Goal: Task Accomplishment & Management: Complete application form

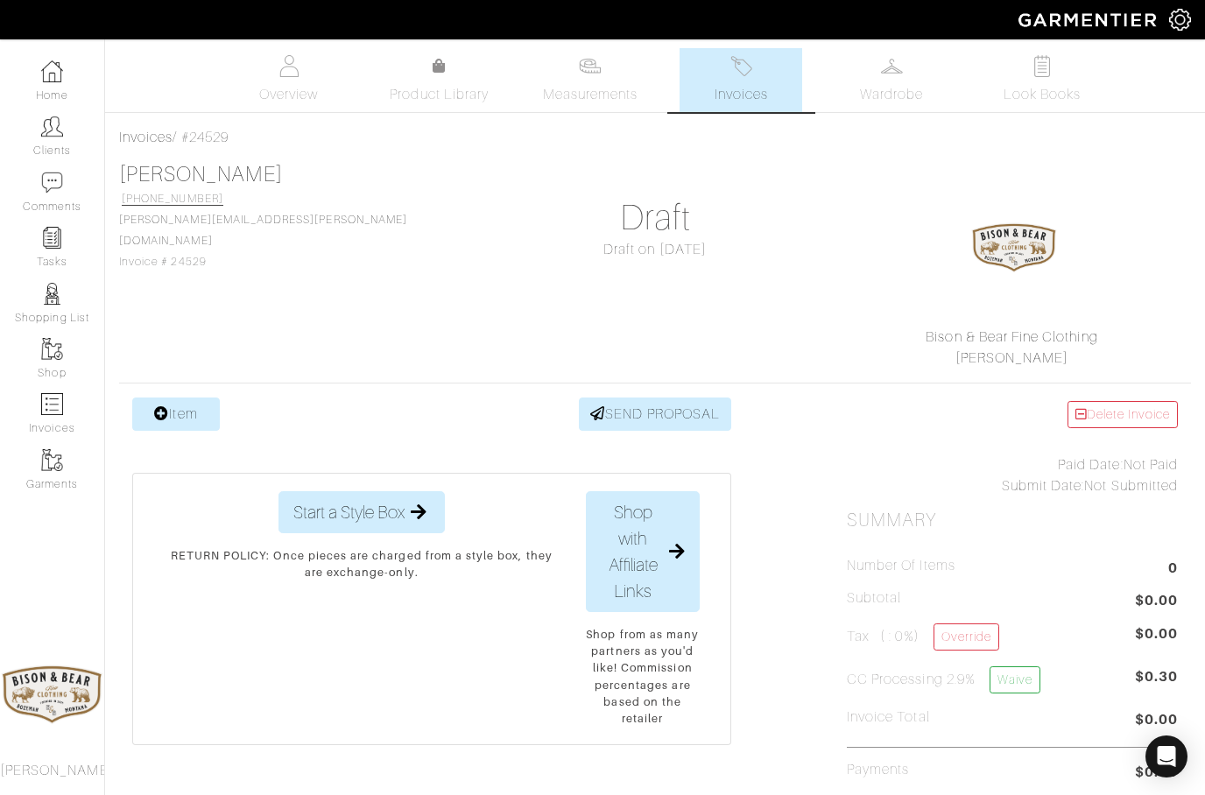
scroll to position [-2, 0]
click at [56, 135] on img at bounding box center [52, 127] width 22 height 22
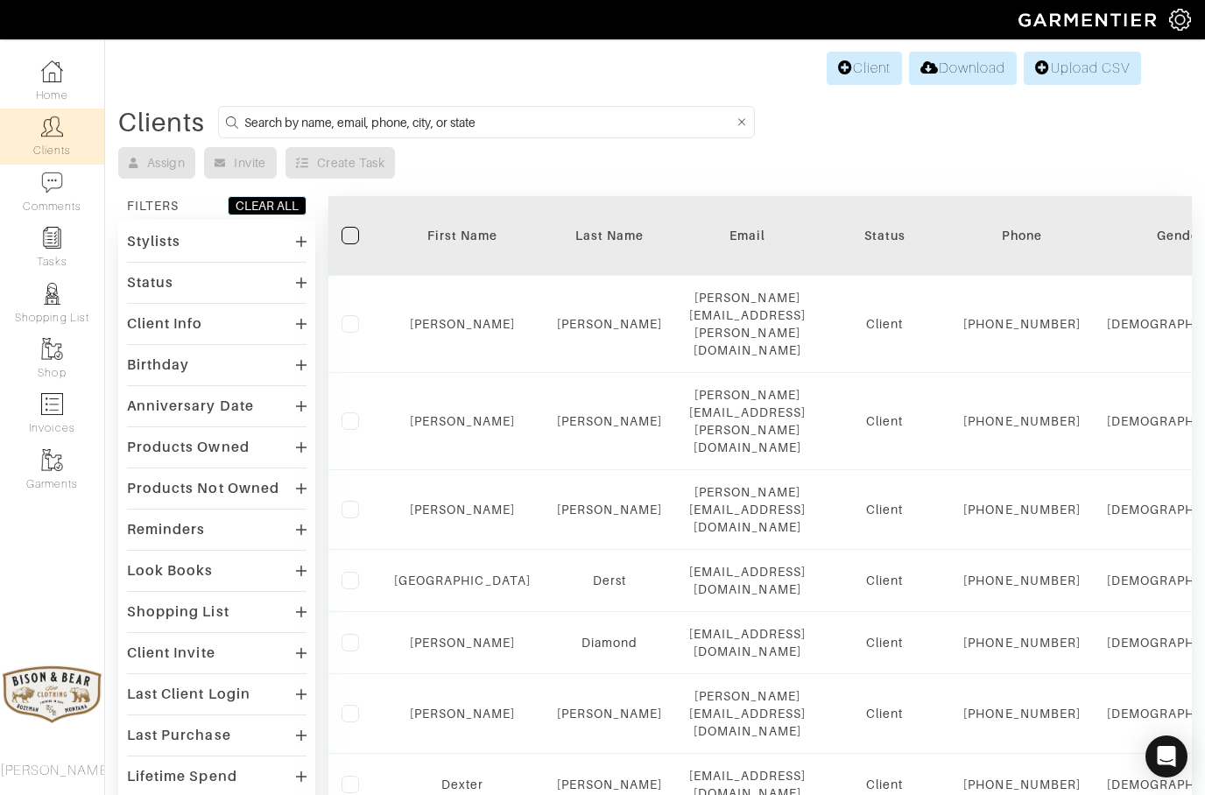
click at [362, 126] on input at bounding box center [488, 122] width 489 height 22
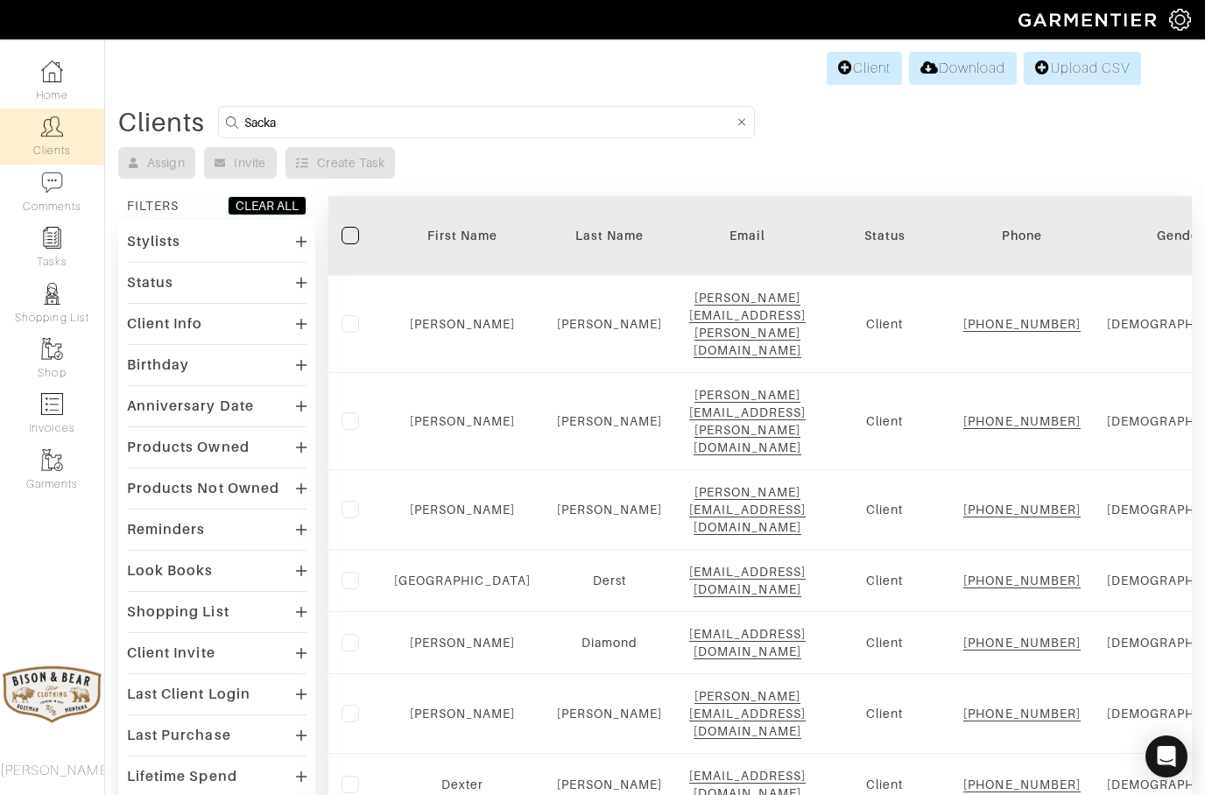
type input "Sacka"
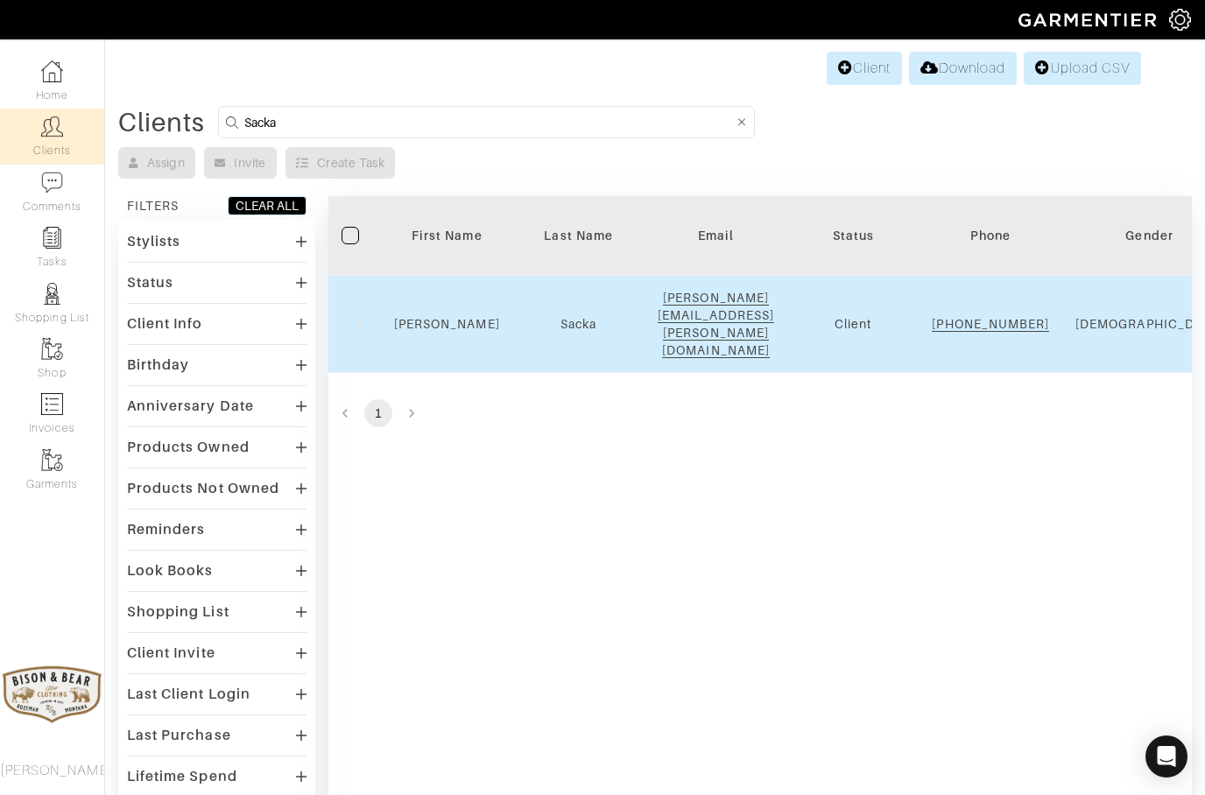
click at [548, 320] on div "Sacka" at bounding box center [578, 324] width 105 height 18
click at [557, 330] on td "Sacka" at bounding box center [578, 324] width 131 height 97
click at [445, 318] on link "Terry" at bounding box center [447, 324] width 106 height 14
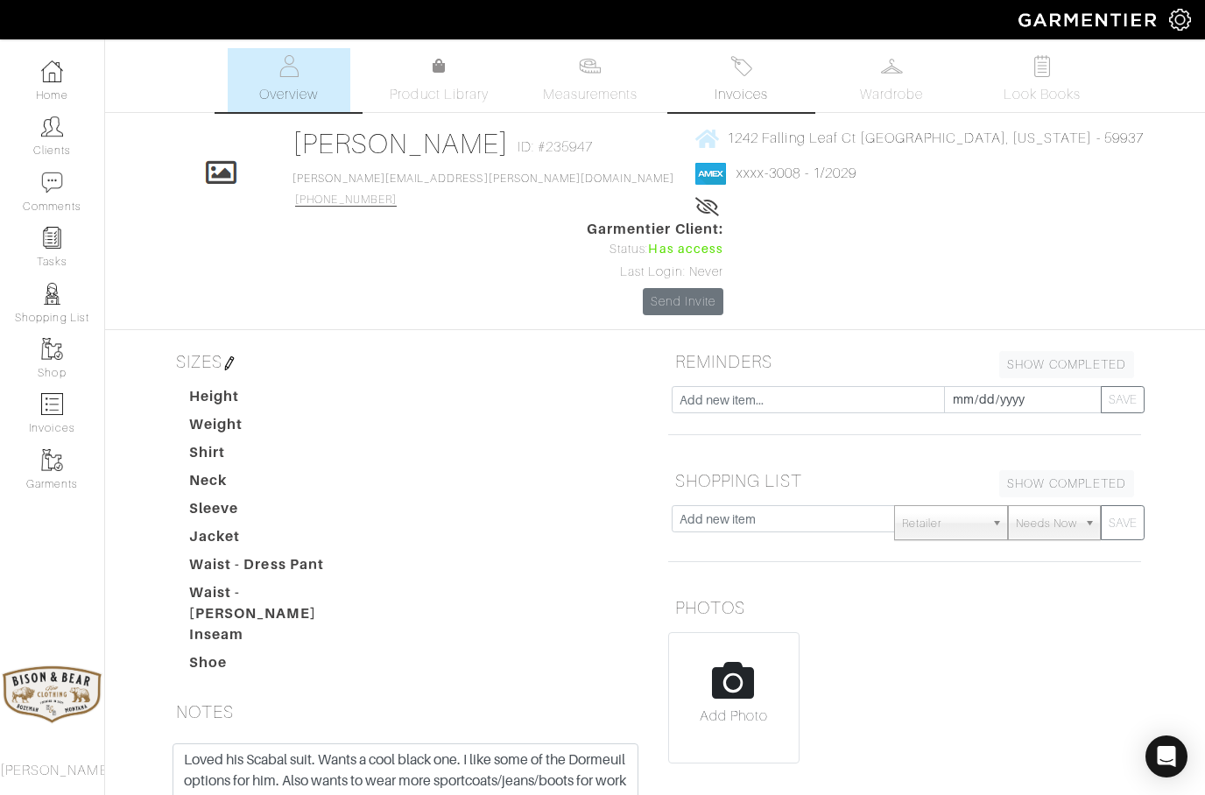
click at [737, 88] on span "Invoices" at bounding box center [740, 94] width 53 height 21
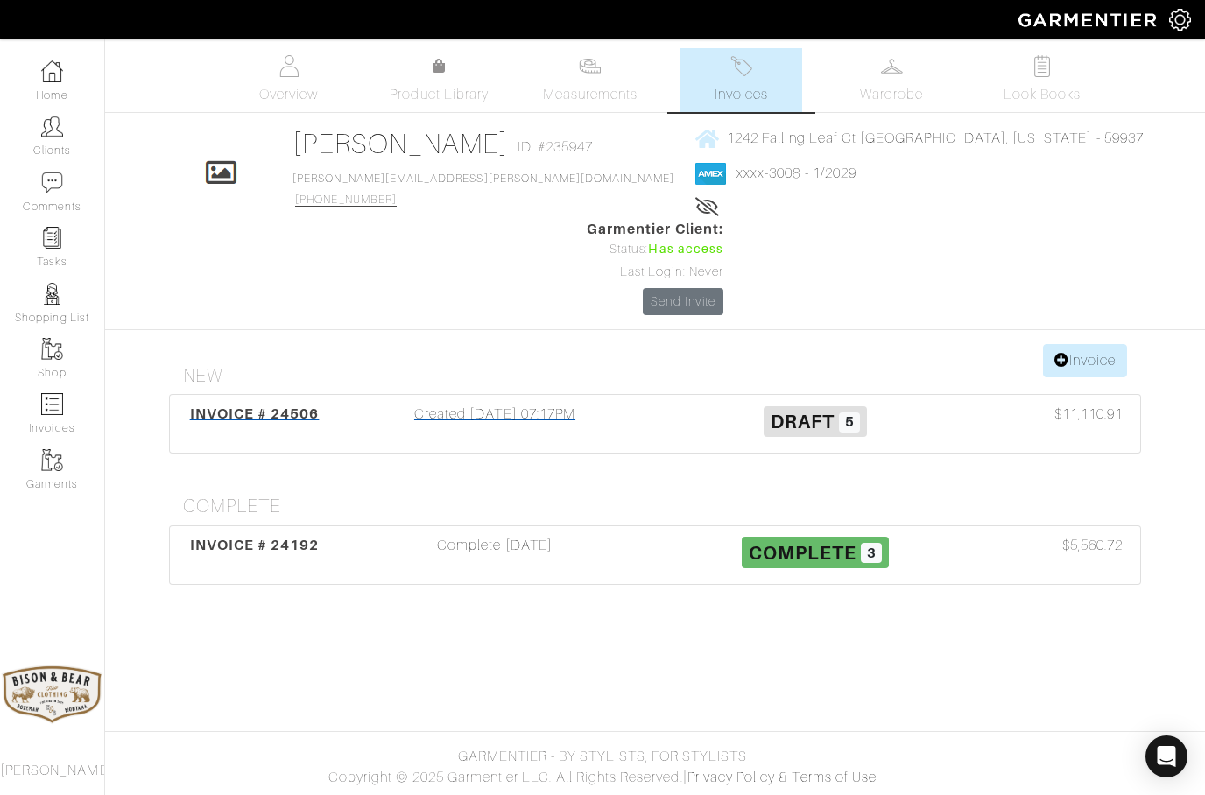
click at [484, 404] on div "Created 09/04/25 07:17PM" at bounding box center [494, 424] width 320 height 40
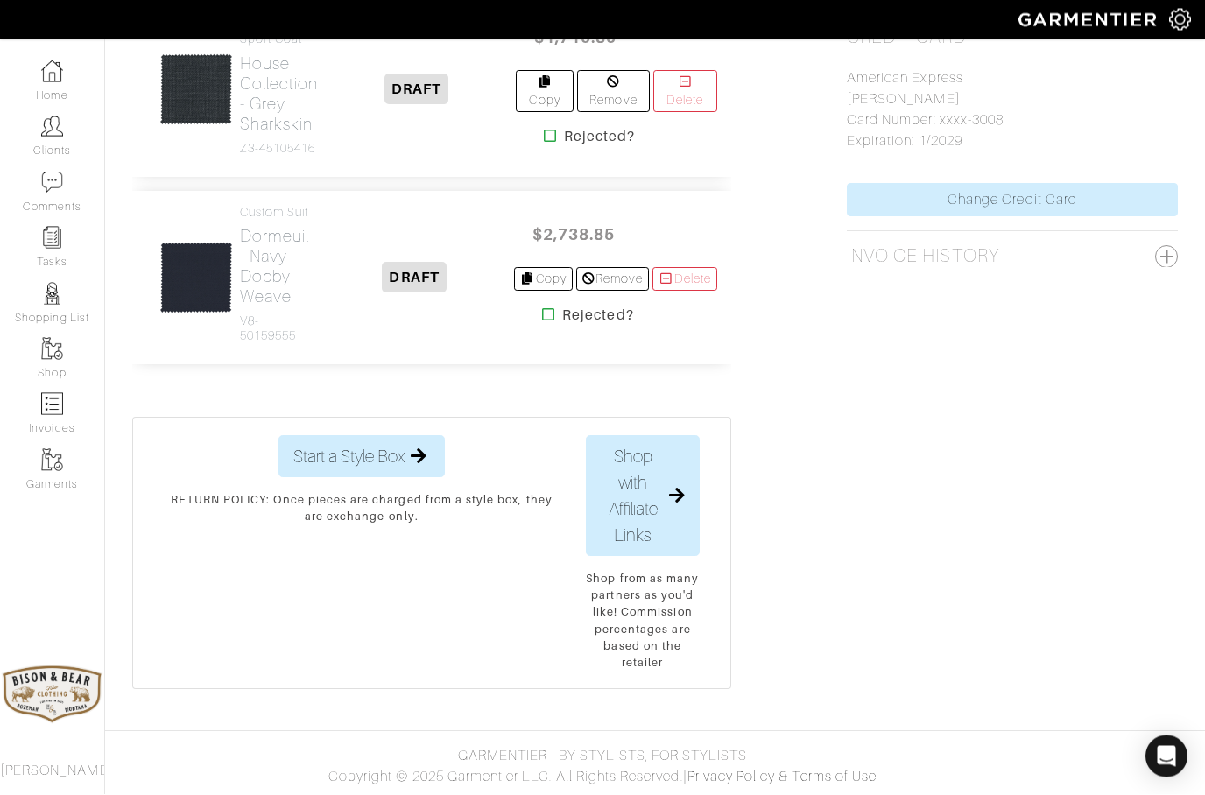
scroll to position [1180, 0]
click at [259, 307] on h2 "Dormeuil - Navy Dobby Weave" at bounding box center [277, 267] width 75 height 81
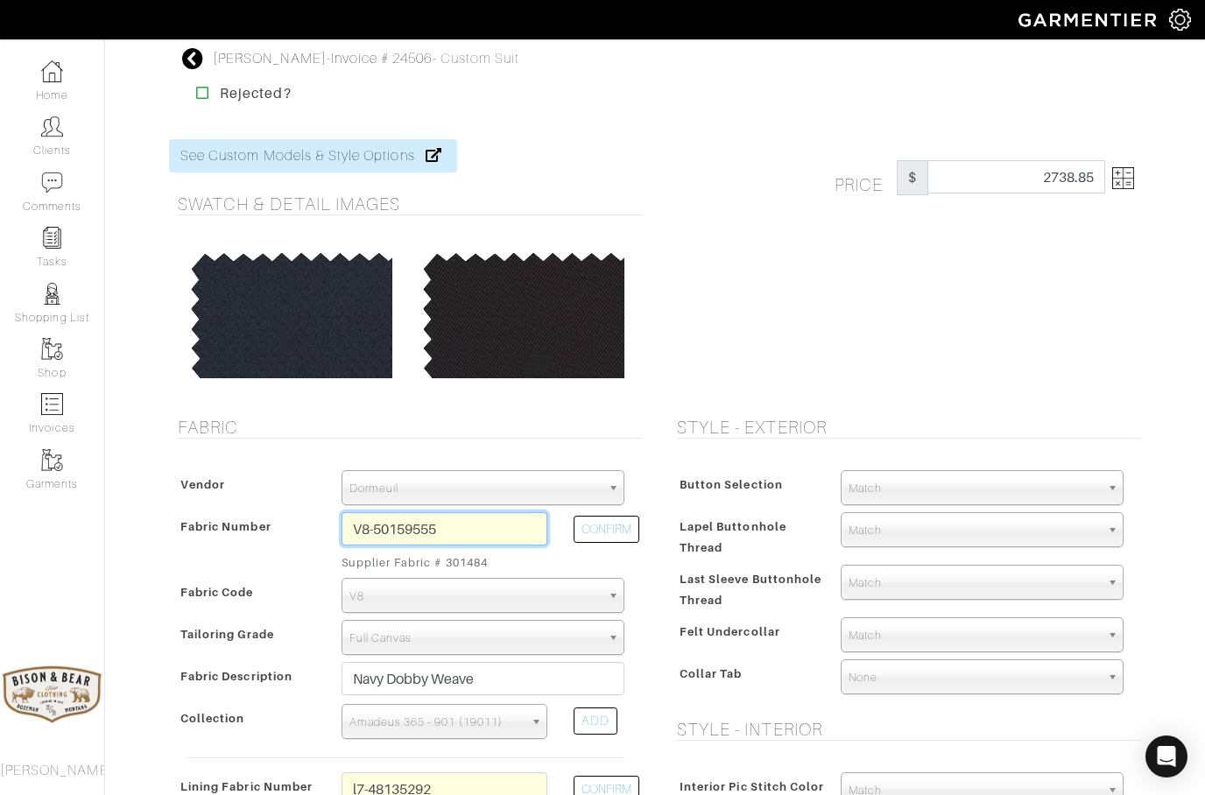
click at [476, 524] on input "V8-50159555" at bounding box center [444, 528] width 206 height 33
type input "V11-50159573"
click at [597, 531] on button "CONFIRM" at bounding box center [606, 529] width 66 height 27
select select "1260"
type input "Black Micro Design"
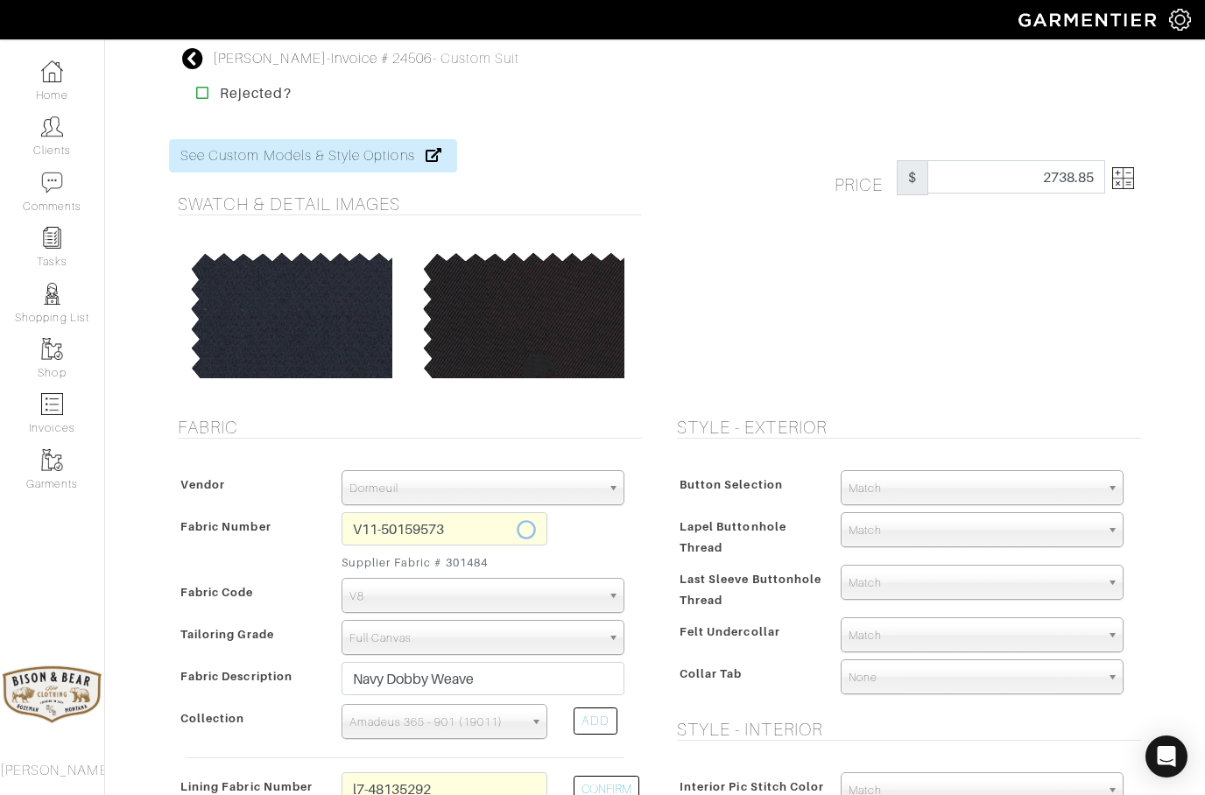
select select
type input "3376.23"
click at [1125, 175] on img at bounding box center [1123, 178] width 22 height 22
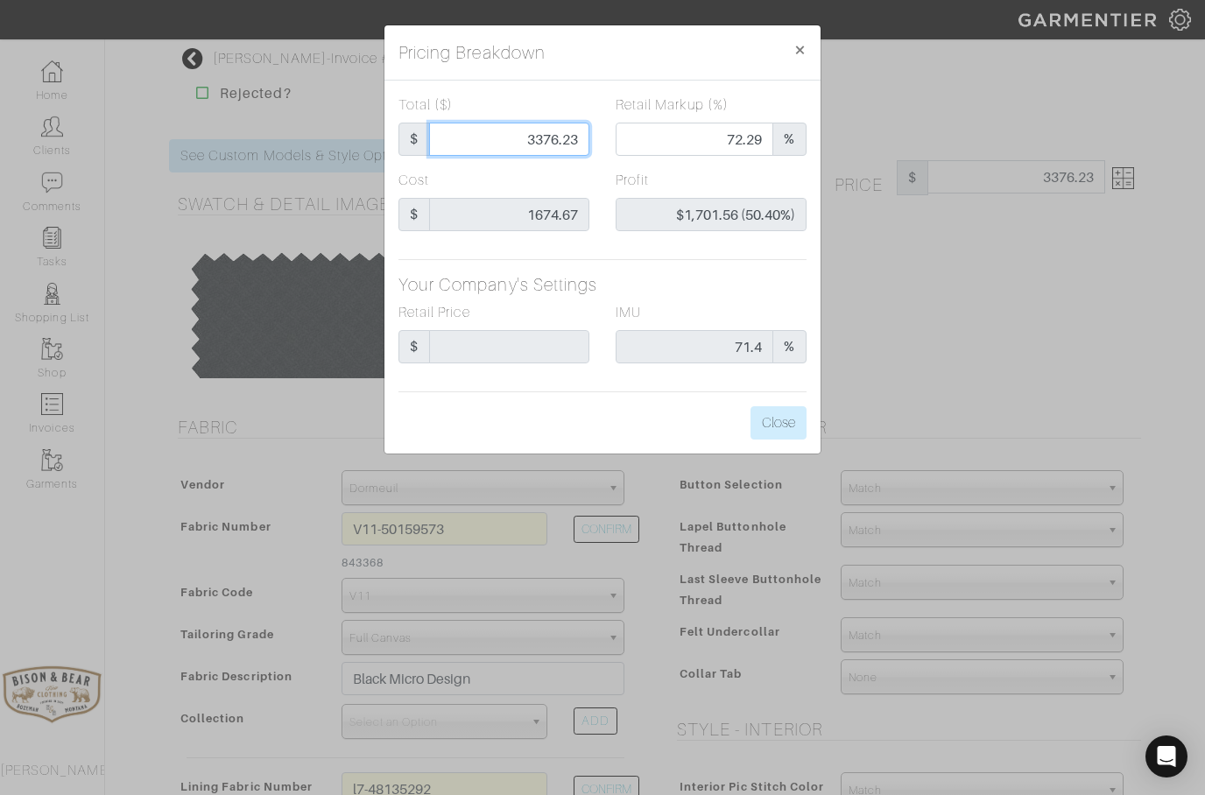
click at [573, 149] on input "3376.23" at bounding box center [509, 139] width 160 height 33
click at [766, 415] on button "Close" at bounding box center [778, 422] width 56 height 33
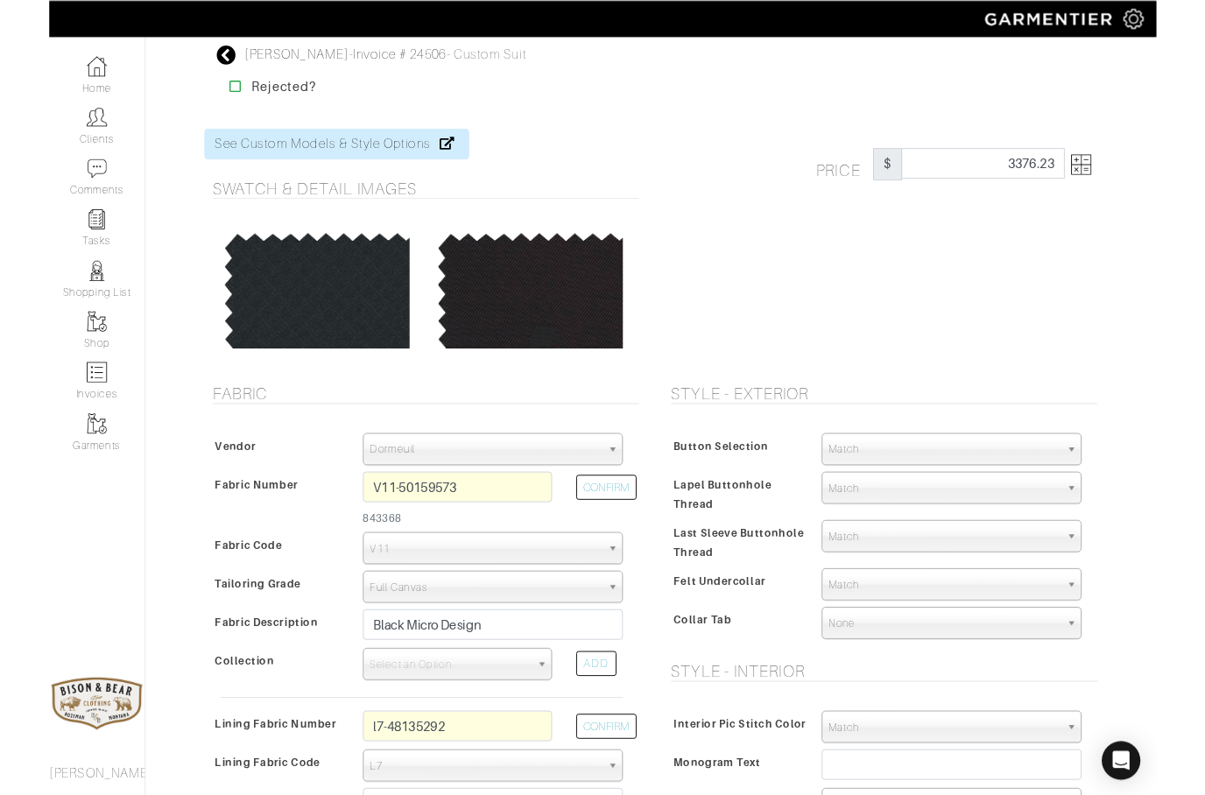
scroll to position [70, 0]
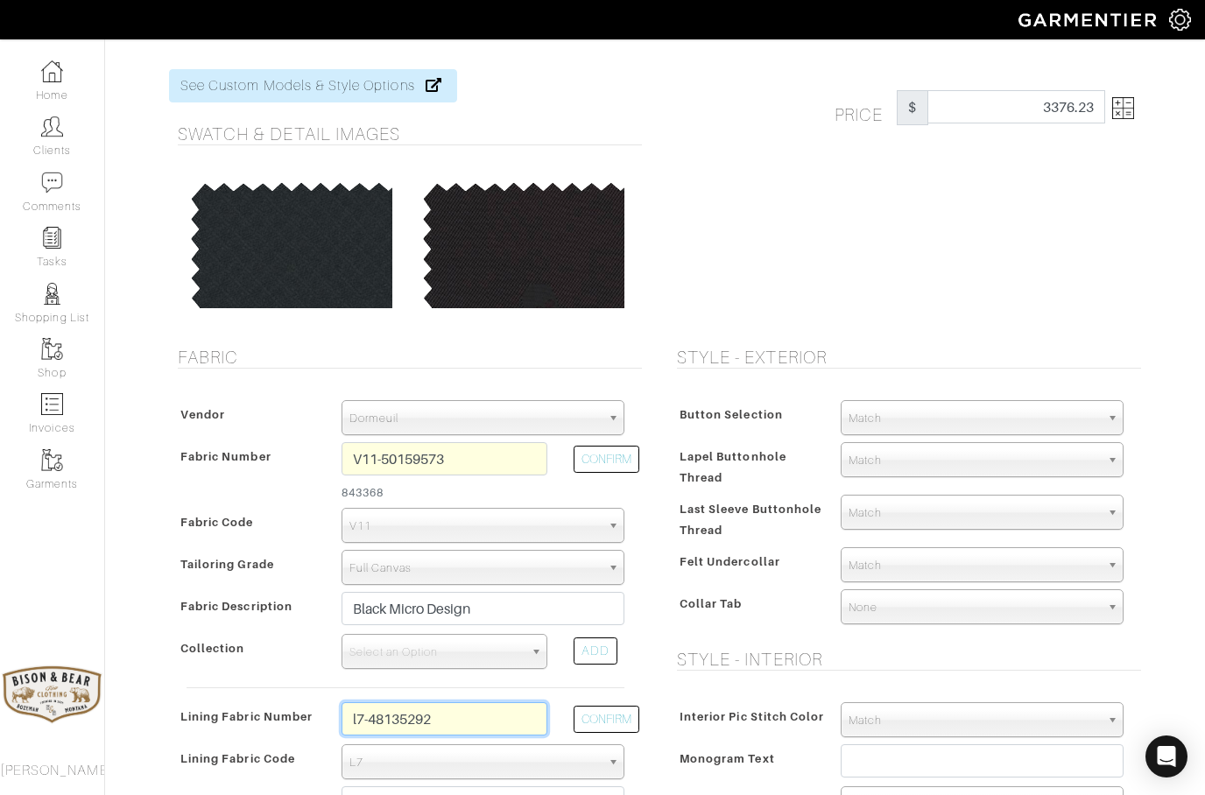
click at [481, 723] on input "l7-48135292" at bounding box center [444, 718] width 206 height 33
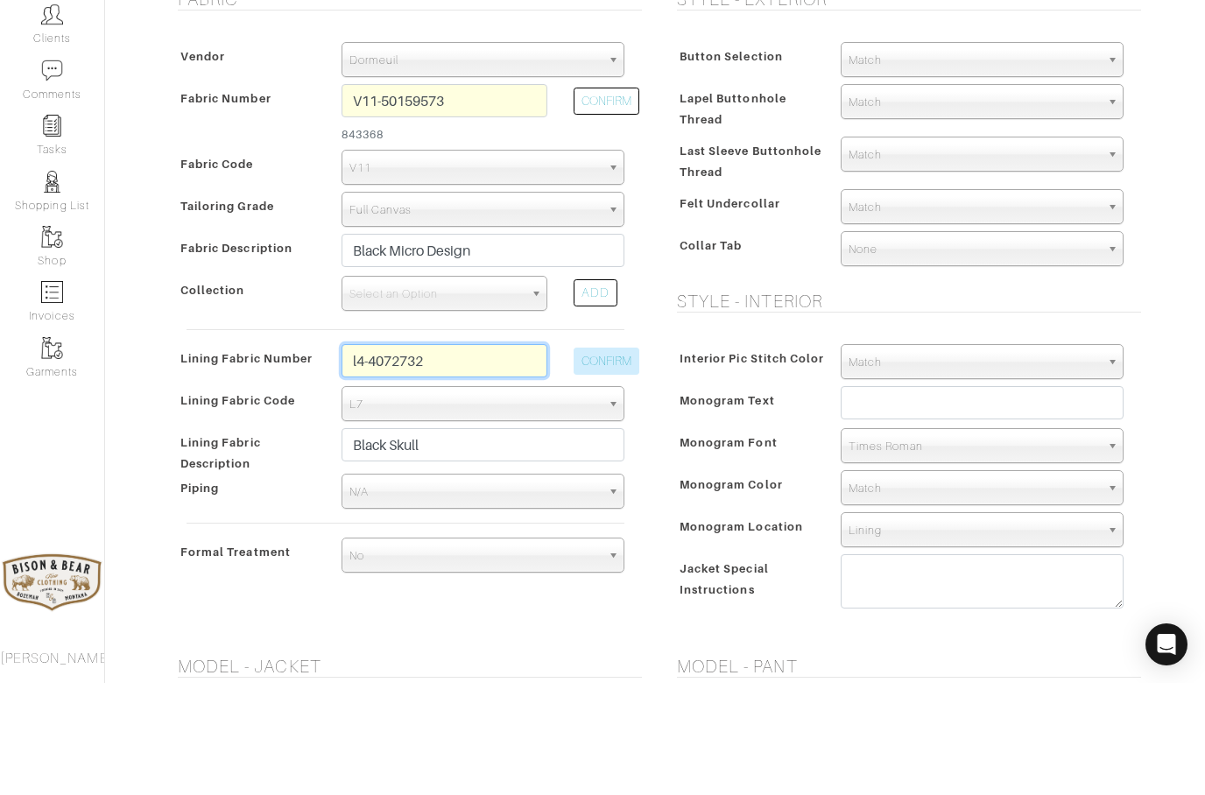
type input "l4-4072732"
click at [594, 460] on button "CONFIRM" at bounding box center [606, 473] width 66 height 27
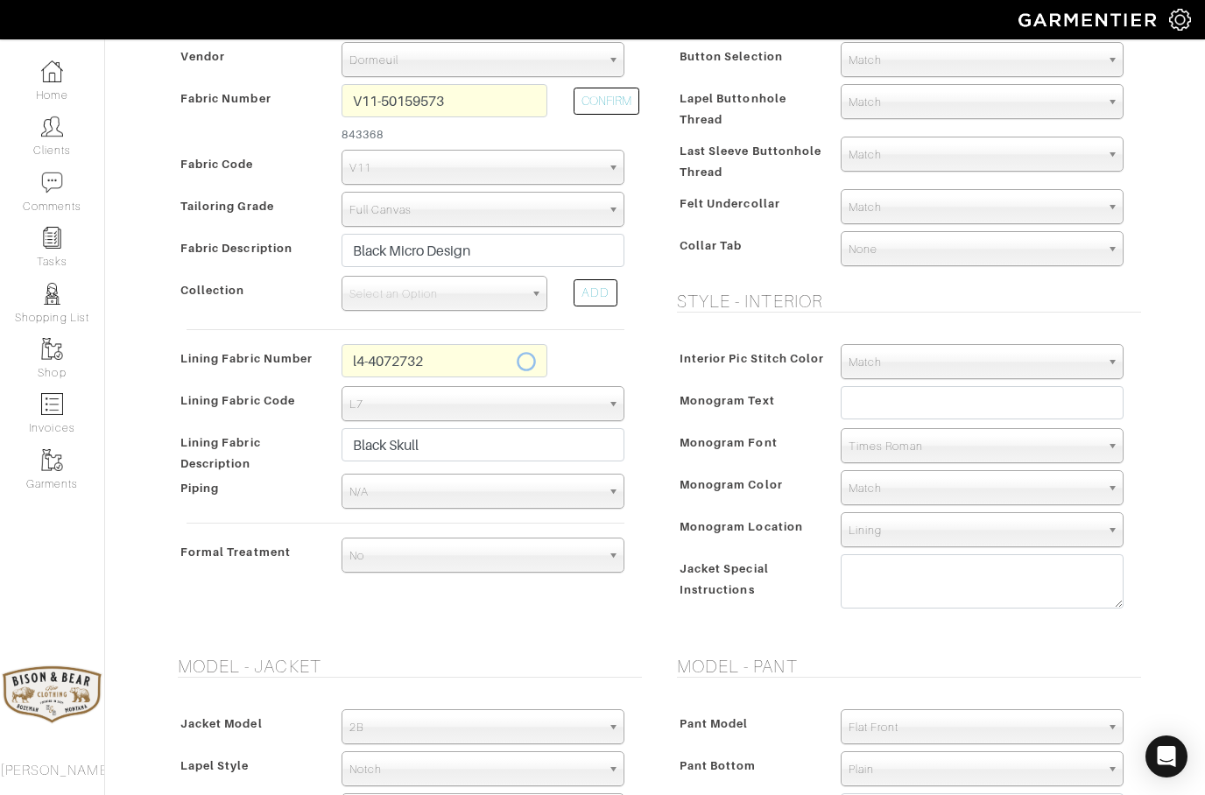
select select
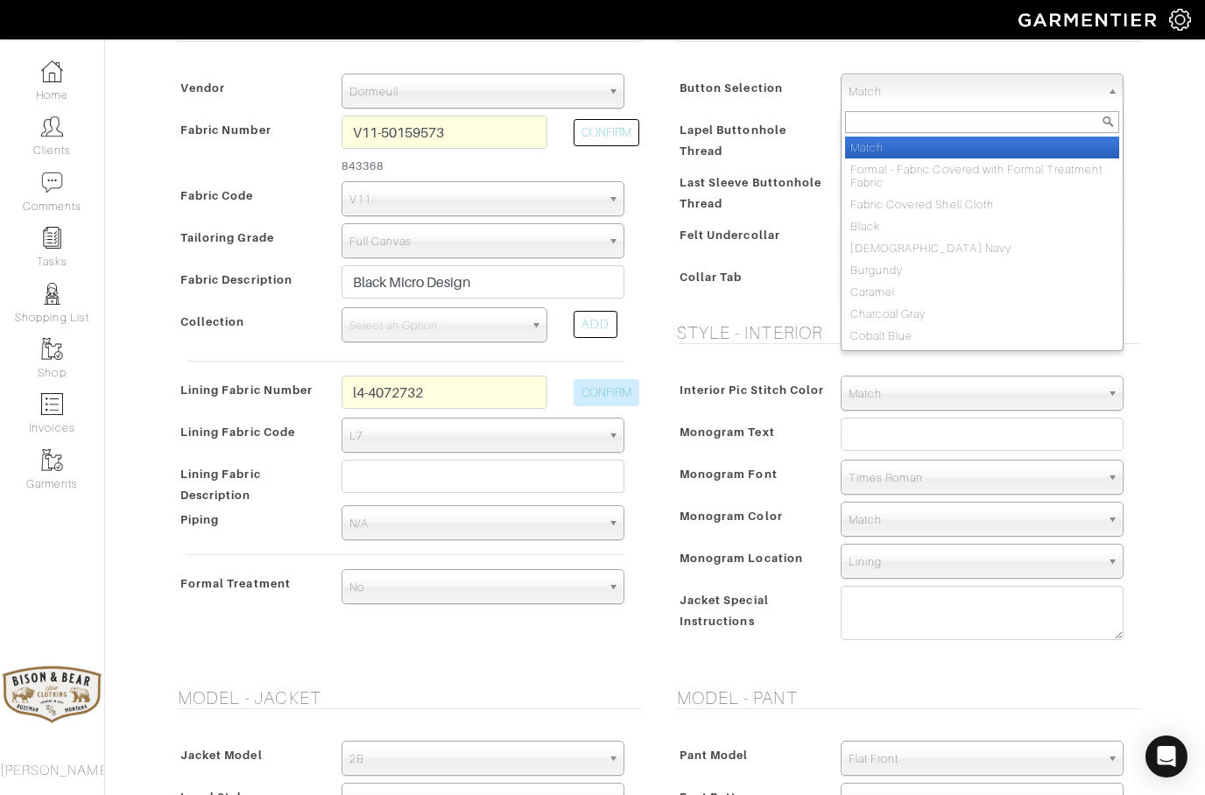
scroll to position [396, 0]
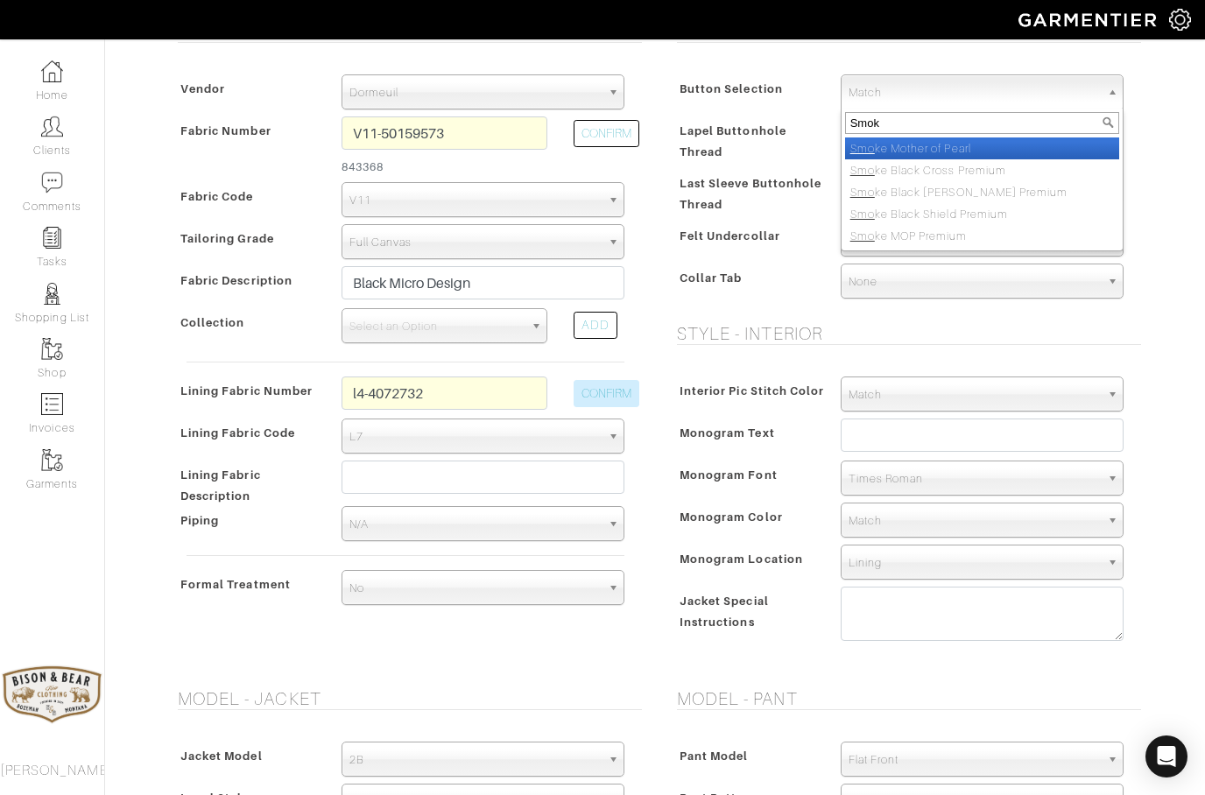
type input "Smoke"
select select "98"
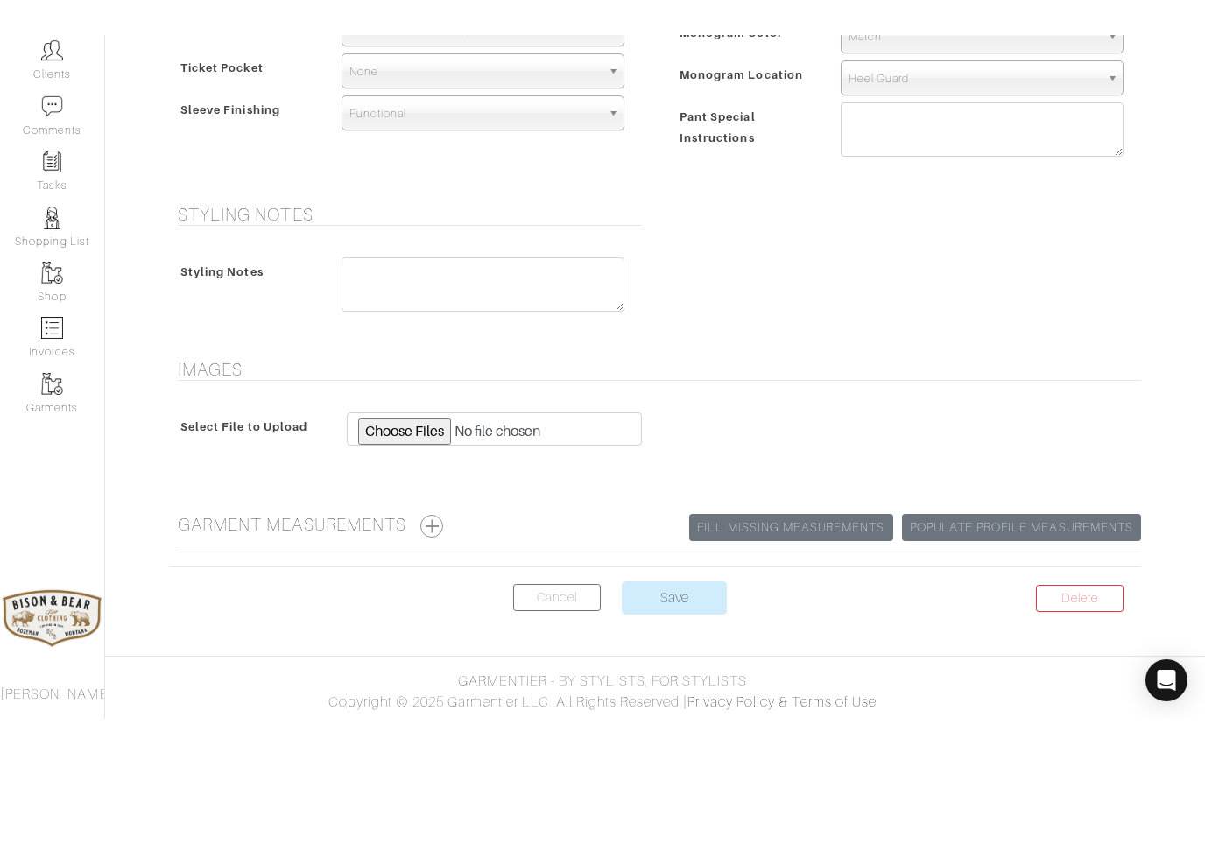
scroll to position [1148, 0]
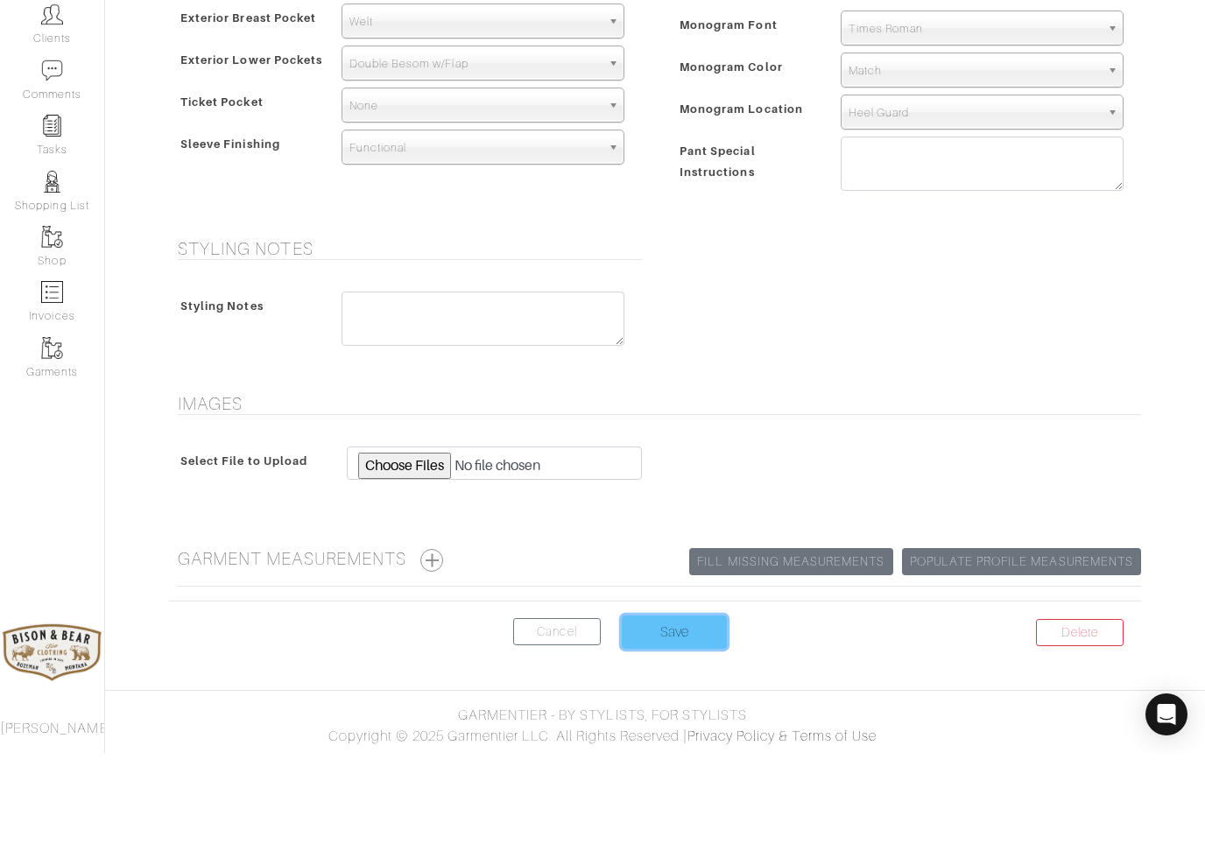
click at [667, 728] on input "Save" at bounding box center [674, 744] width 105 height 33
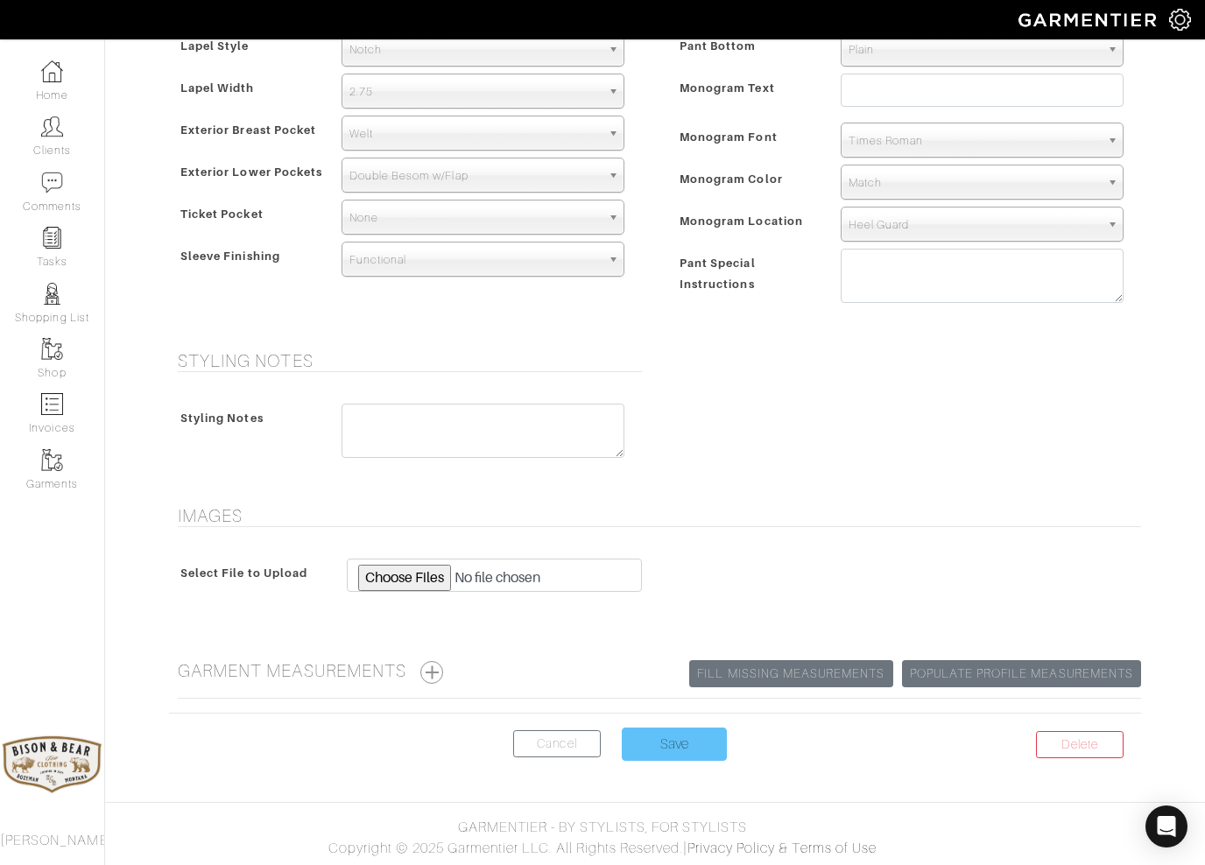
click at [675, 752] on input "Save" at bounding box center [674, 744] width 105 height 33
click at [670, 752] on input "Save" at bounding box center [674, 744] width 105 height 33
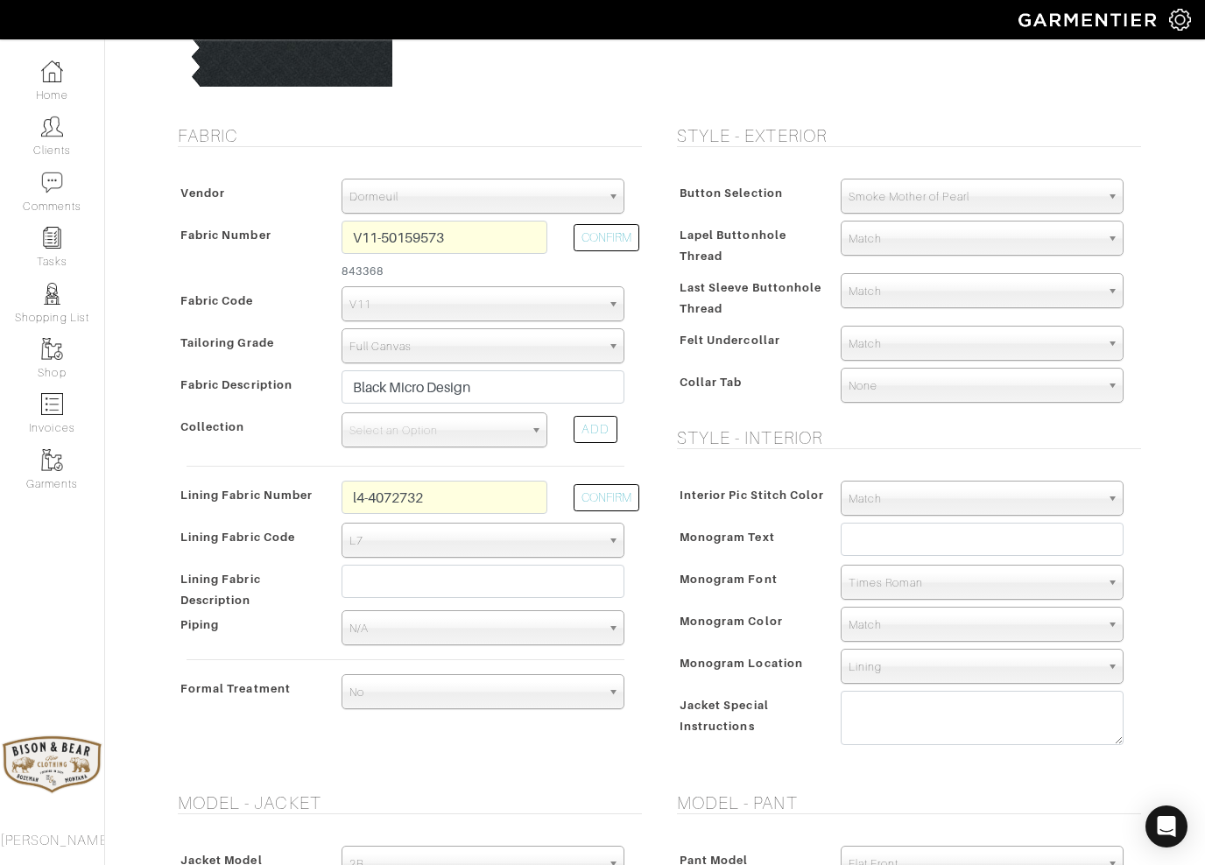
scroll to position [290, 0]
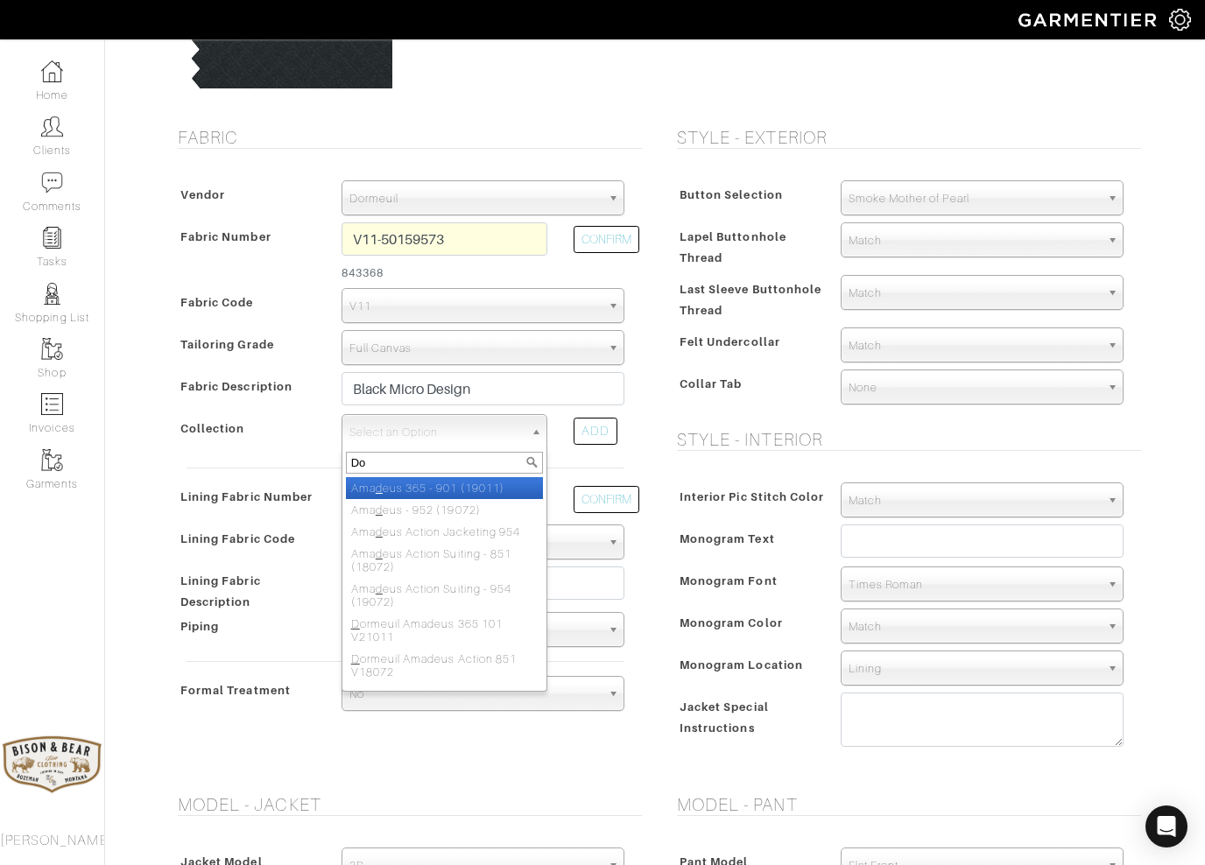
type input "Dor"
select select "571"
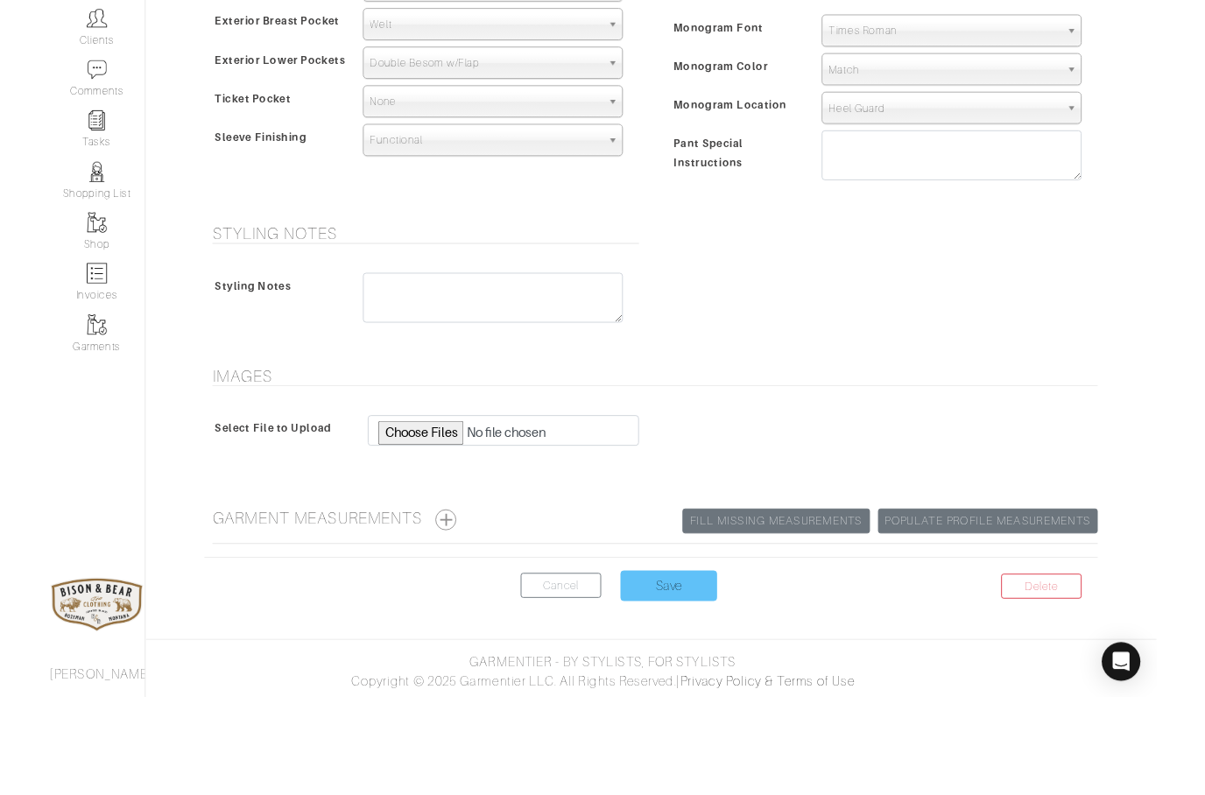
scroll to position [1218, 0]
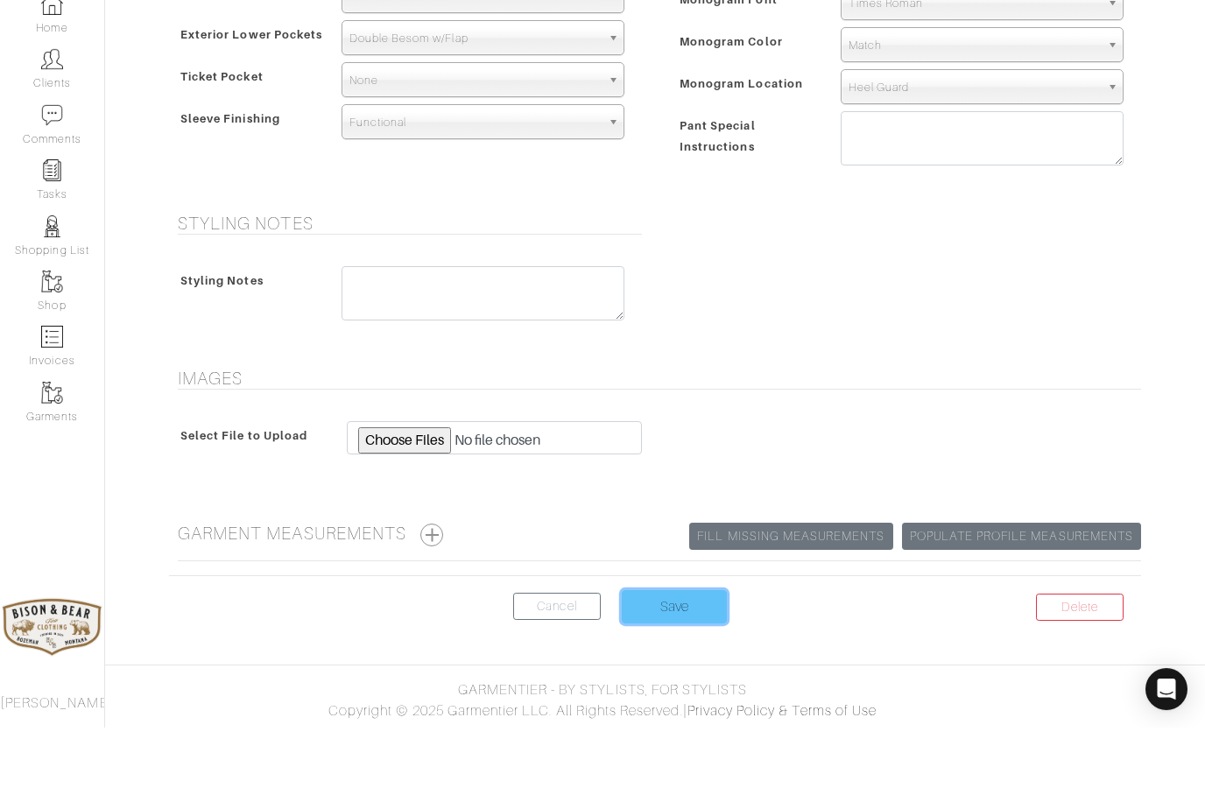
click at [663, 658] on input "Save" at bounding box center [674, 674] width 105 height 33
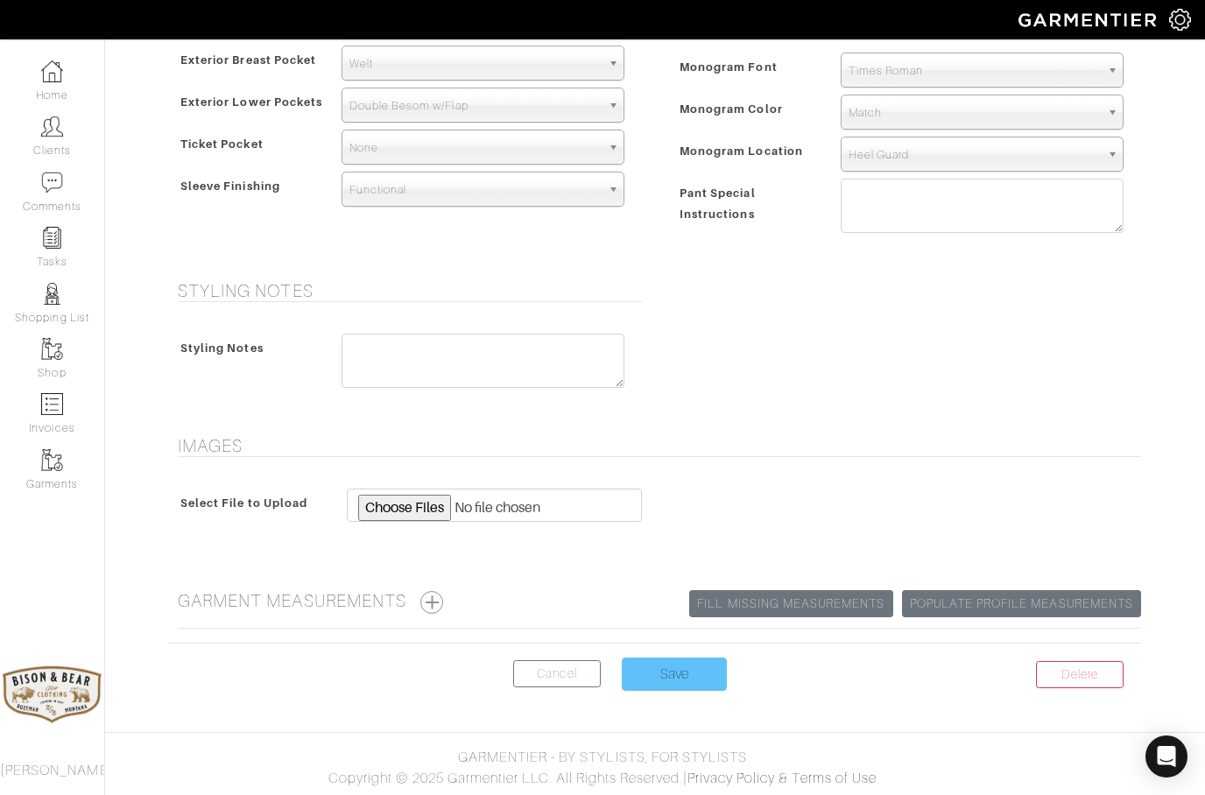
click at [663, 681] on input "Save" at bounding box center [674, 674] width 105 height 33
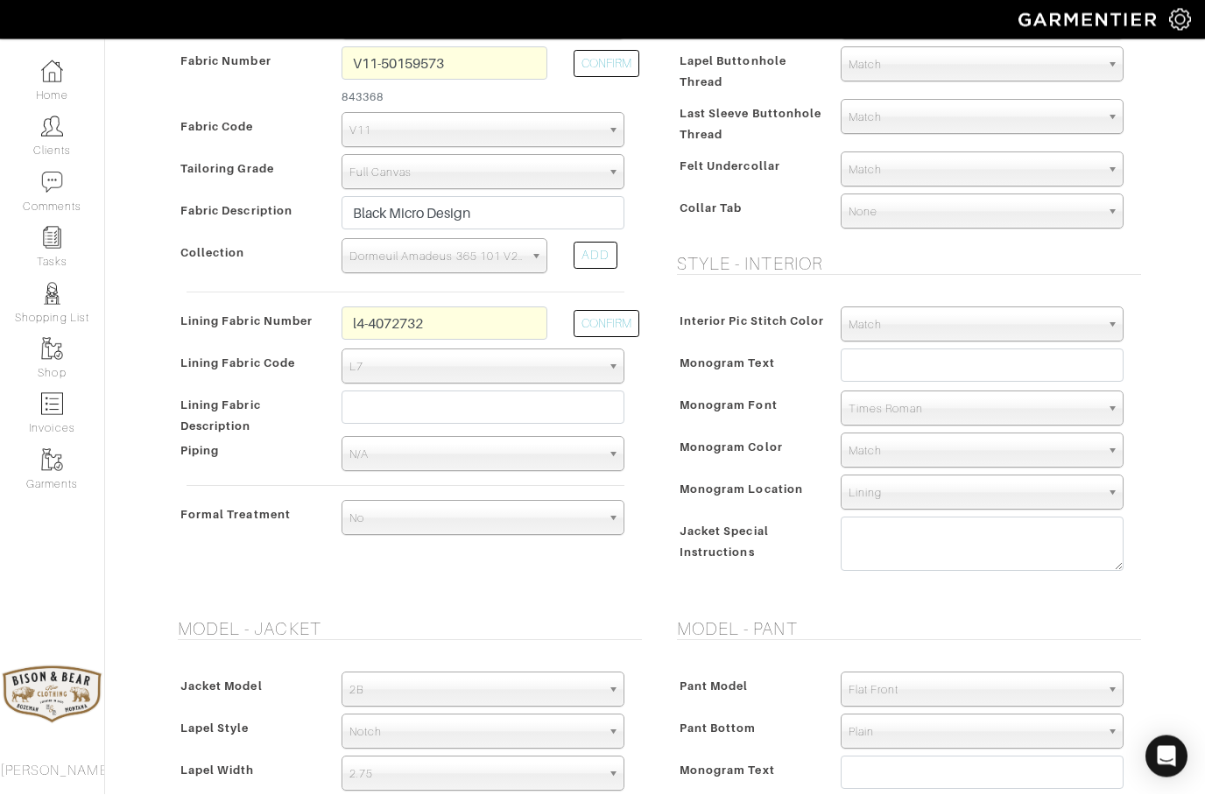
scroll to position [445, 0]
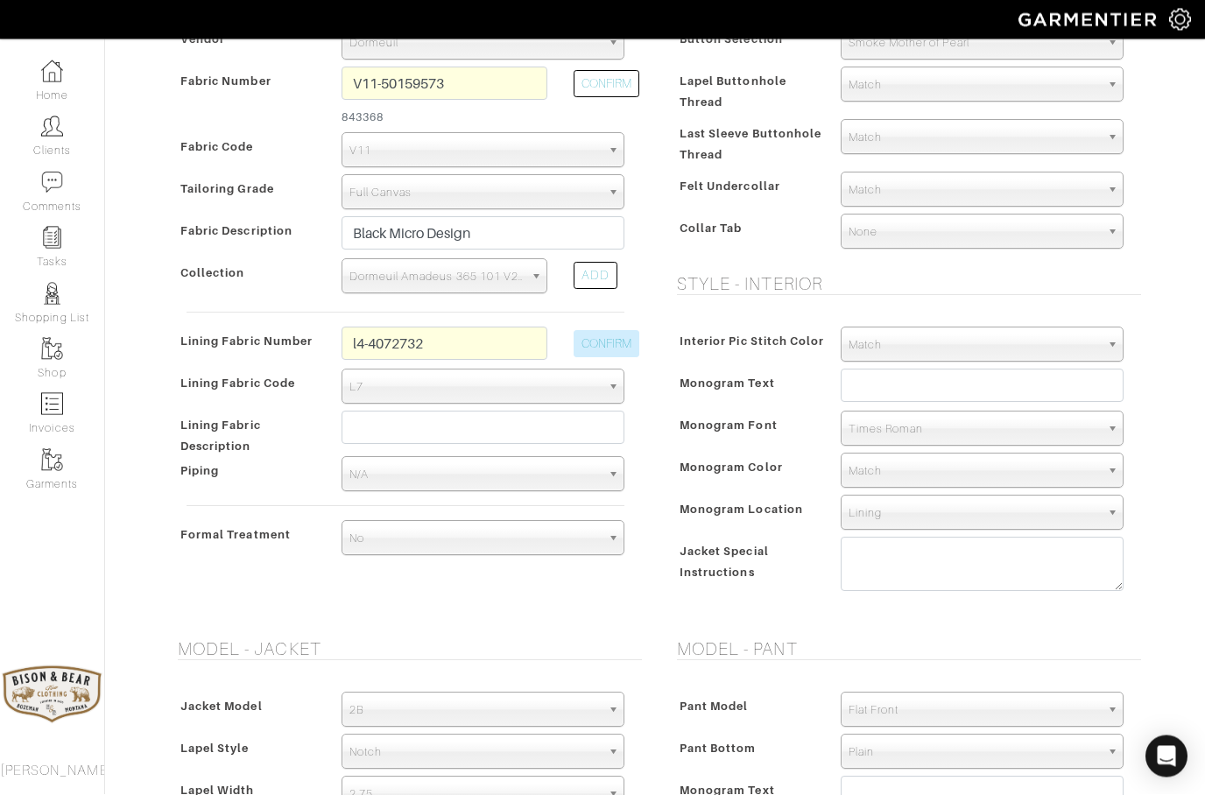
click at [615, 344] on button "CONFIRM" at bounding box center [606, 344] width 66 height 27
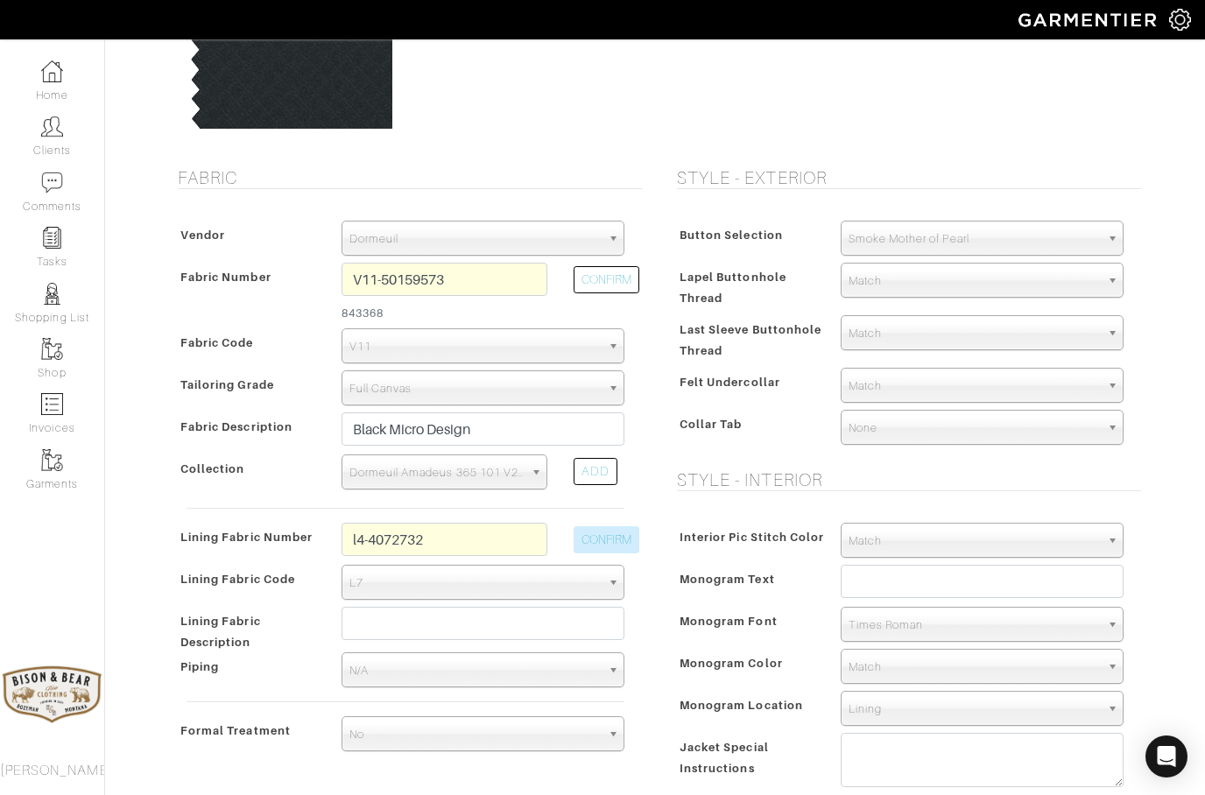
scroll to position [211, 0]
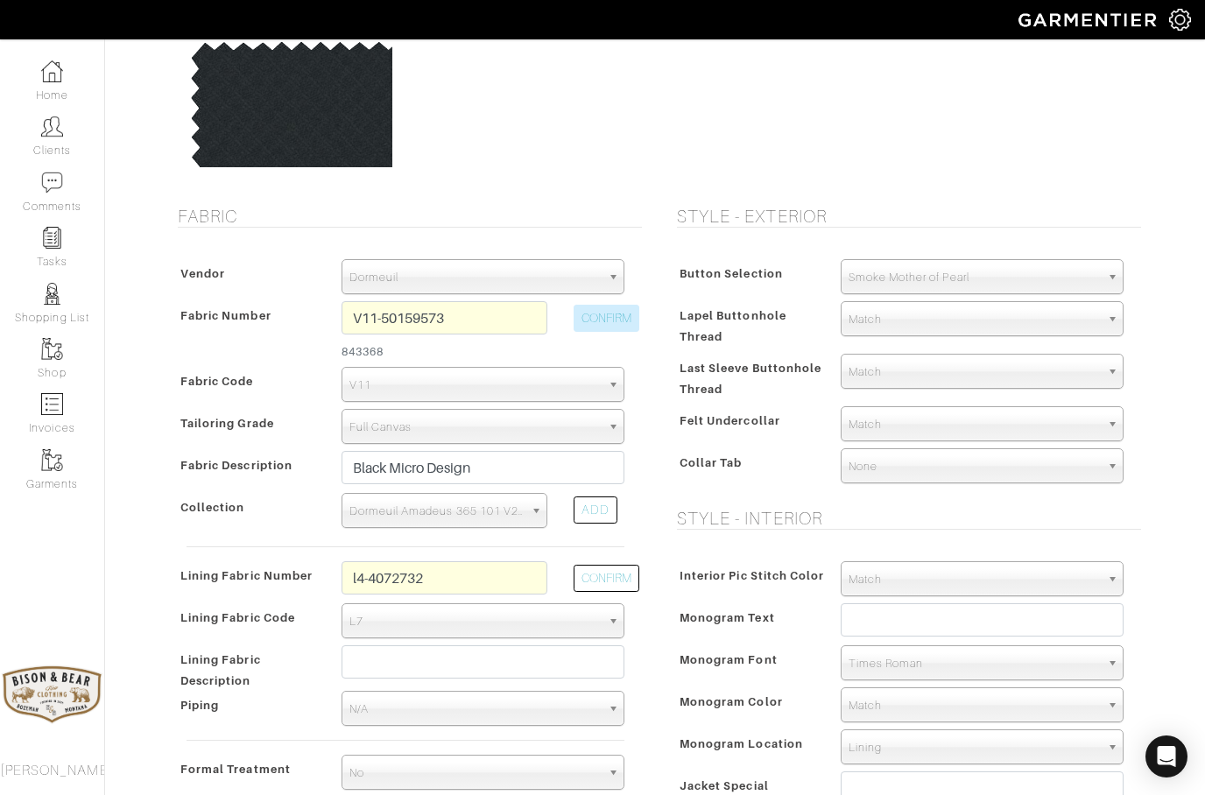
click at [616, 320] on button "CONFIRM" at bounding box center [606, 318] width 66 height 27
select select
type input "3291.23"
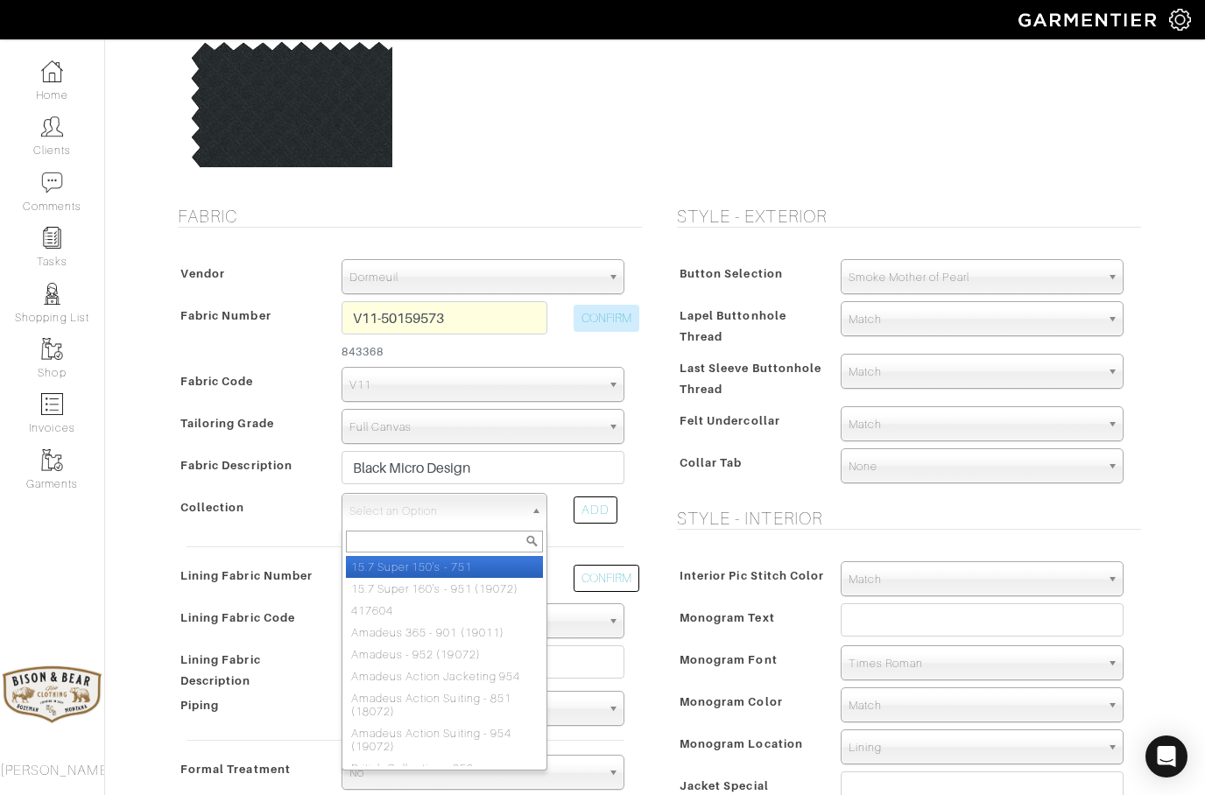
scroll to position [210, 0]
type input "Ama"
select select "252"
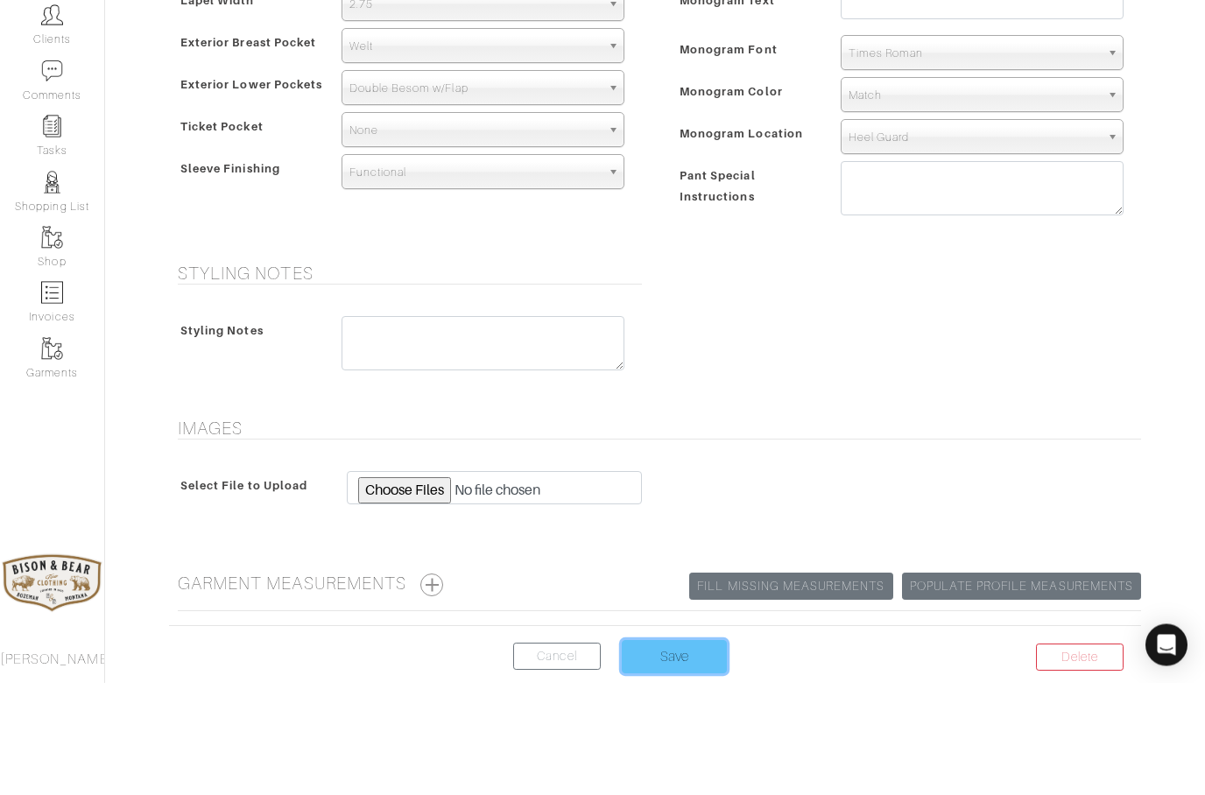
click at [660, 752] on input "Save" at bounding box center [674, 768] width 105 height 33
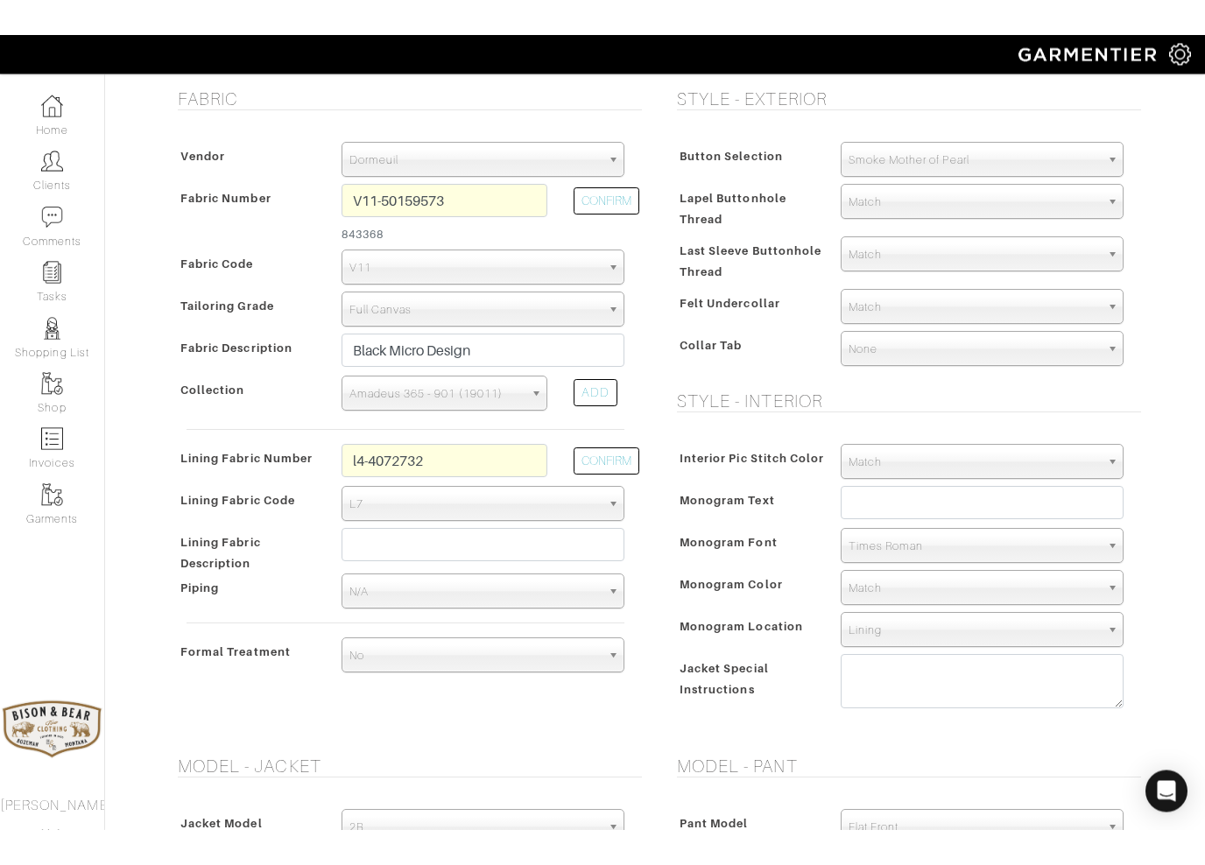
scroll to position [299, 0]
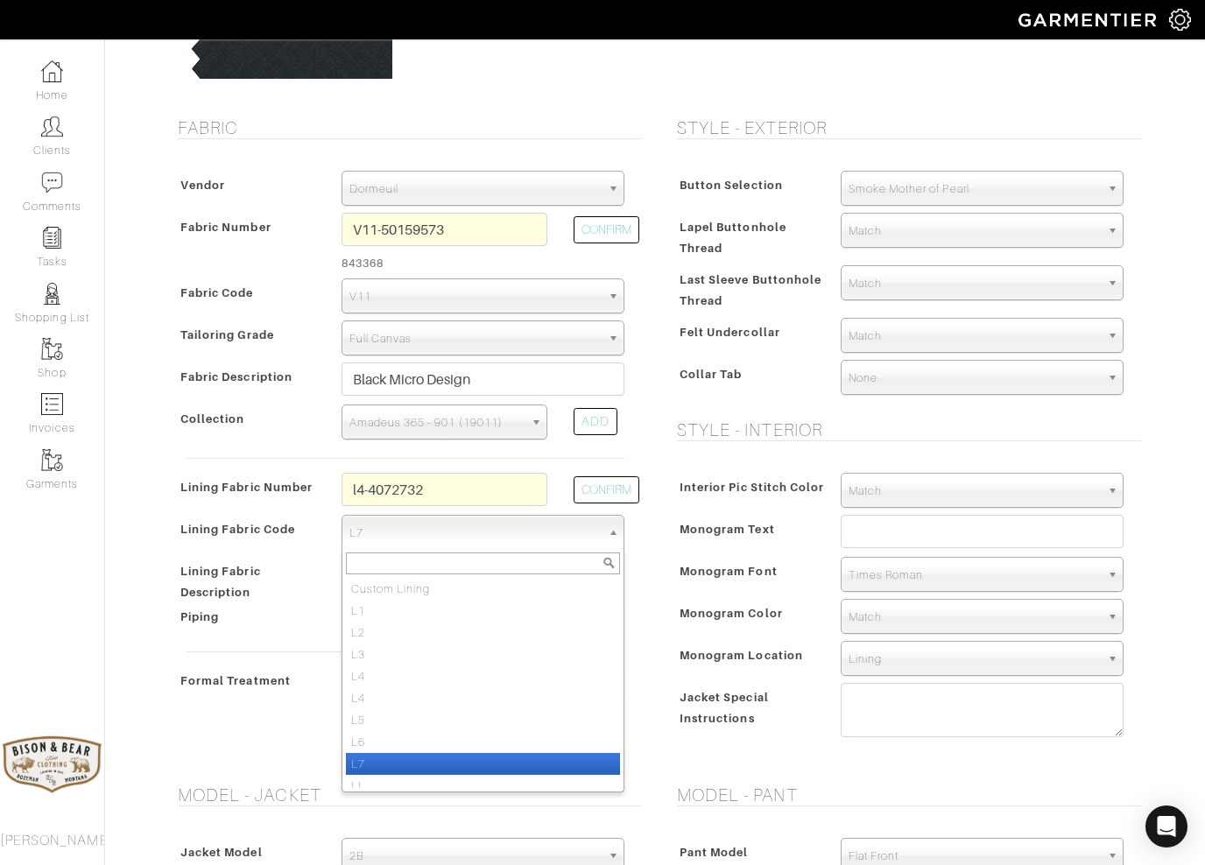
select select "6295"
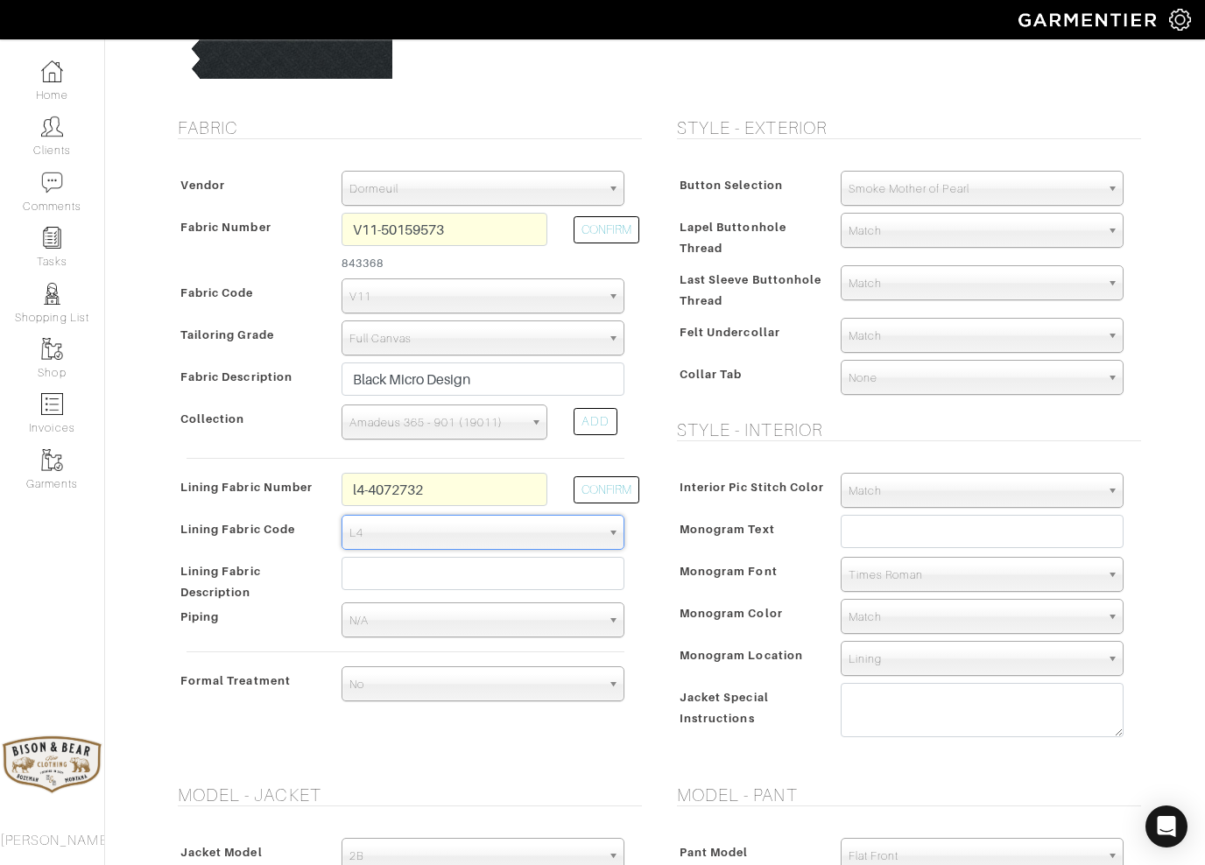
type input "3341.23"
click at [608, 492] on button "CONFIRM" at bounding box center [606, 489] width 66 height 27
select select
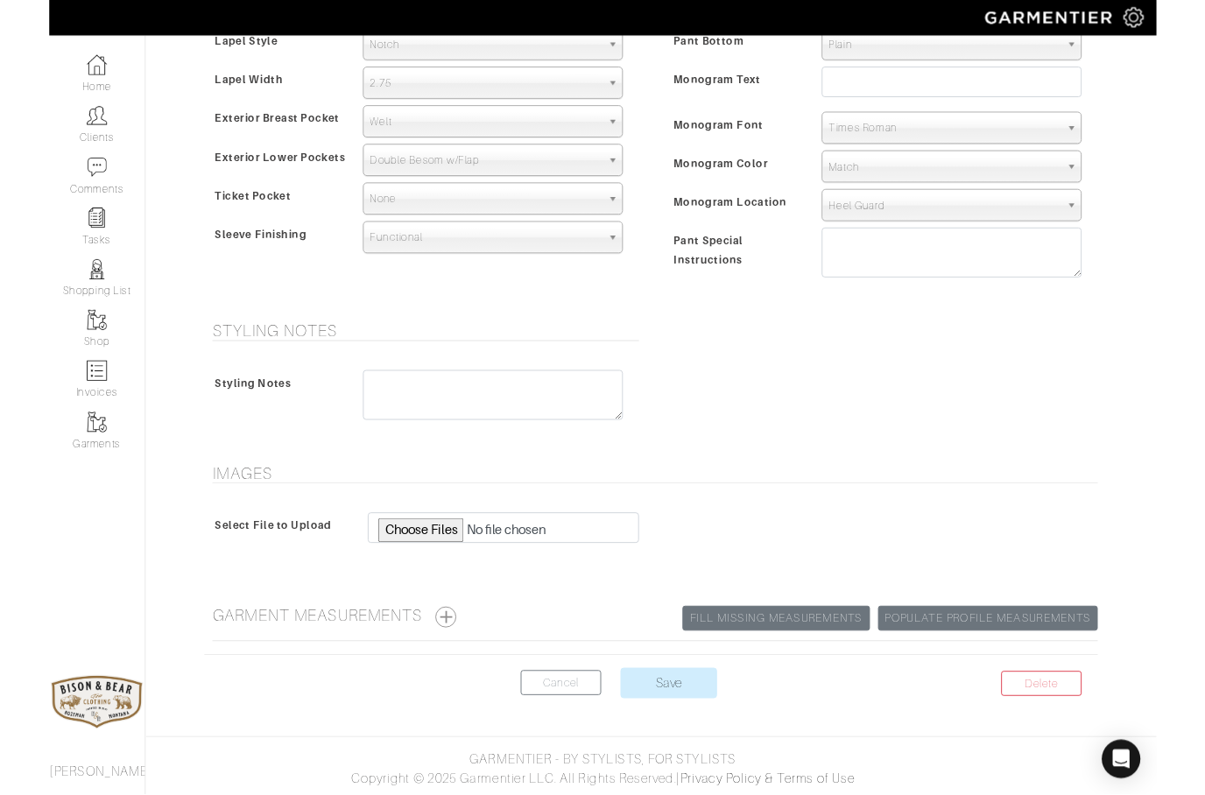
scroll to position [1218, 0]
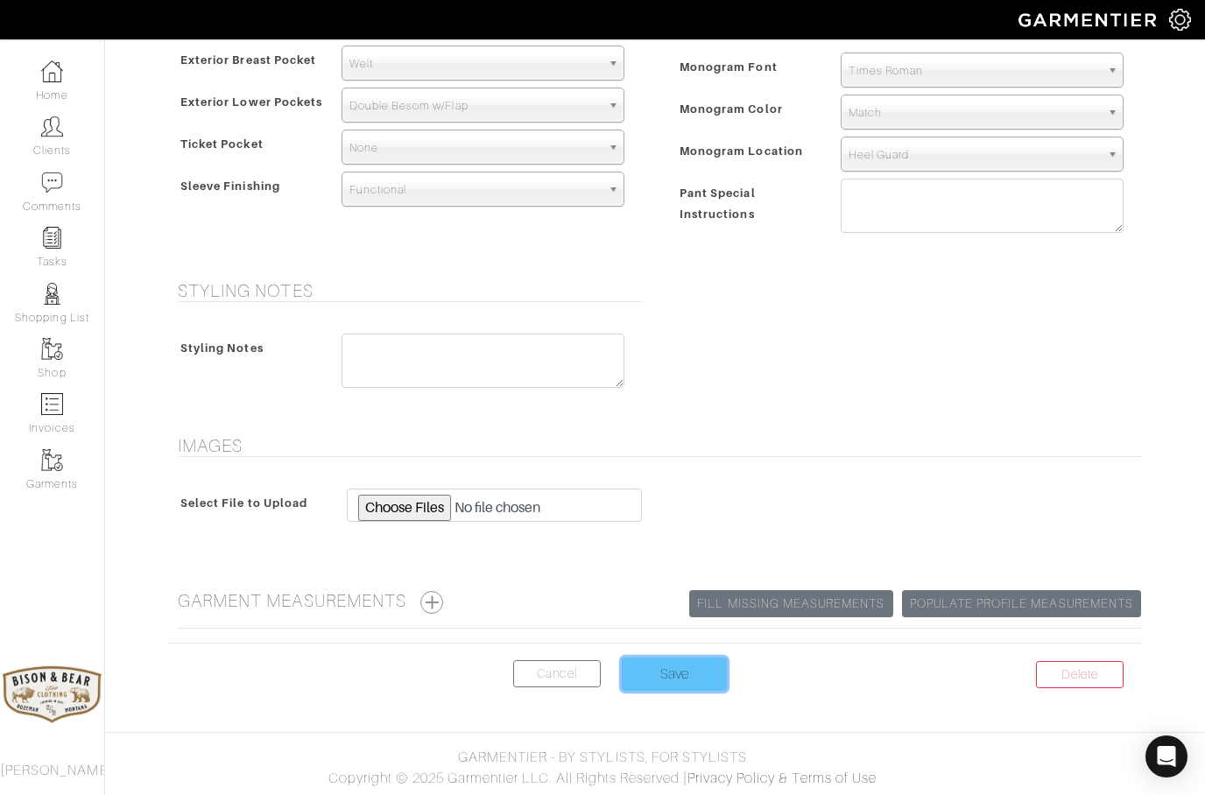
click at [661, 680] on input "Save" at bounding box center [674, 674] width 105 height 33
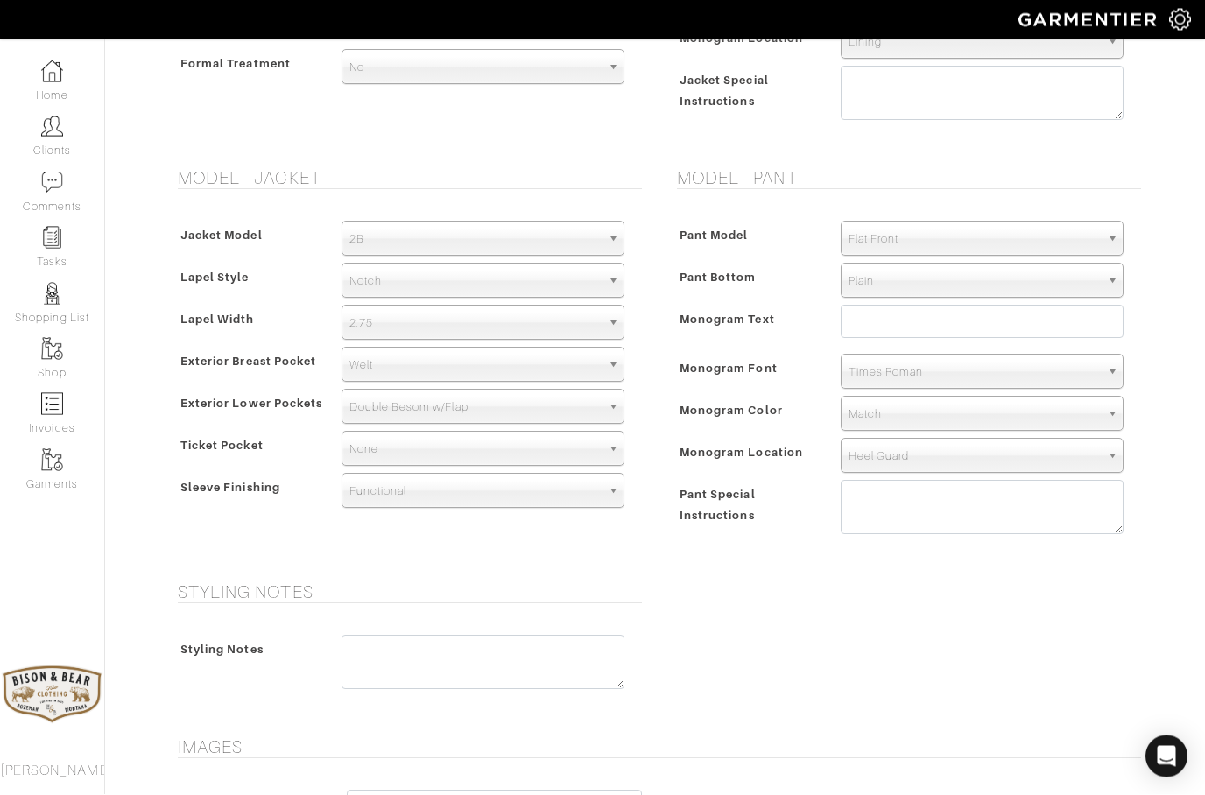
scroll to position [1143, 0]
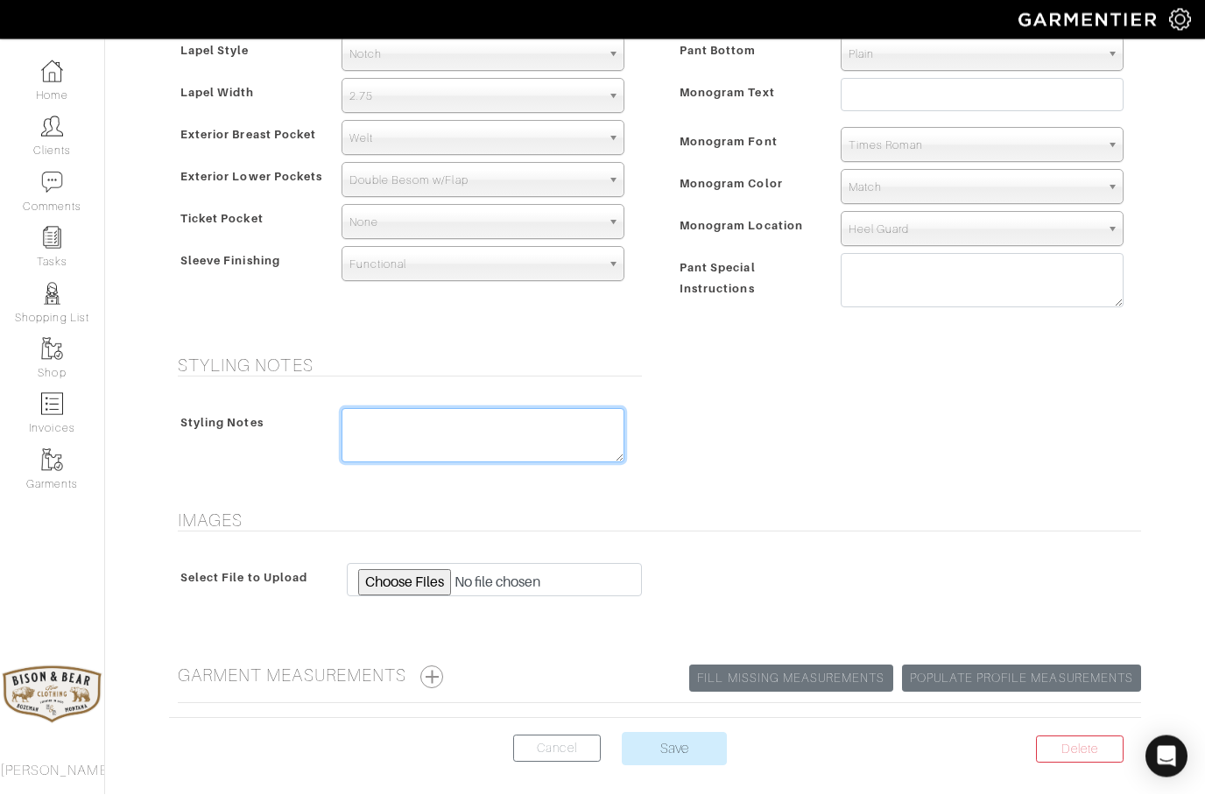
click at [392, 459] on textarea at bounding box center [482, 436] width 283 height 54
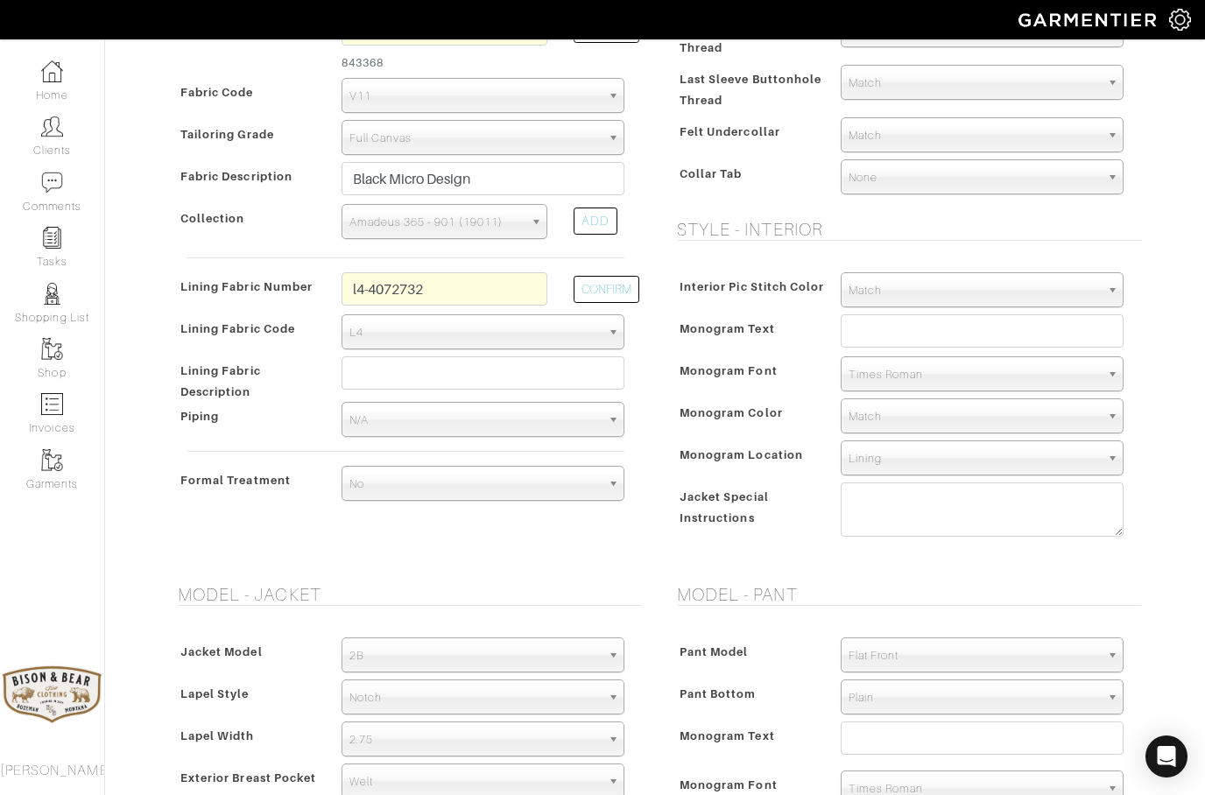
scroll to position [455, 0]
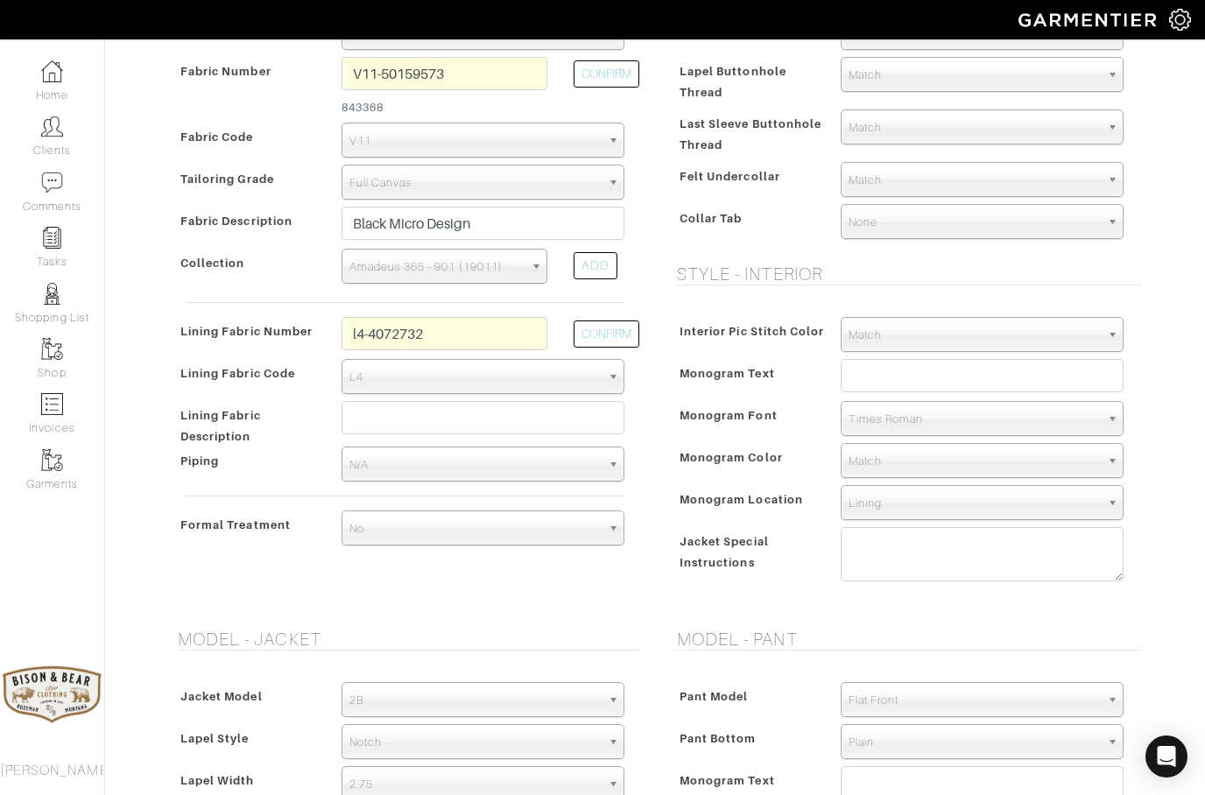
type textarea "Bellagio lining"
click at [462, 346] on input "l4-4072732" at bounding box center [444, 333] width 206 height 33
type input "l"
click at [616, 335] on button "CONFIRM" at bounding box center [606, 333] width 66 height 27
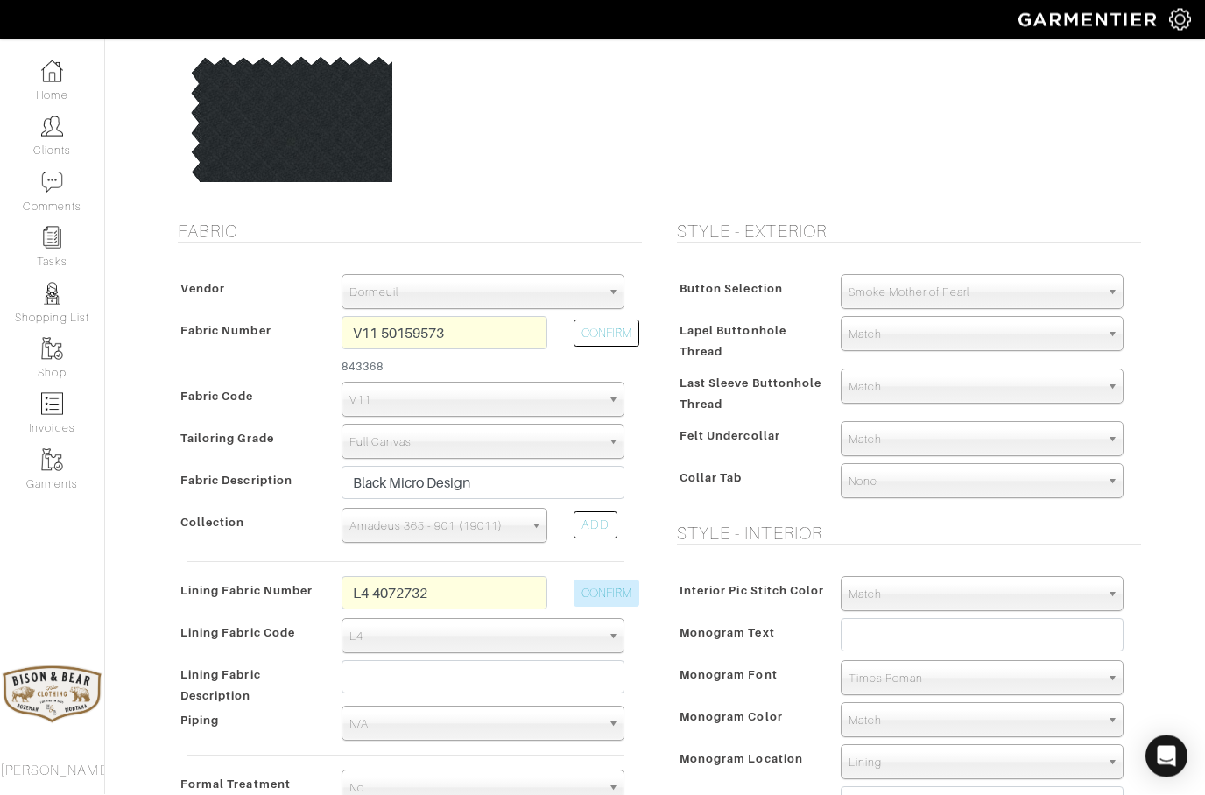
scroll to position [195, 0]
click at [480, 601] on input "L4-4072732" at bounding box center [444, 593] width 206 height 33
click at [608, 594] on button "CONFIRM" at bounding box center [606, 593] width 66 height 27
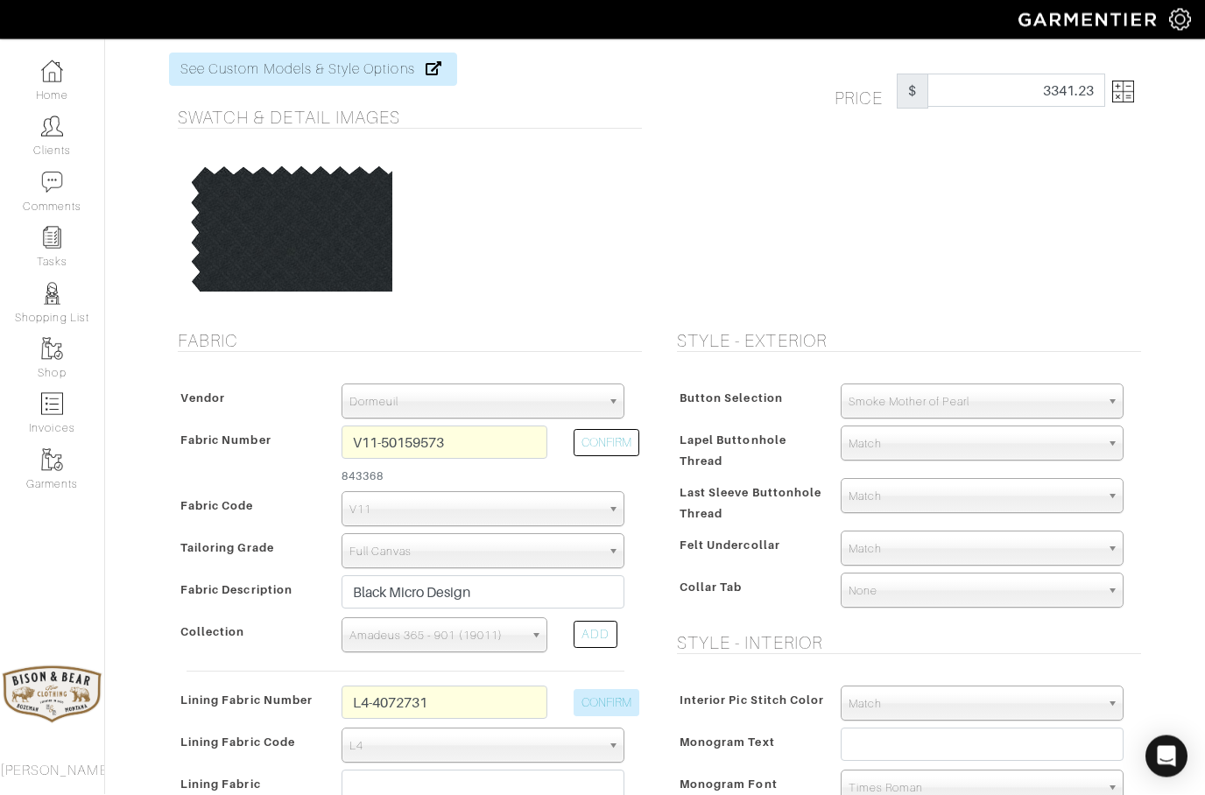
scroll to position [285, 0]
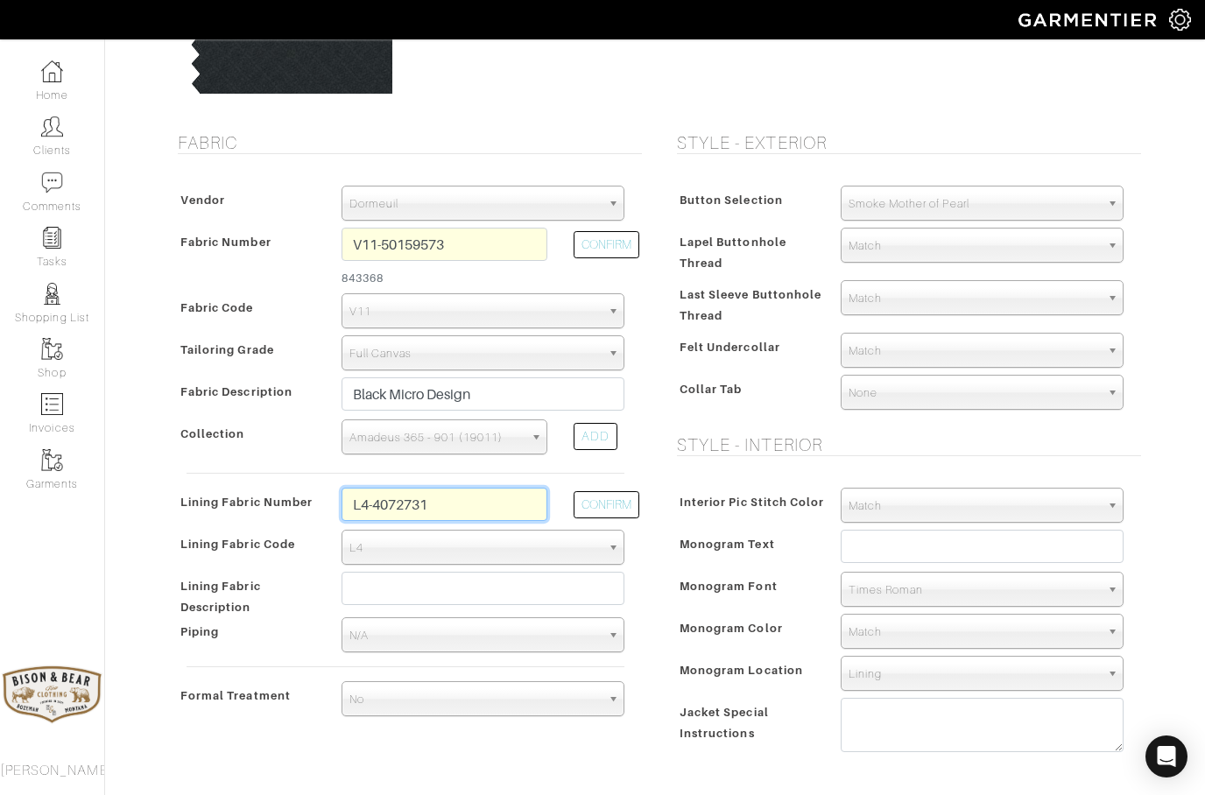
click at [468, 506] on input "L4-4072731" at bounding box center [444, 504] width 206 height 33
click at [614, 509] on button "CONFIRM" at bounding box center [606, 504] width 66 height 27
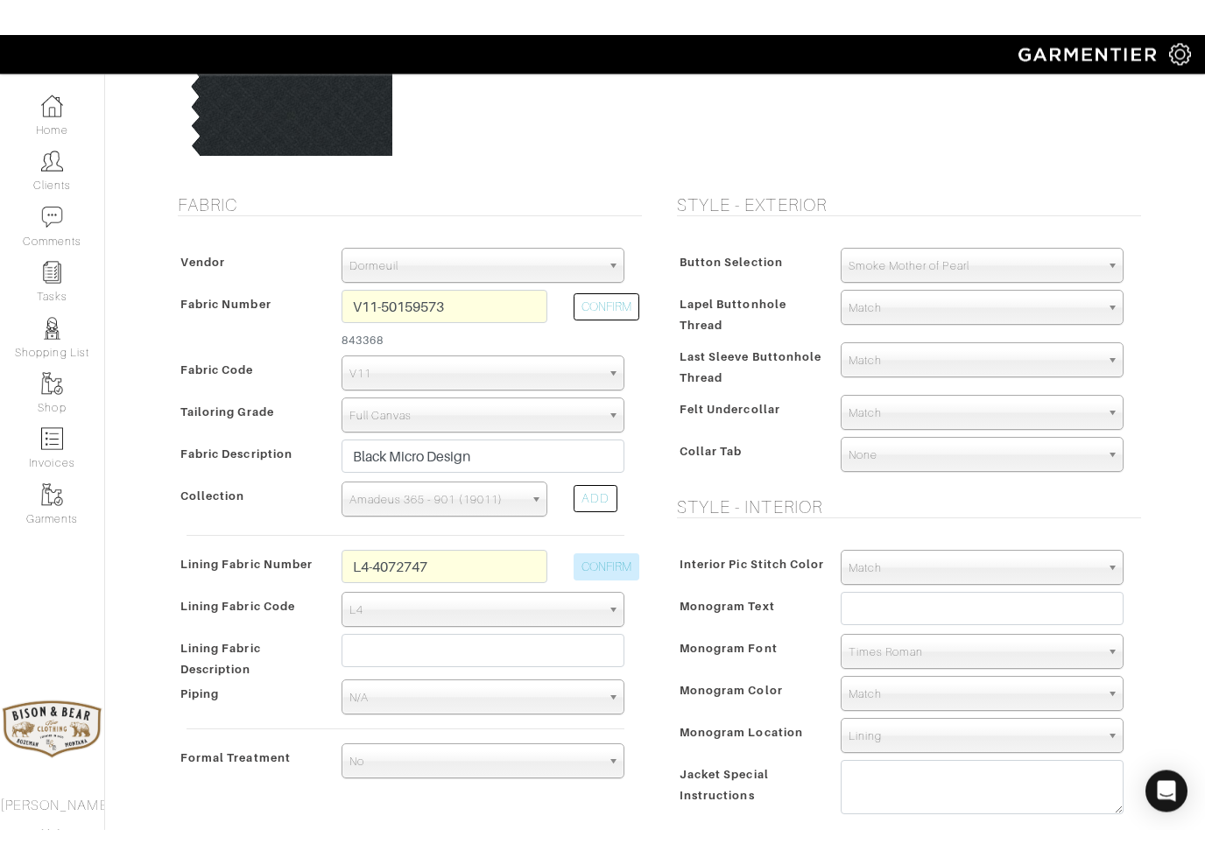
scroll to position [187, 0]
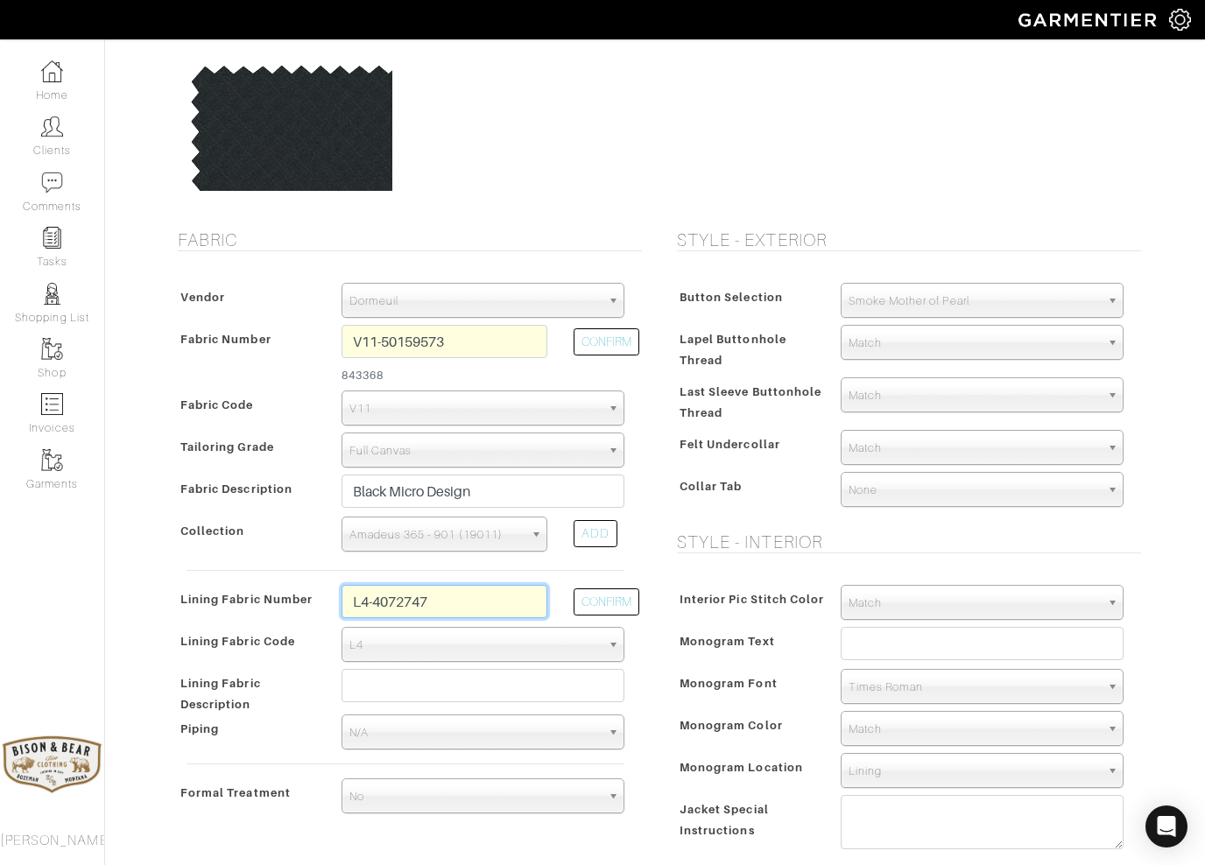
click at [482, 600] on input "L4-4072747" at bounding box center [444, 601] width 206 height 33
type input "L"
type input "L4-4072809"
click at [601, 613] on button "CONFIRM" at bounding box center [606, 601] width 66 height 27
select select "6295"
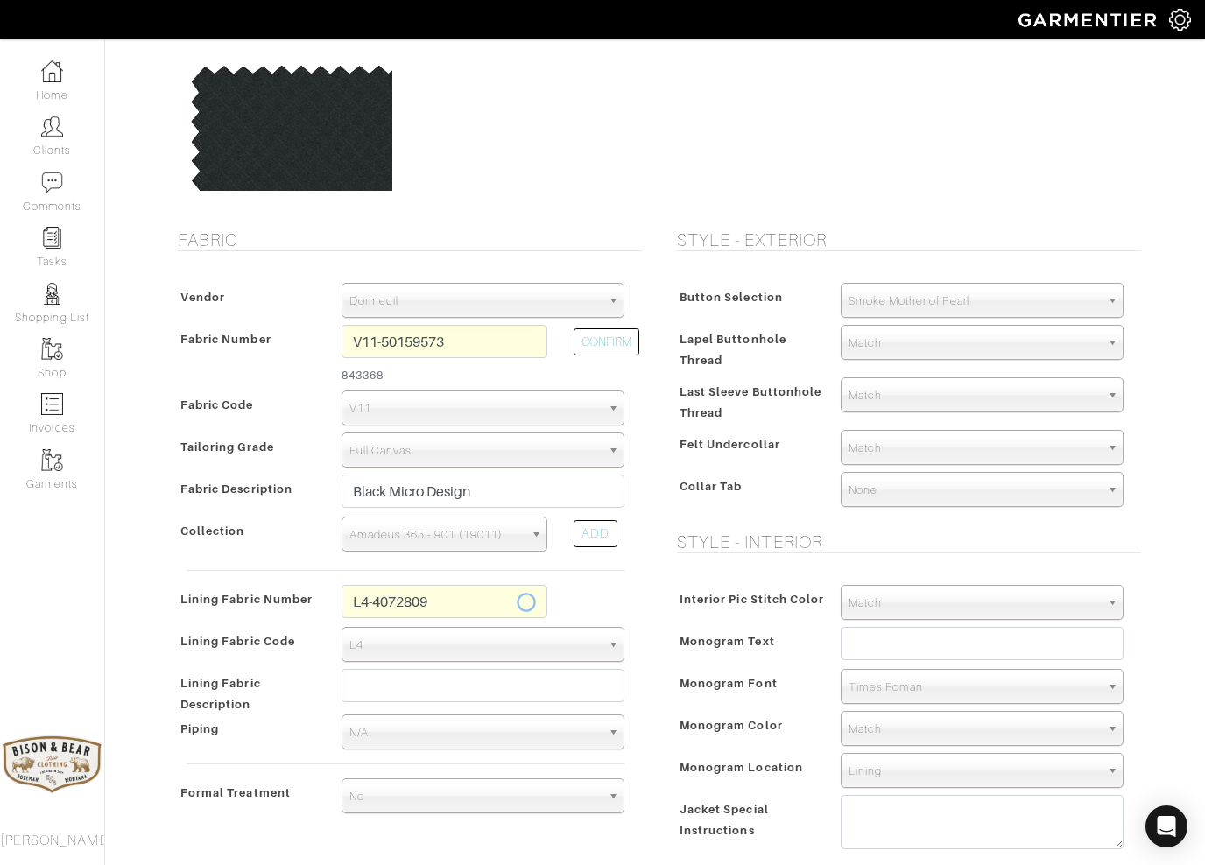
type input "Pink Taupe Medallion"
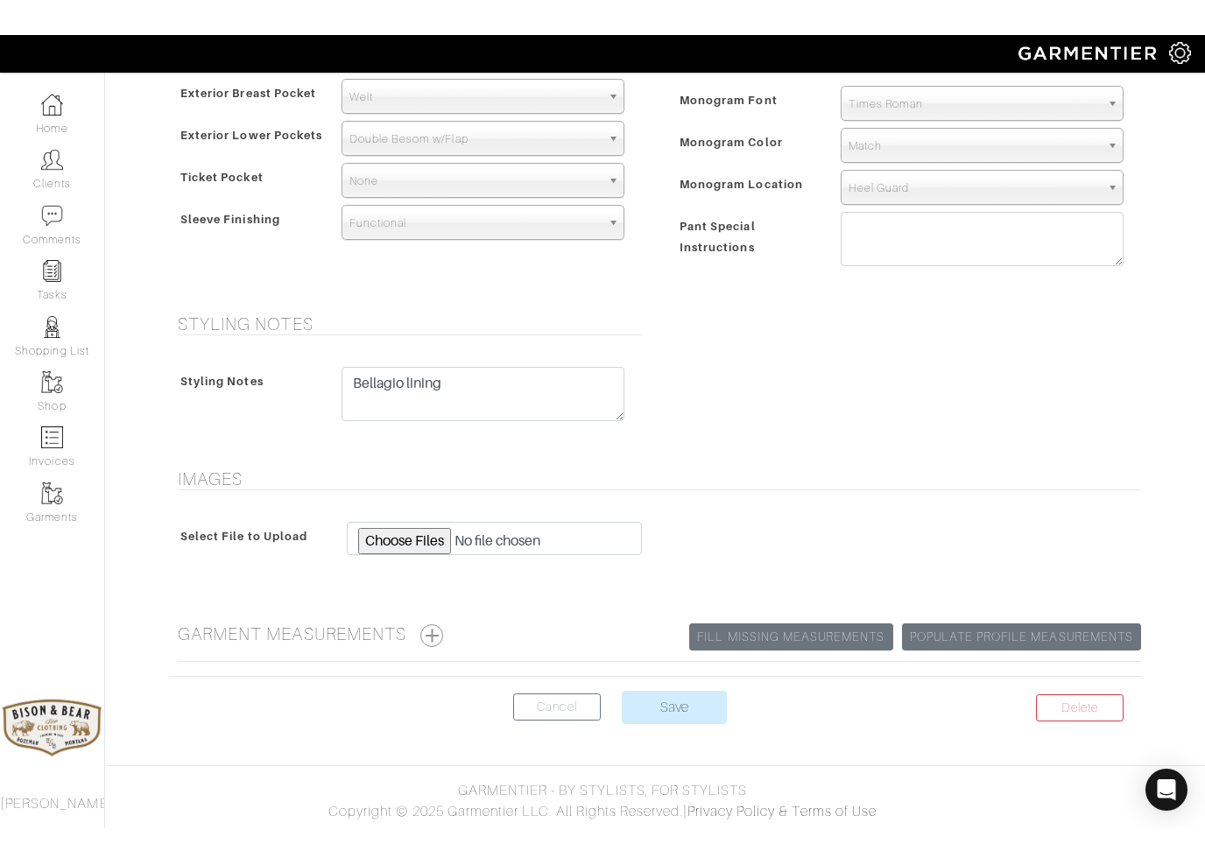
scroll to position [1148, 0]
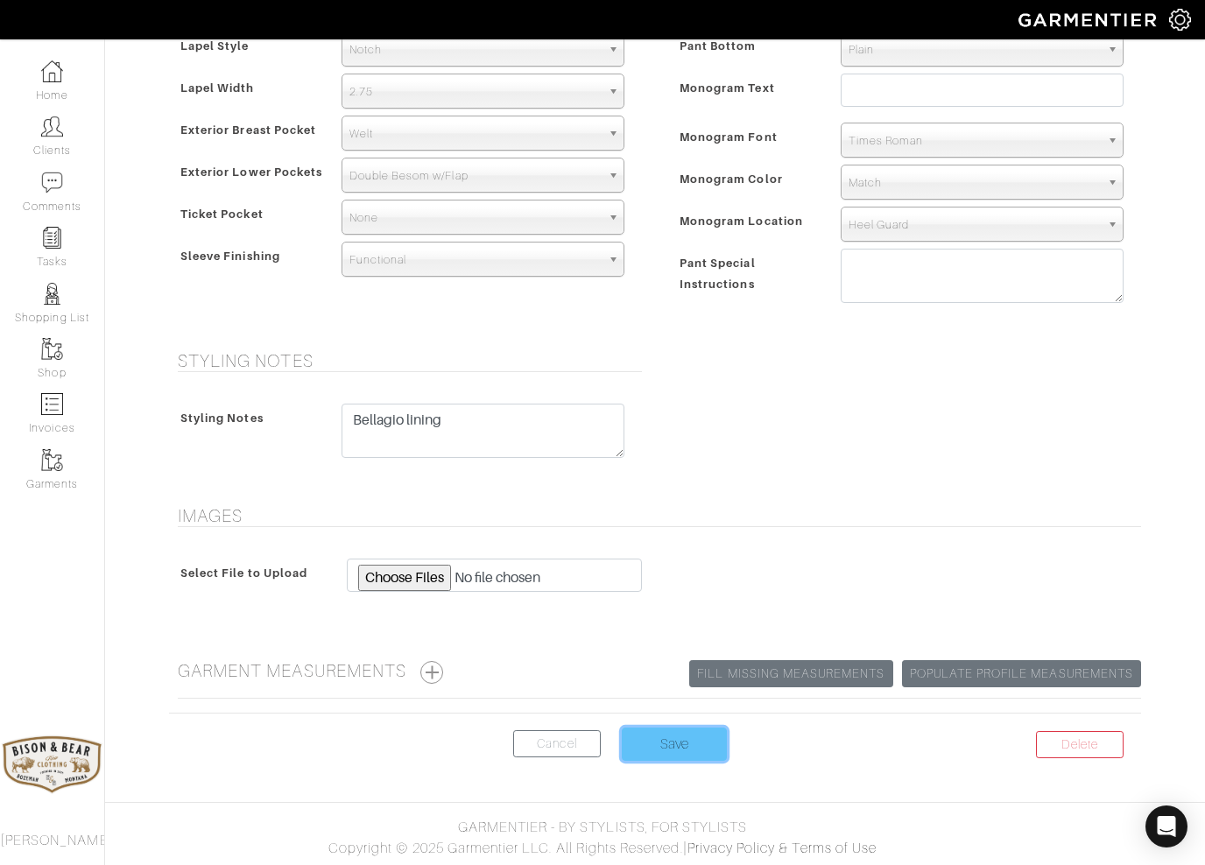
click at [675, 749] on input "Save" at bounding box center [674, 744] width 105 height 33
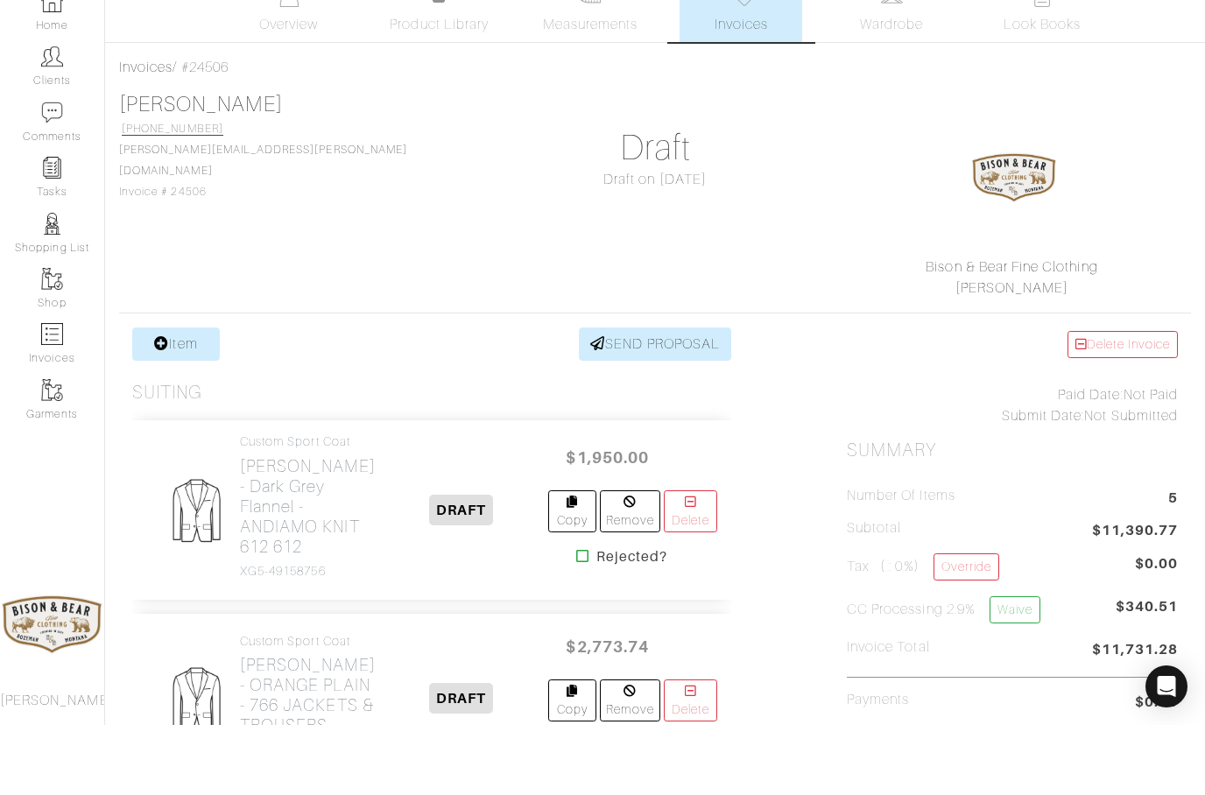
scroll to position [70, 0]
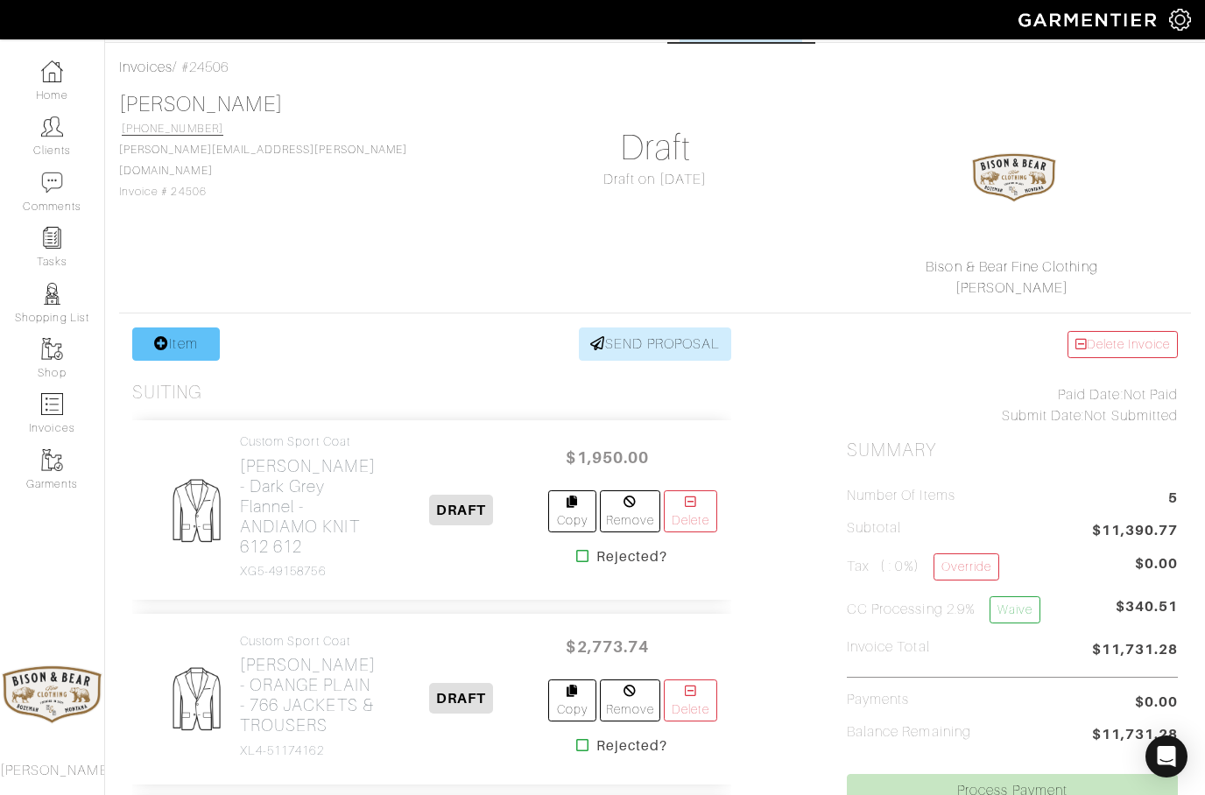
click at [173, 351] on link "Item" at bounding box center [176, 343] width 88 height 33
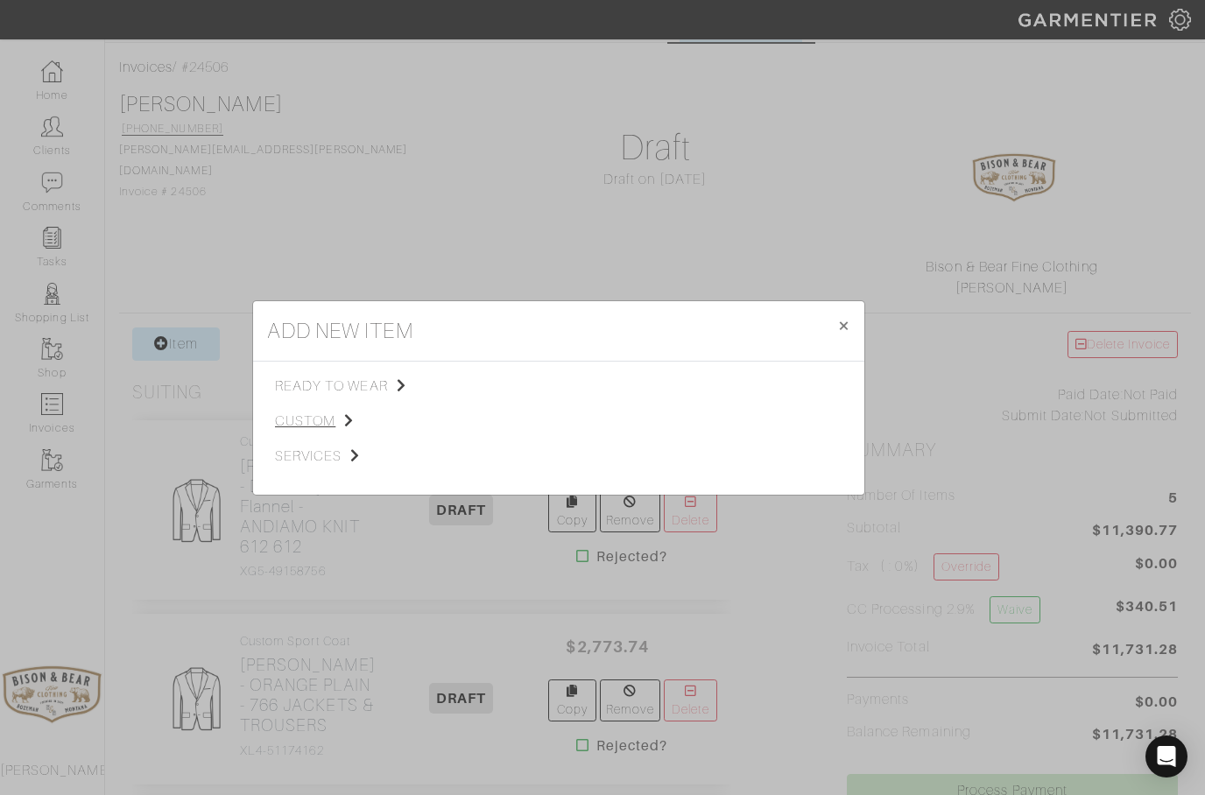
click at [293, 414] on span "custom" at bounding box center [363, 421] width 176 height 21
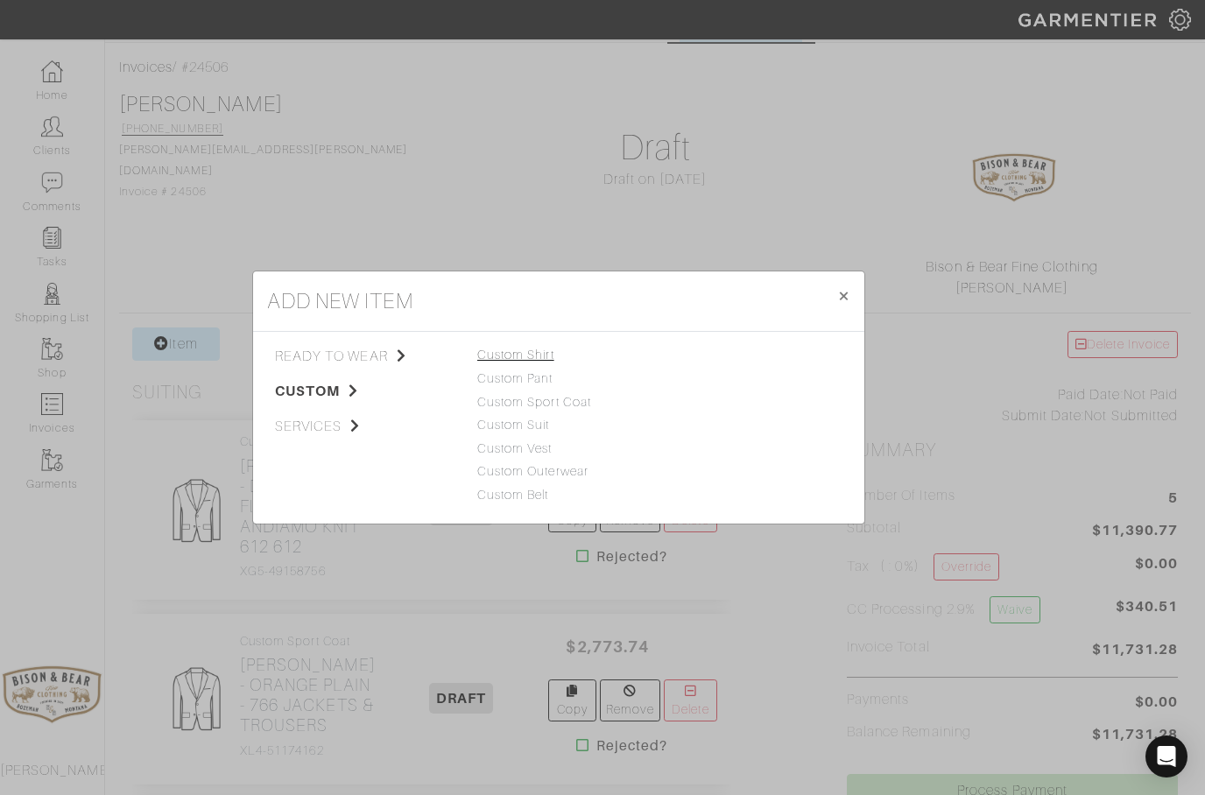
click at [517, 361] on link "Custom Shirt" at bounding box center [515, 355] width 77 height 14
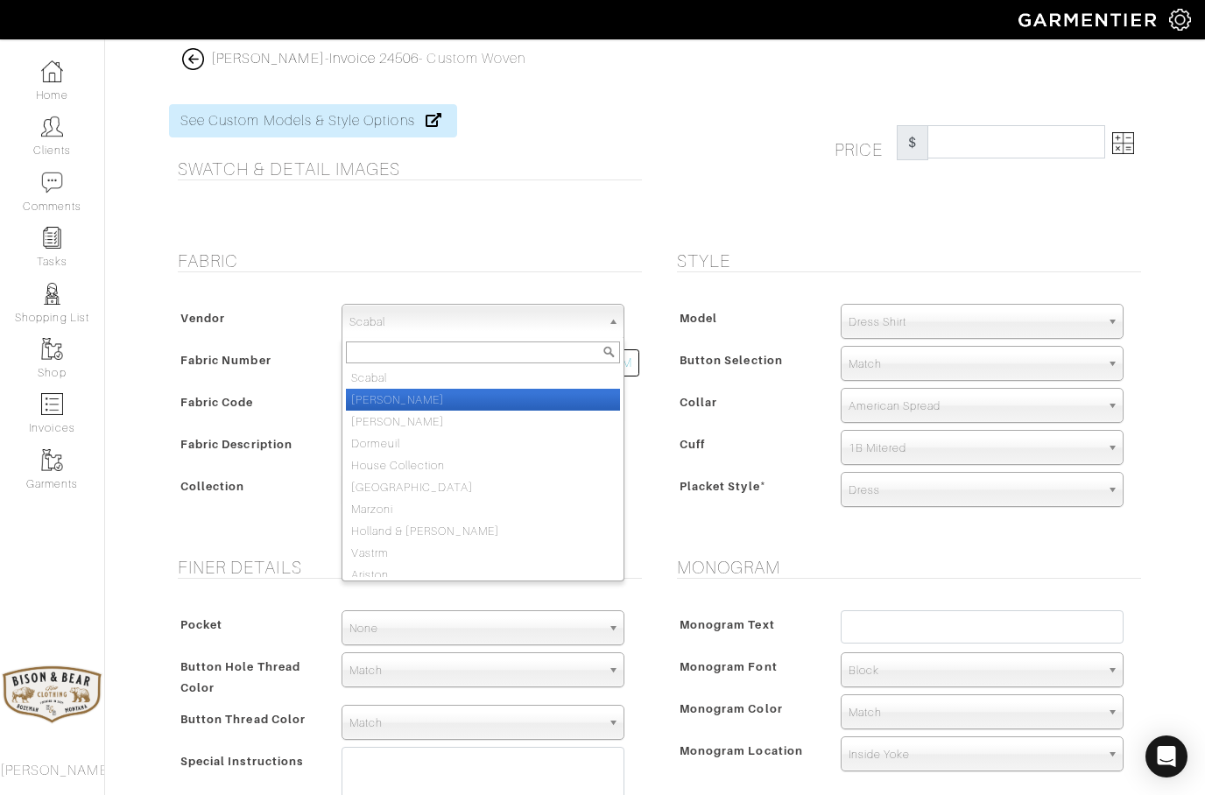
select select "76"
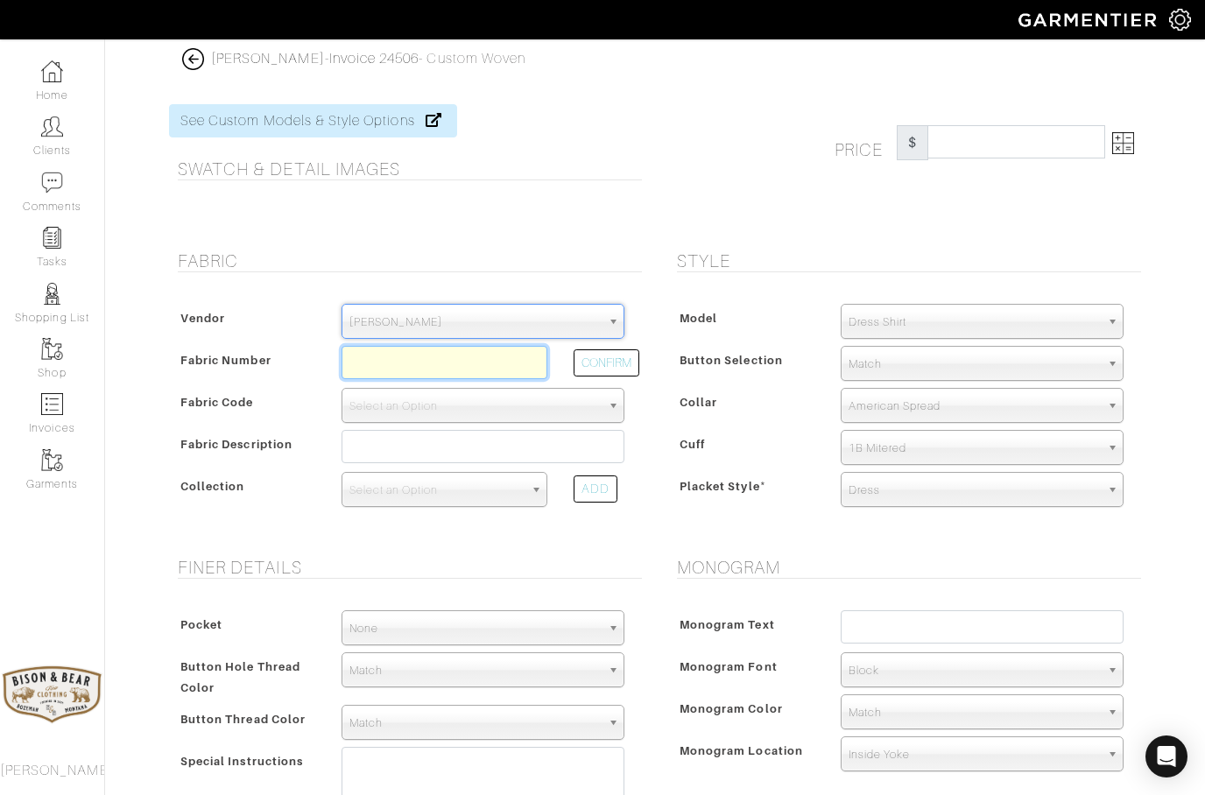
click at [395, 369] on input "text" at bounding box center [444, 362] width 206 height 33
click at [605, 361] on button "CONFIRM" at bounding box center [606, 362] width 66 height 27
type input "XL1-51175444"
select select "1058"
type input "BLACK MICRO EFFECTS - 722 A WORLD OF SHIRTS"
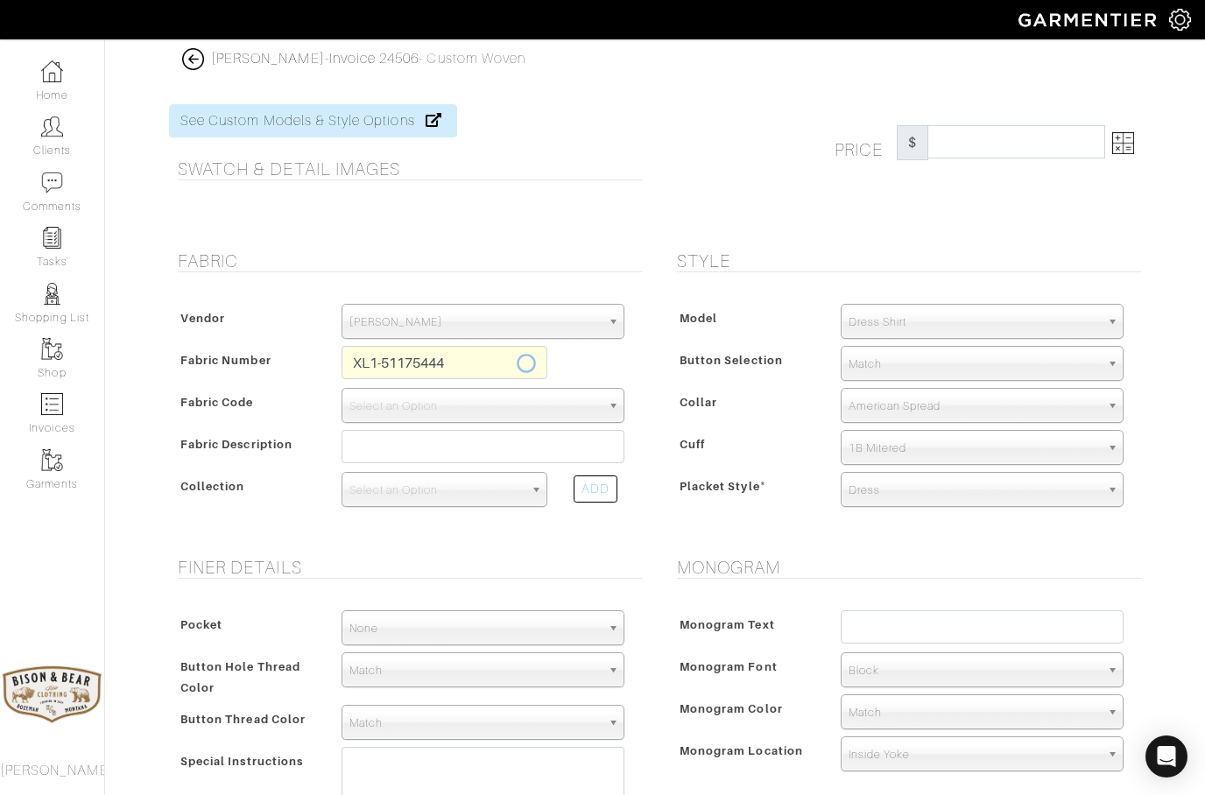
select select
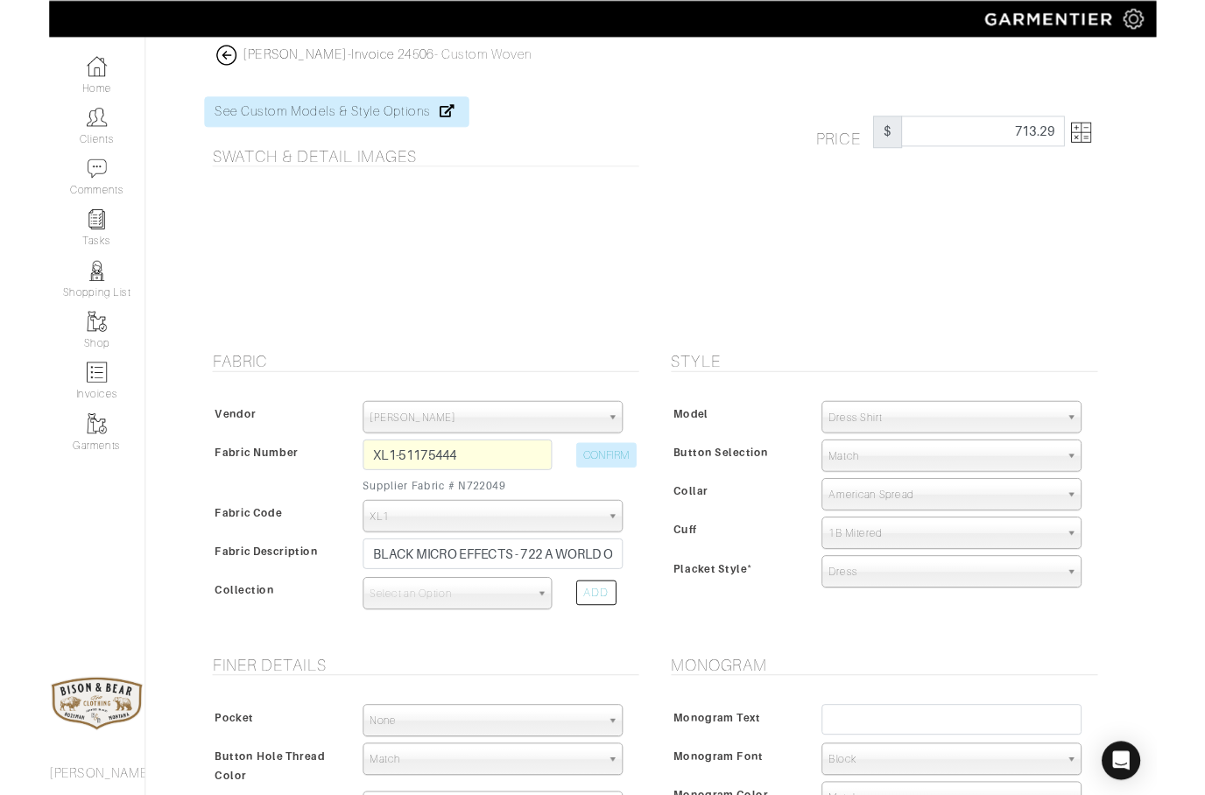
scroll to position [70, 0]
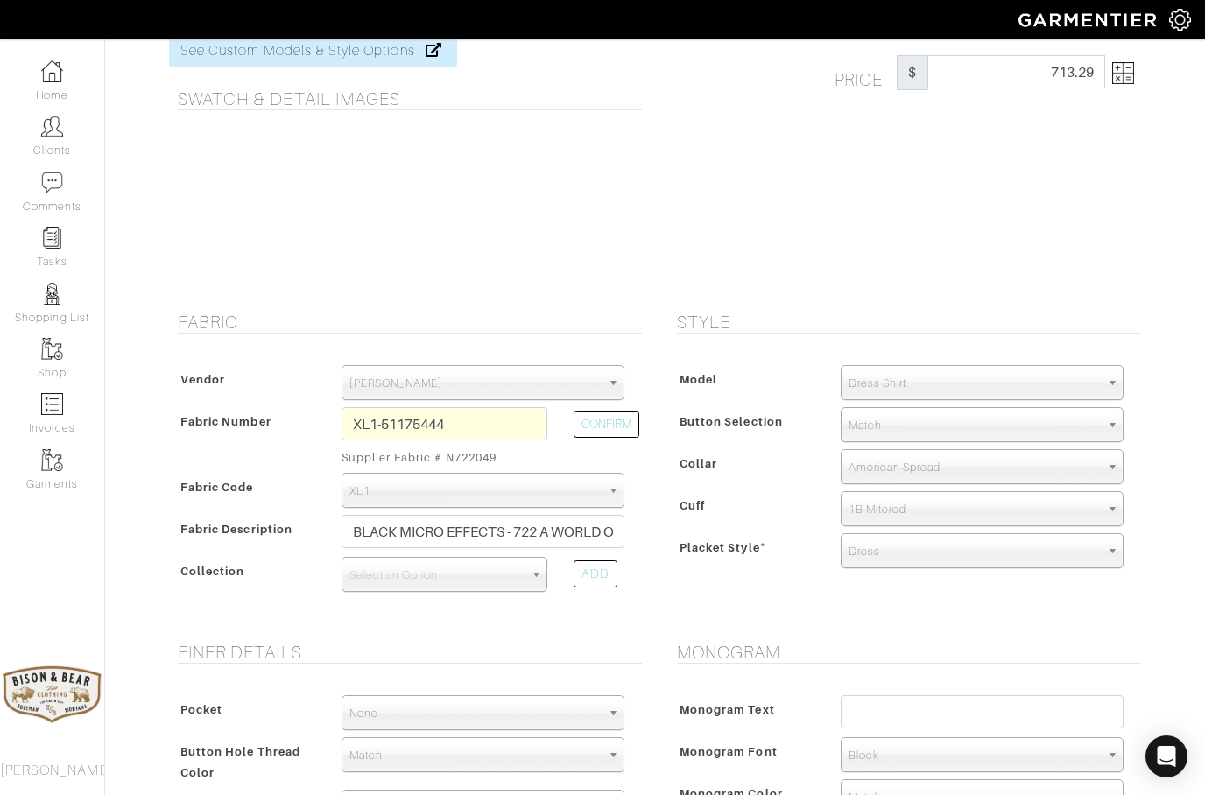
click at [1129, 76] on img at bounding box center [1123, 73] width 22 height 22
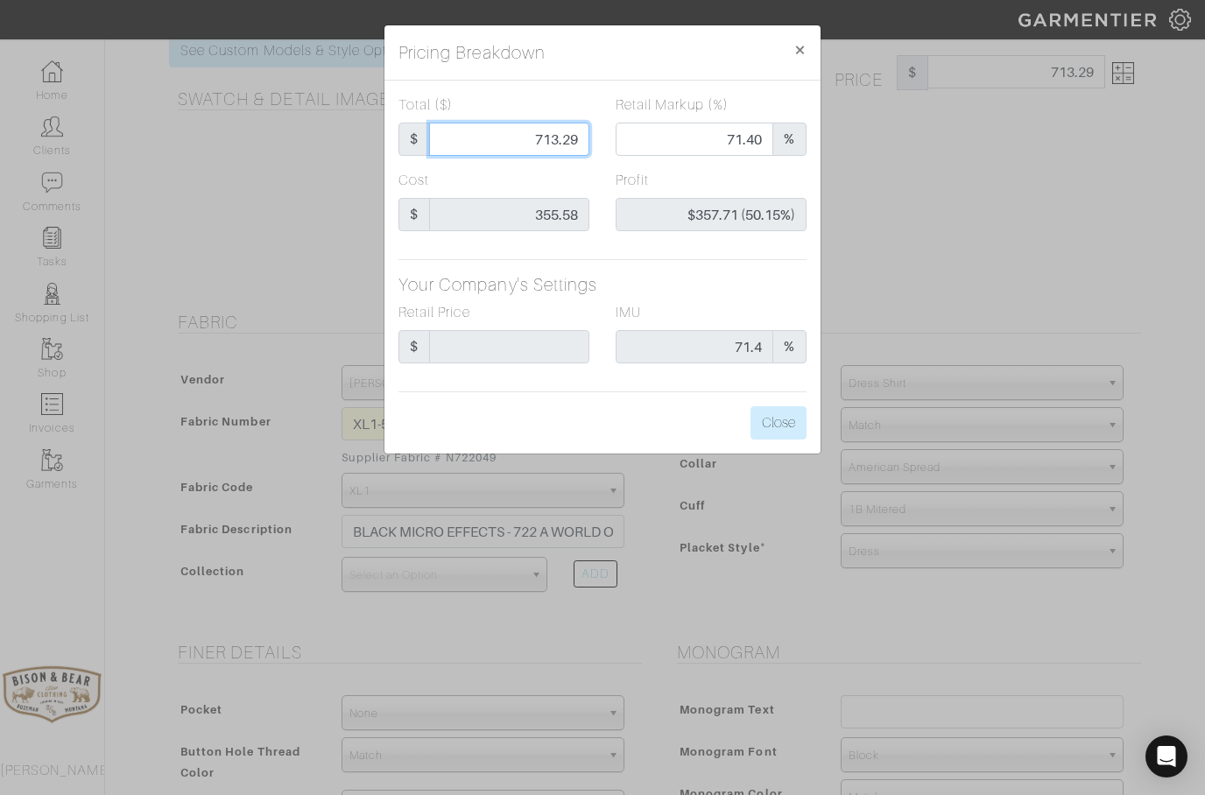
click at [571, 140] on input "713.29" at bounding box center [509, 139] width 160 height 33
type input "713.2"
type input "$357.62 (50.14%)"
type input "713."
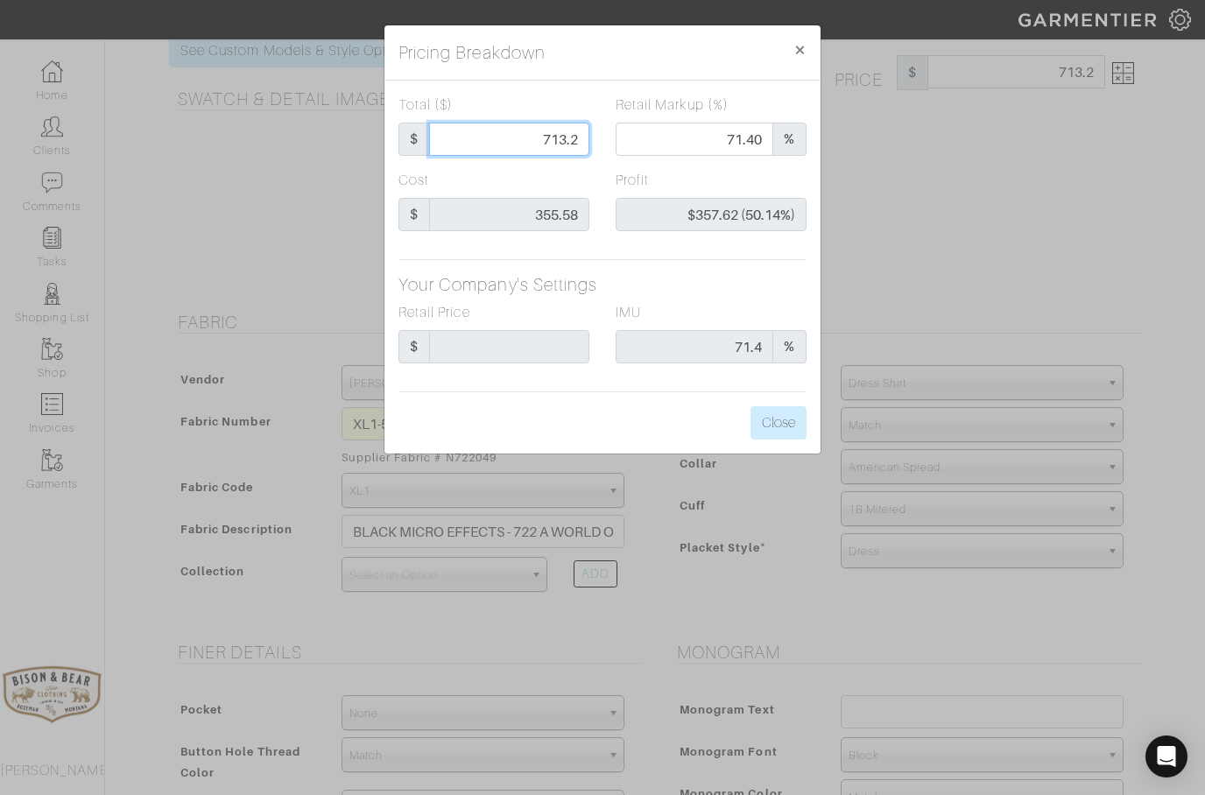
type input "713."
type input "71.39"
type input "$357.42 (50.13%)"
type input "713"
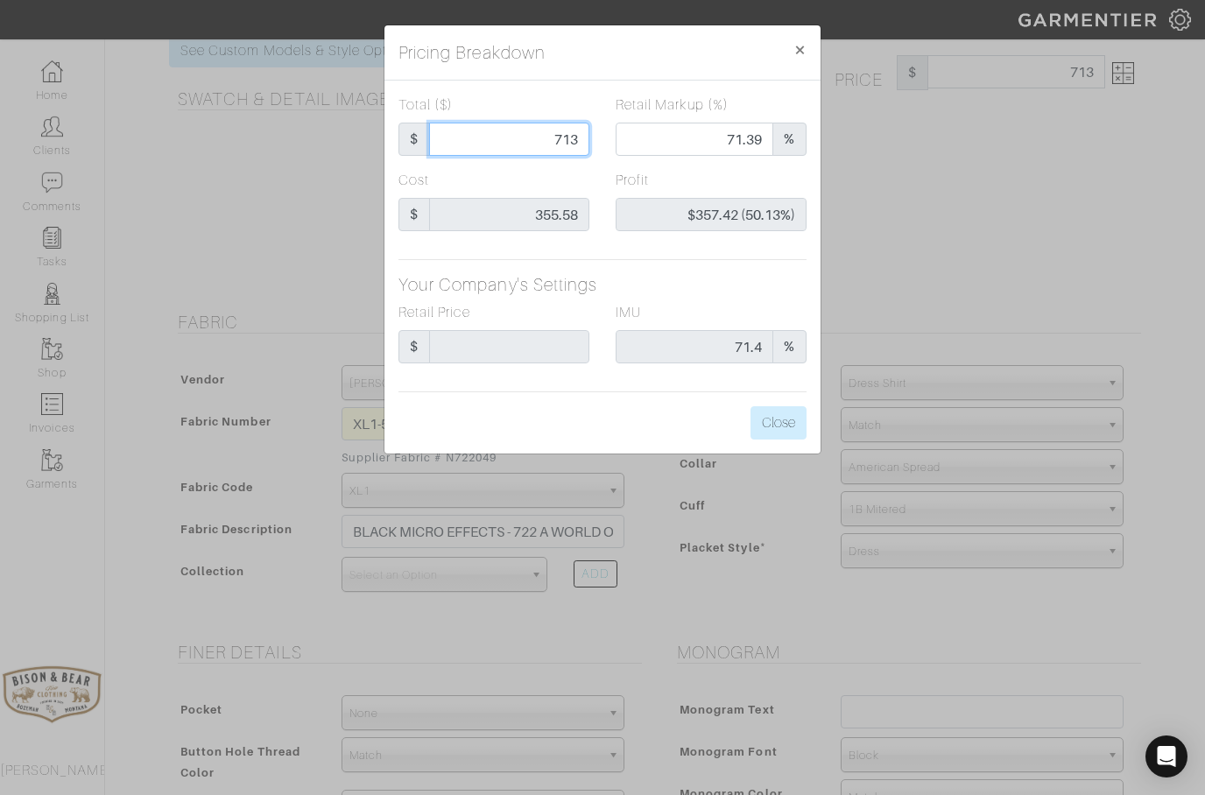
type input "71"
type input "0.00"
type input "-$284.58 (-400.82%)"
type input "7"
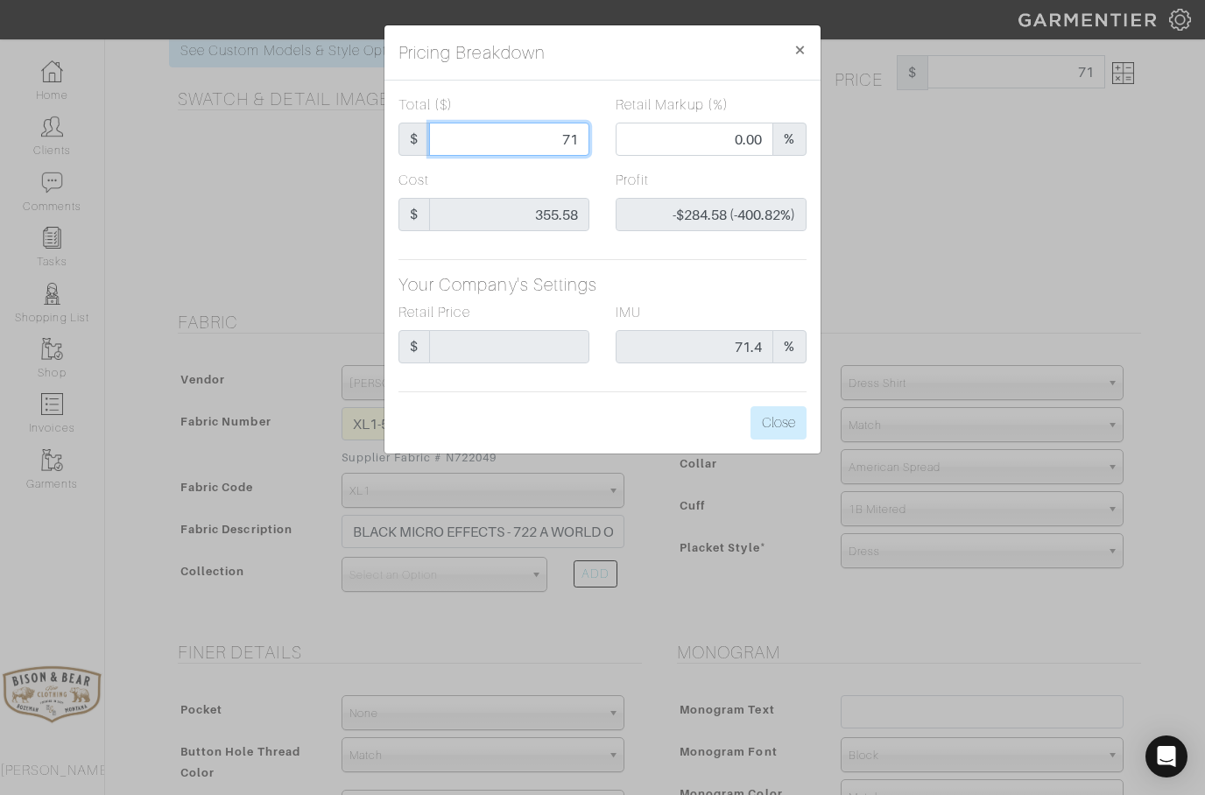
type input "7"
type input "-$348.58 (-4979.71%)"
type input "6"
type input "0.00"
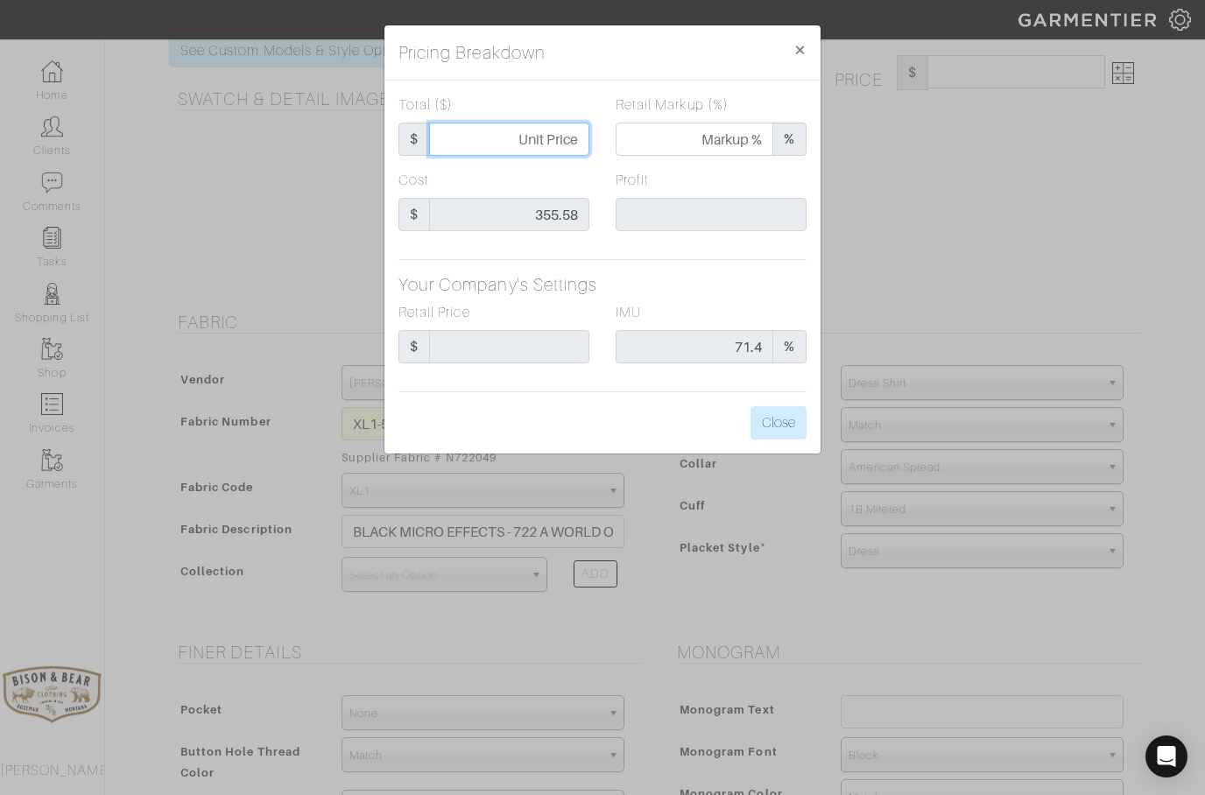
type input "-$349.58 (-5826.33%)"
type input "69"
type input "-$286.58 (-415.33%)"
type input "699"
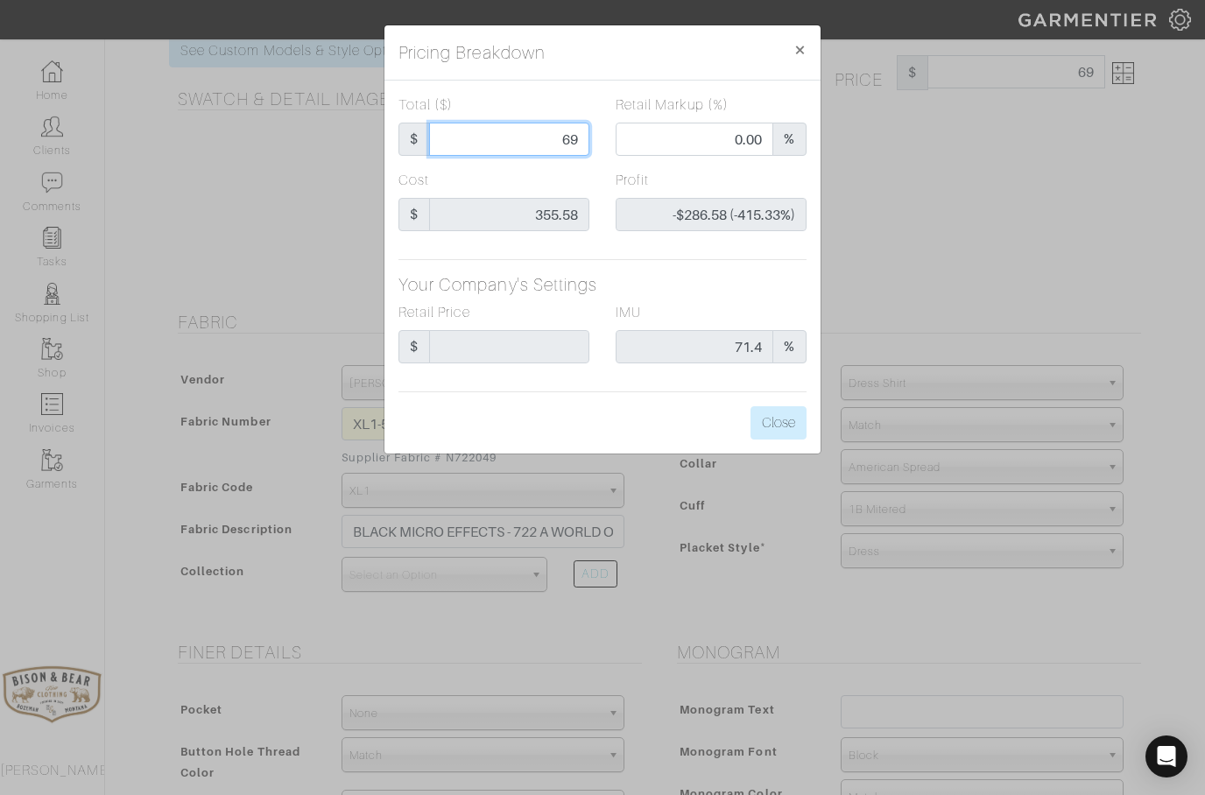
type input "699"
type input "70.82"
type input "$343.42 (49.13%)"
click at [781, 418] on button "Close" at bounding box center [778, 422] width 56 height 33
type input "699.00"
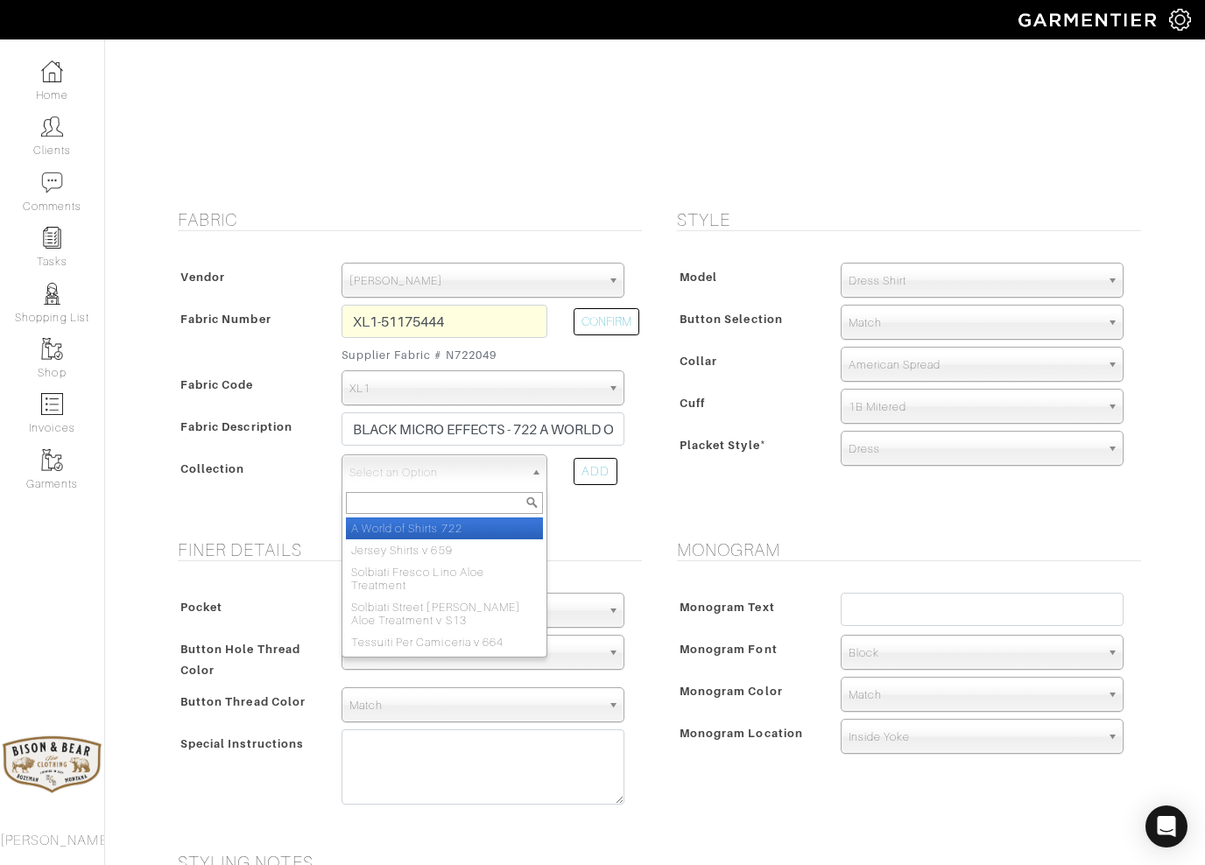
scroll to position [172, 0]
select select "562"
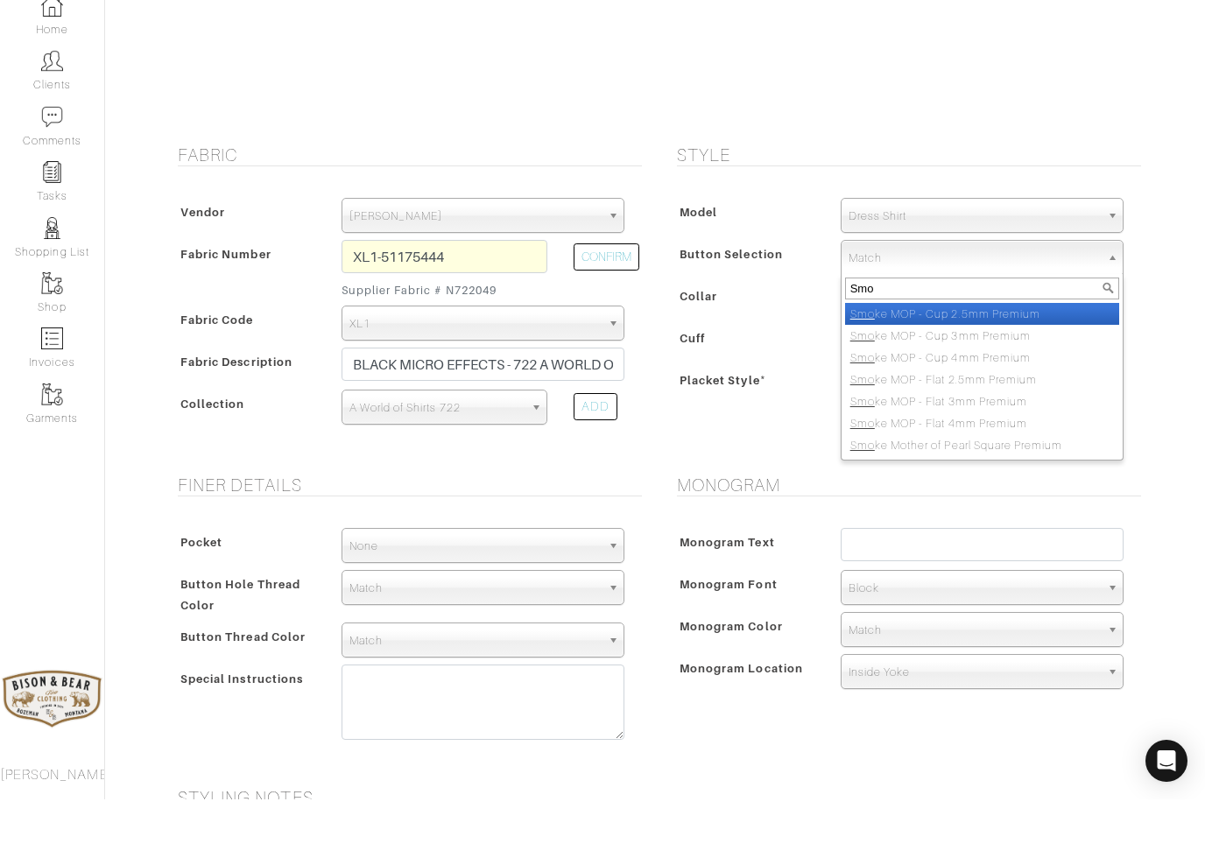
type input "Smok"
select select "64"
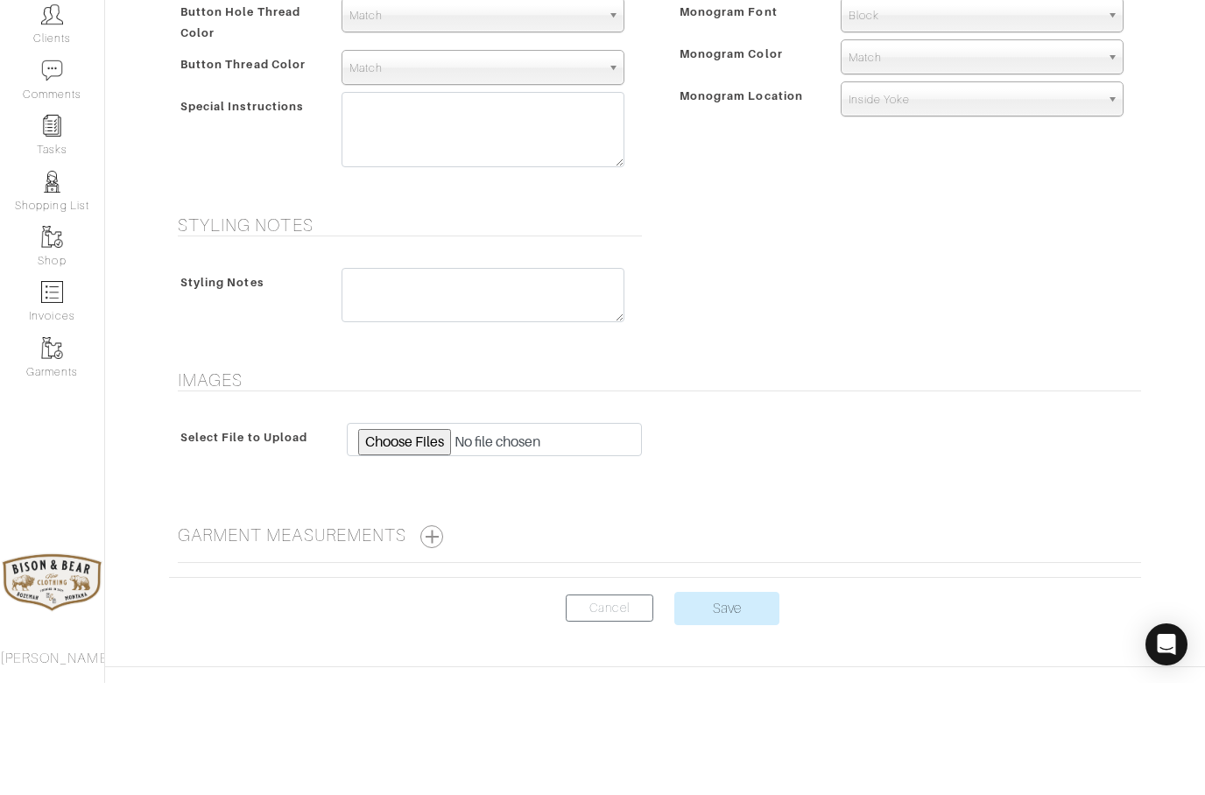
scroll to position [744, 0]
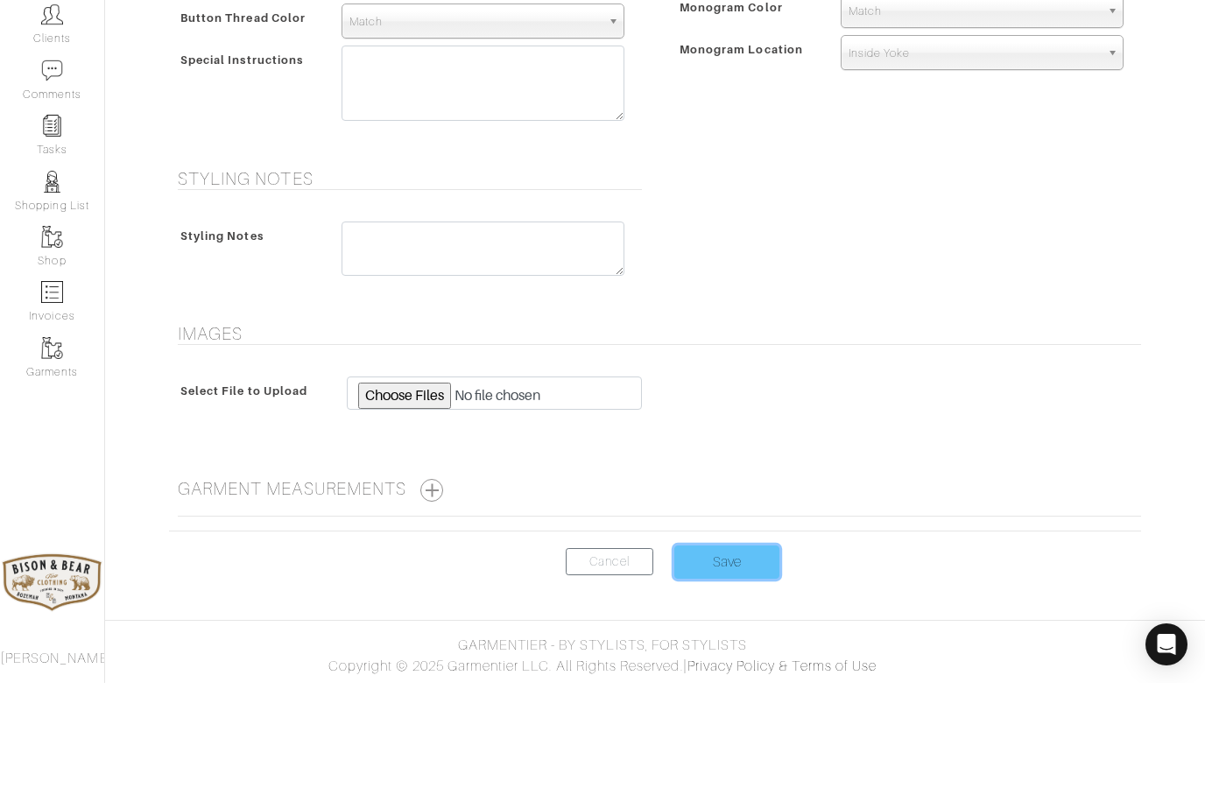
click at [732, 658] on input "Save" at bounding box center [726, 674] width 105 height 33
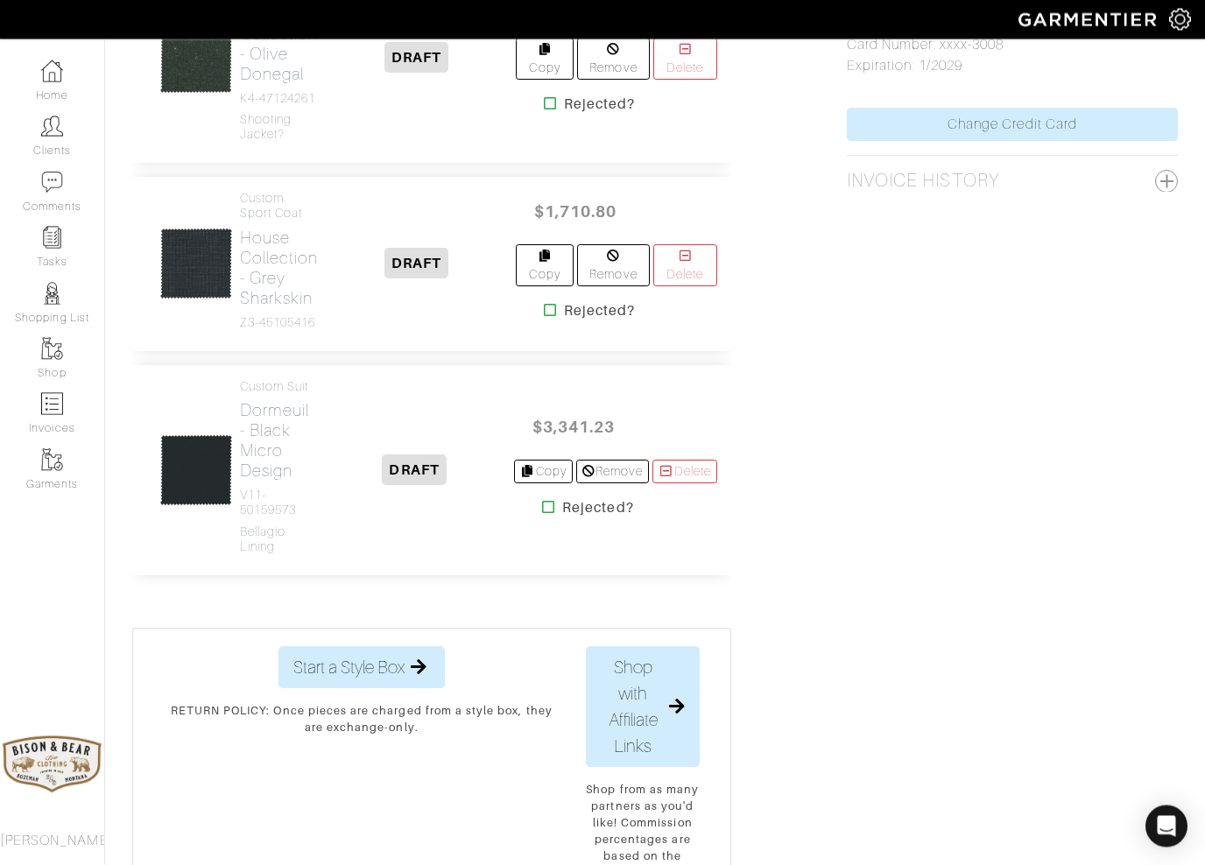
scroll to position [1165, 0]
click at [681, 80] on link "Delete" at bounding box center [685, 59] width 64 height 42
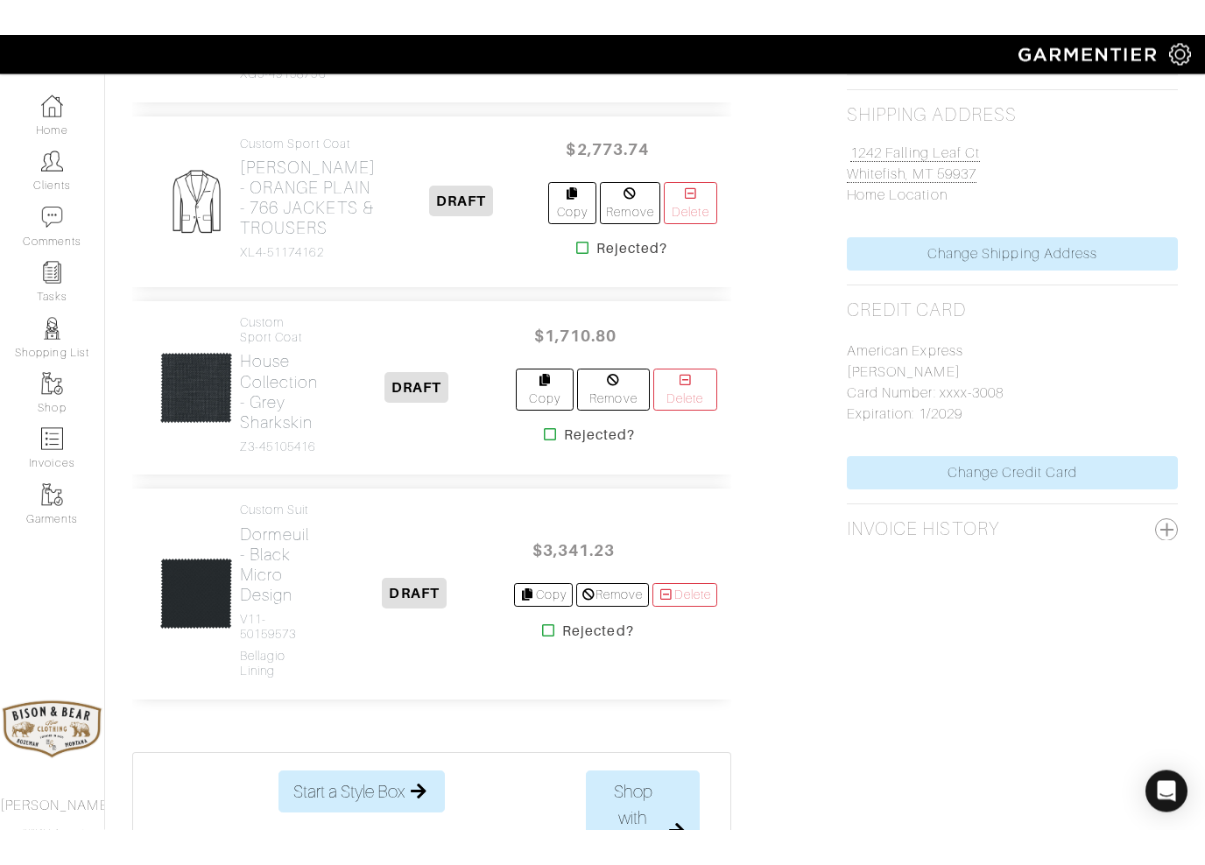
scroll to position [782, 0]
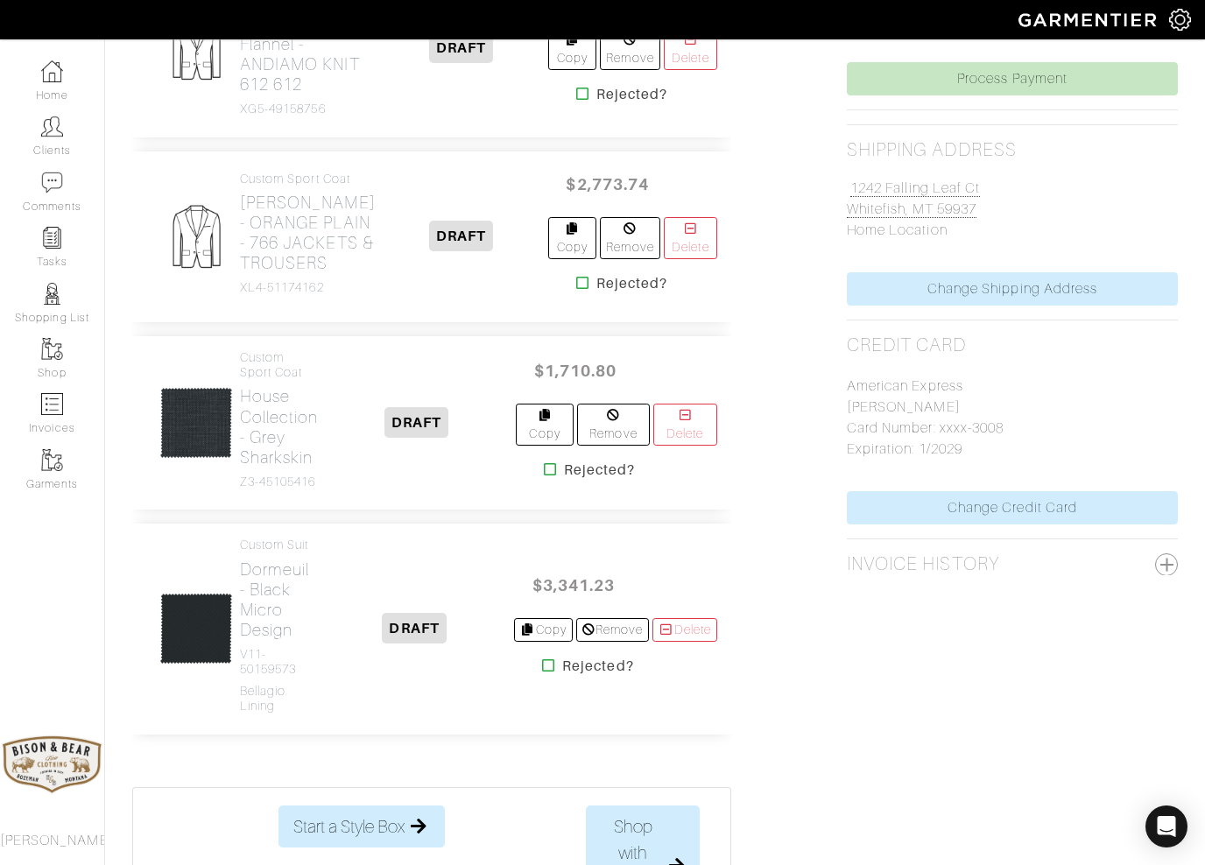
click at [576, 290] on icon at bounding box center [582, 283] width 13 height 14
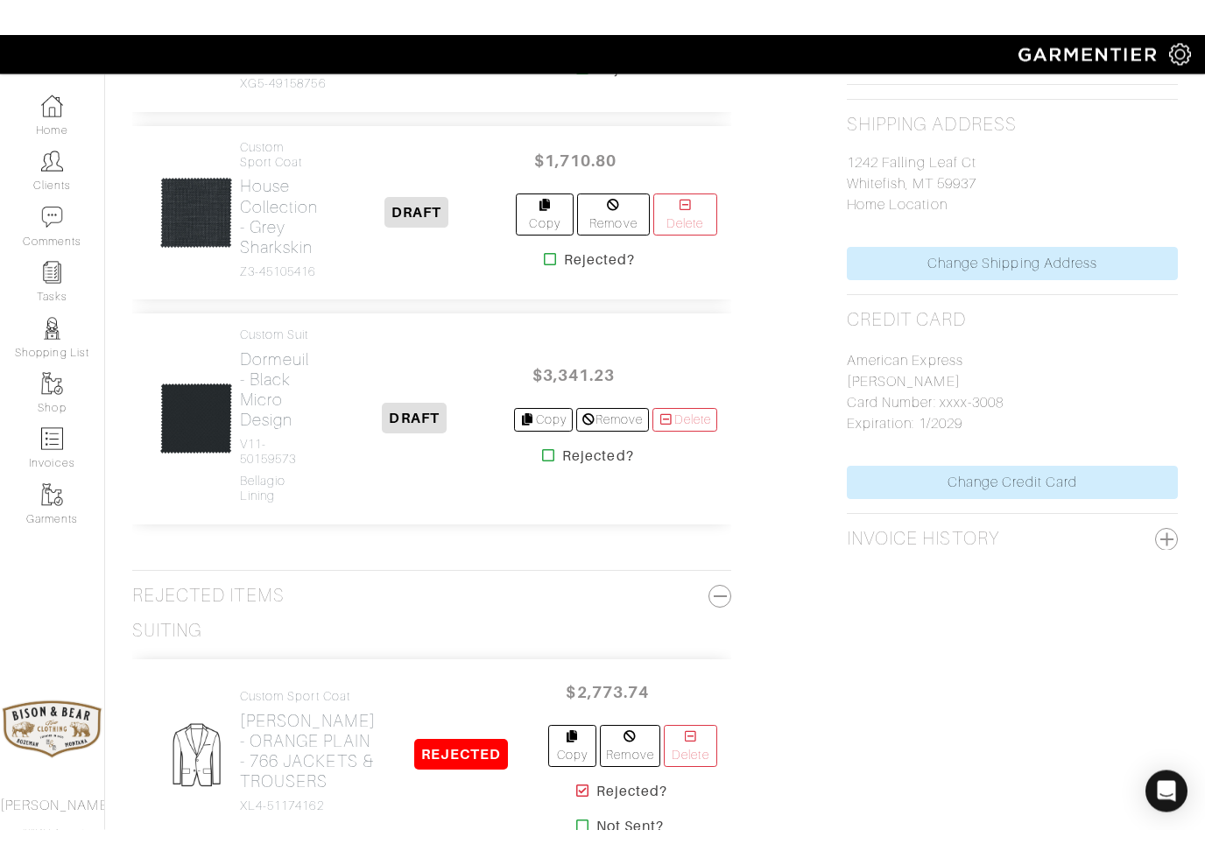
scroll to position [791, 0]
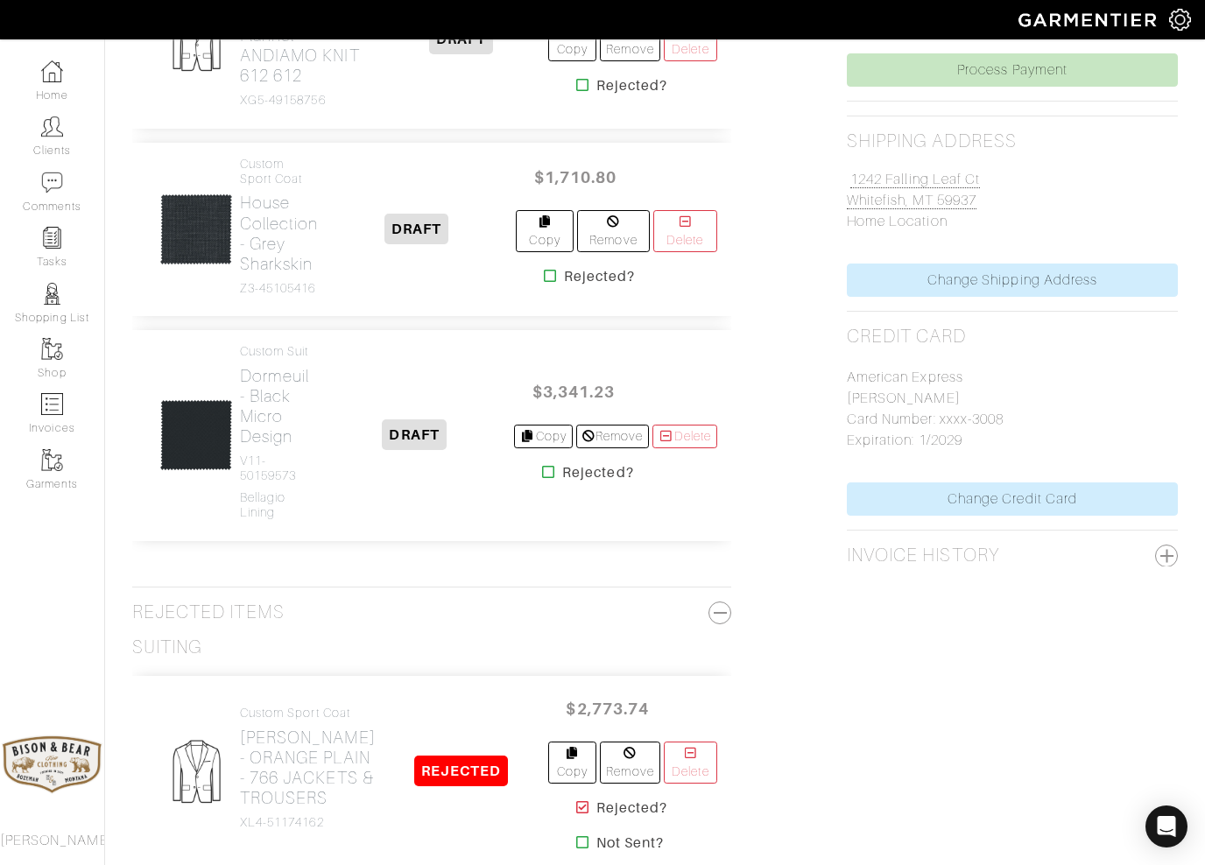
click at [545, 283] on icon at bounding box center [550, 276] width 13 height 14
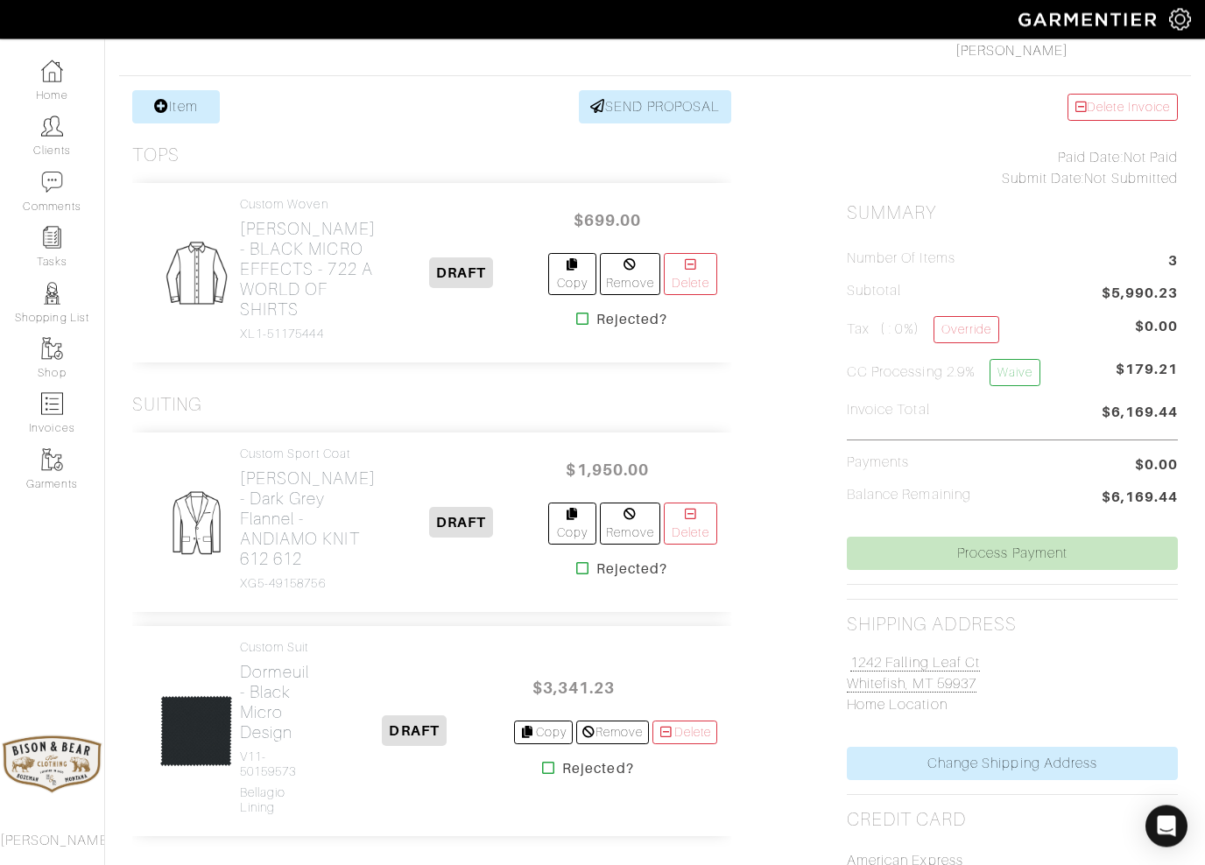
scroll to position [333, 0]
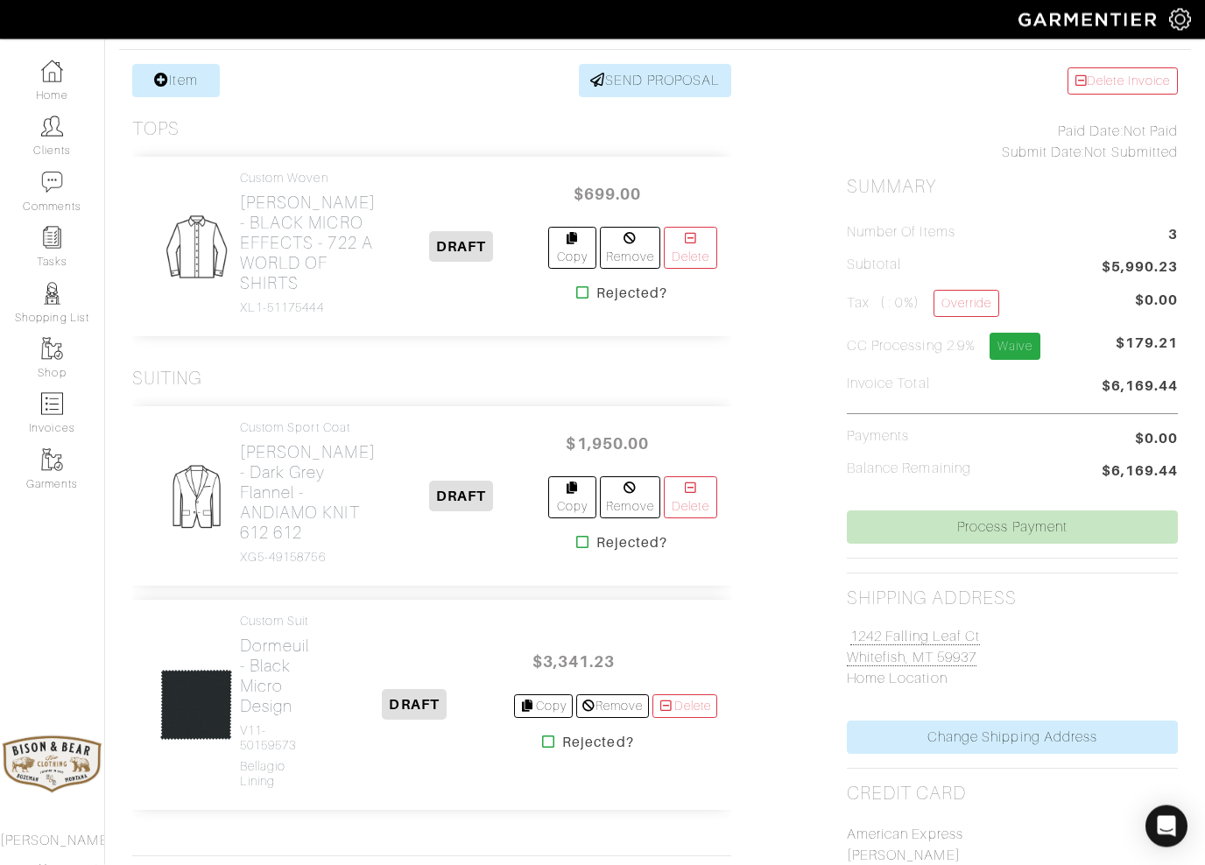
click at [1028, 355] on link "Waive" at bounding box center [1014, 347] width 51 height 27
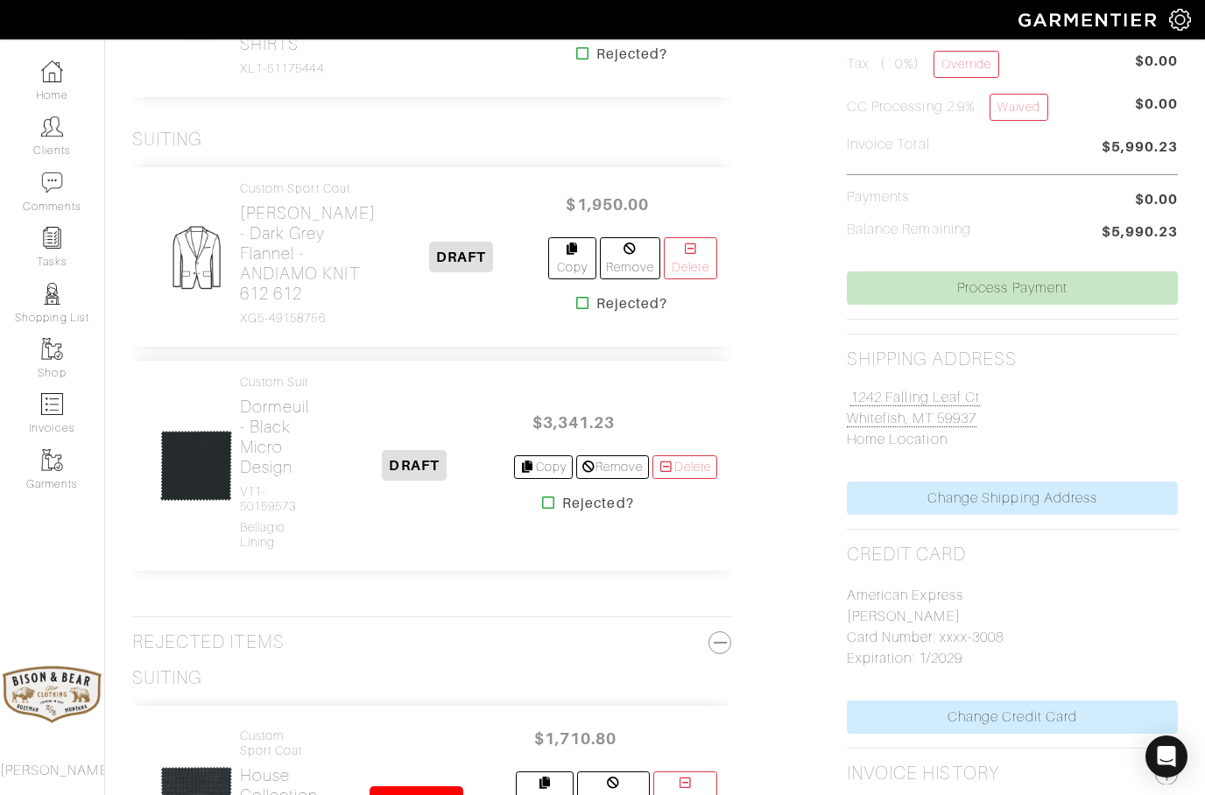
scroll to position [572, 2]
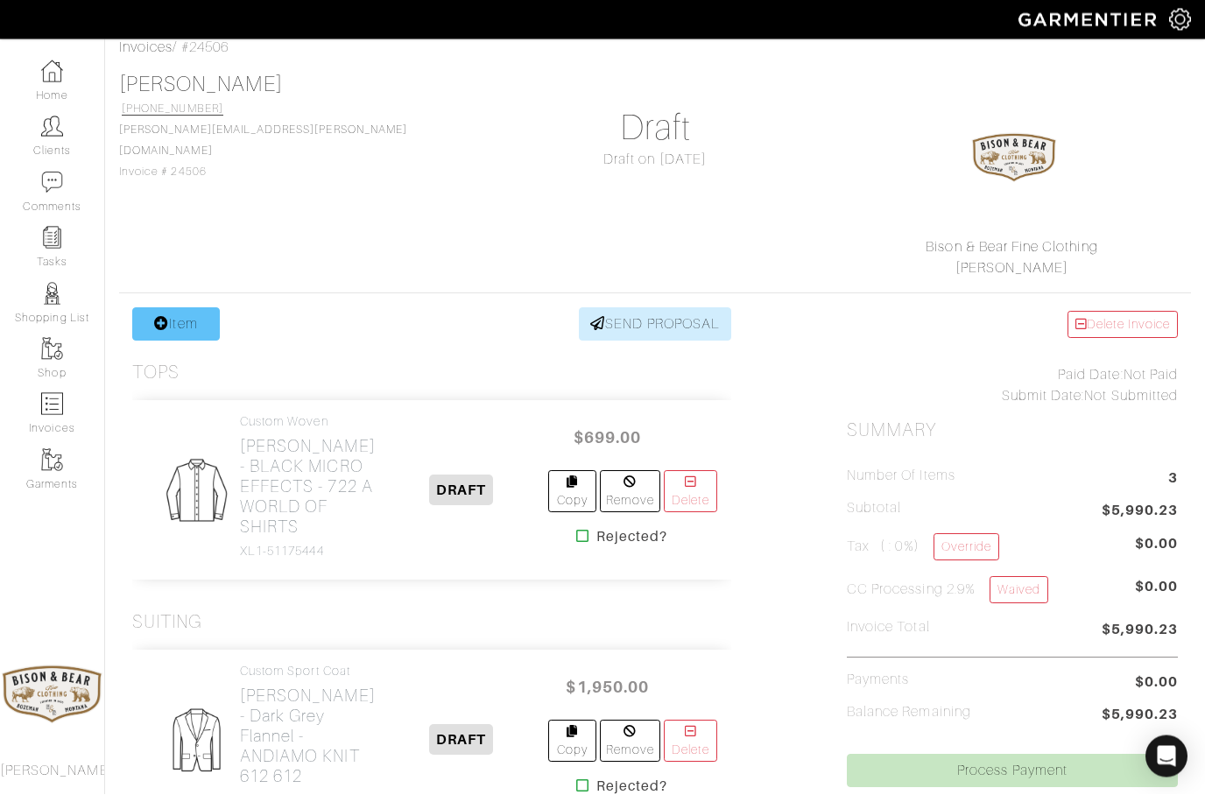
click at [187, 330] on link "Item" at bounding box center [176, 324] width 88 height 33
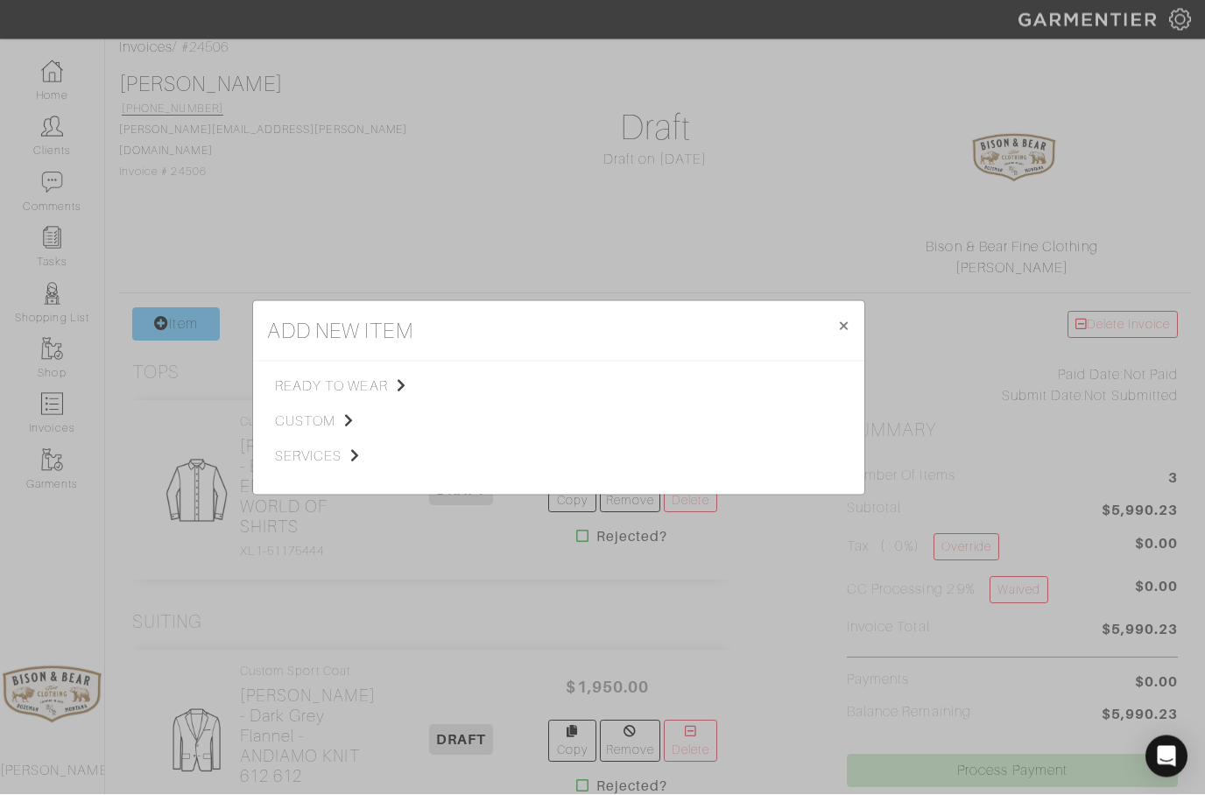
scroll to position [90, 0]
click at [296, 418] on span "custom" at bounding box center [363, 421] width 176 height 21
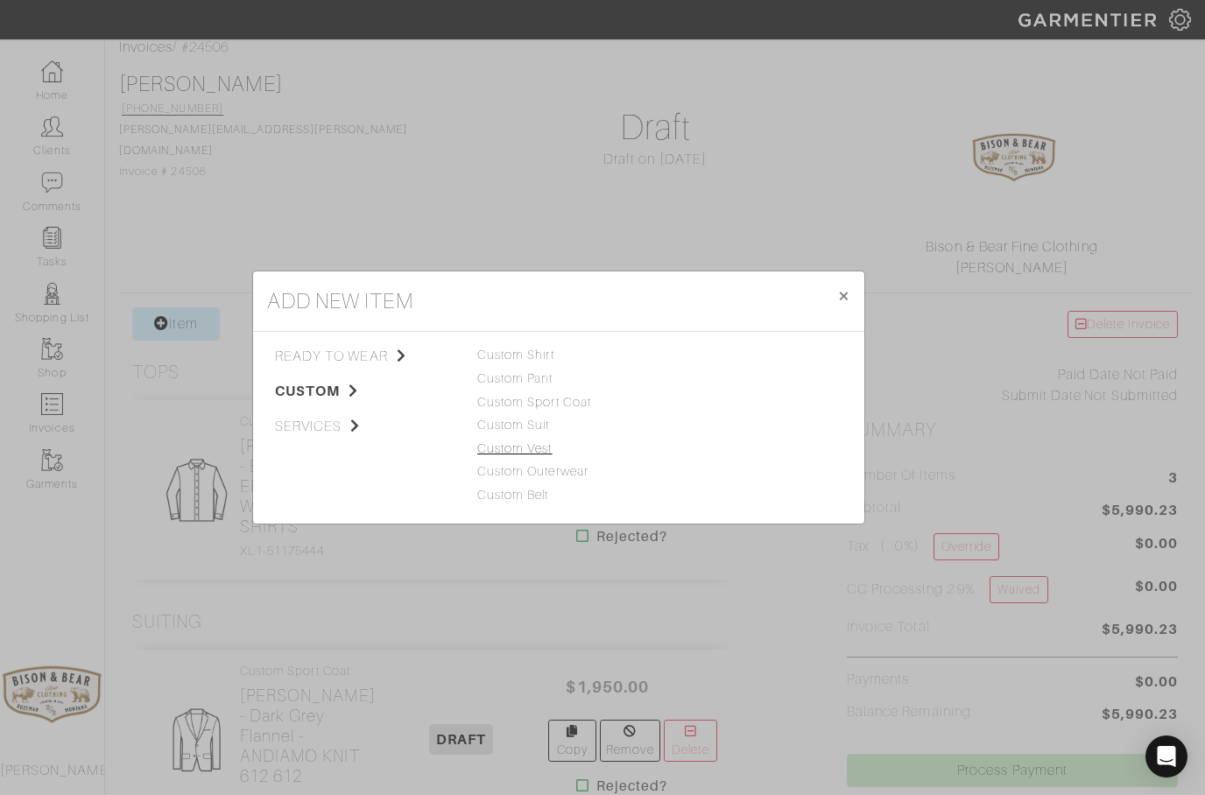
click at [514, 447] on link "Custom Vest" at bounding box center [514, 448] width 75 height 14
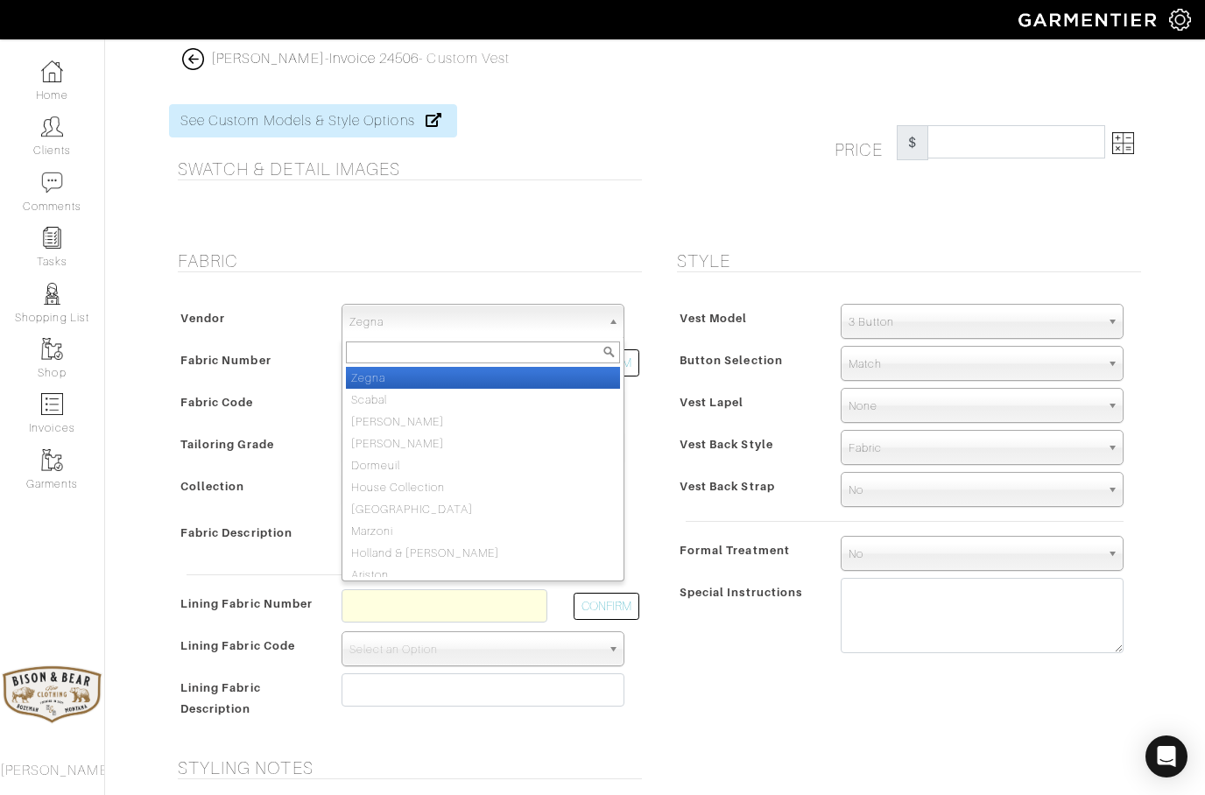
select select "73"
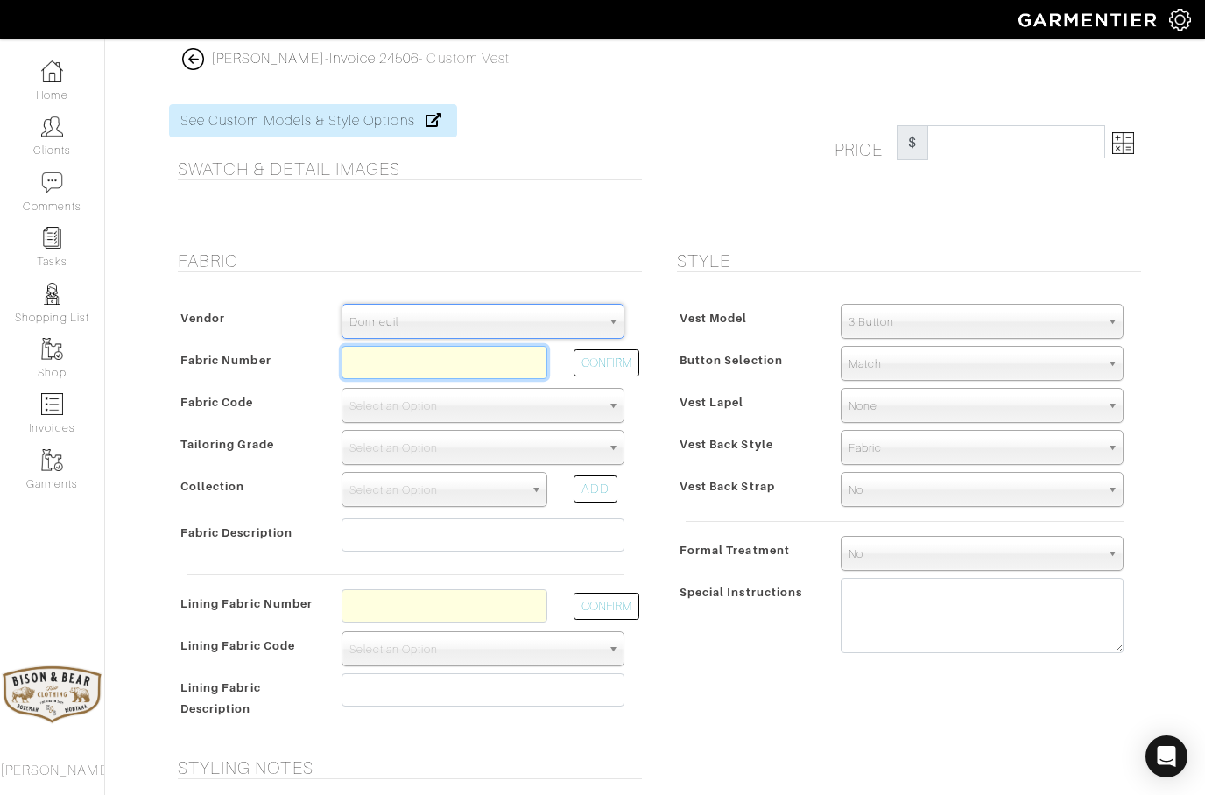
click at [420, 365] on input "text" at bounding box center [444, 362] width 206 height 33
type input "V11-50159573"
click at [594, 362] on button "CONFIRM" at bounding box center [606, 362] width 66 height 27
select select "1261"
select select
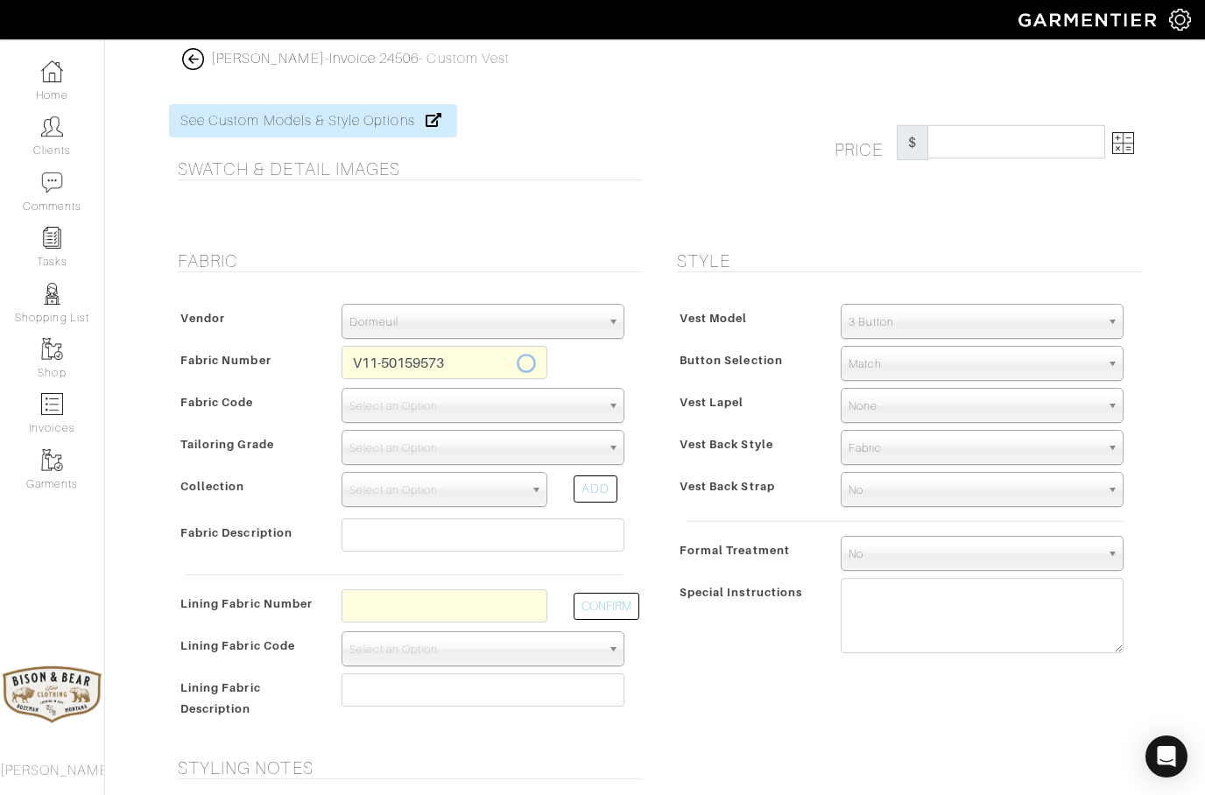
type input "Black Micro Design"
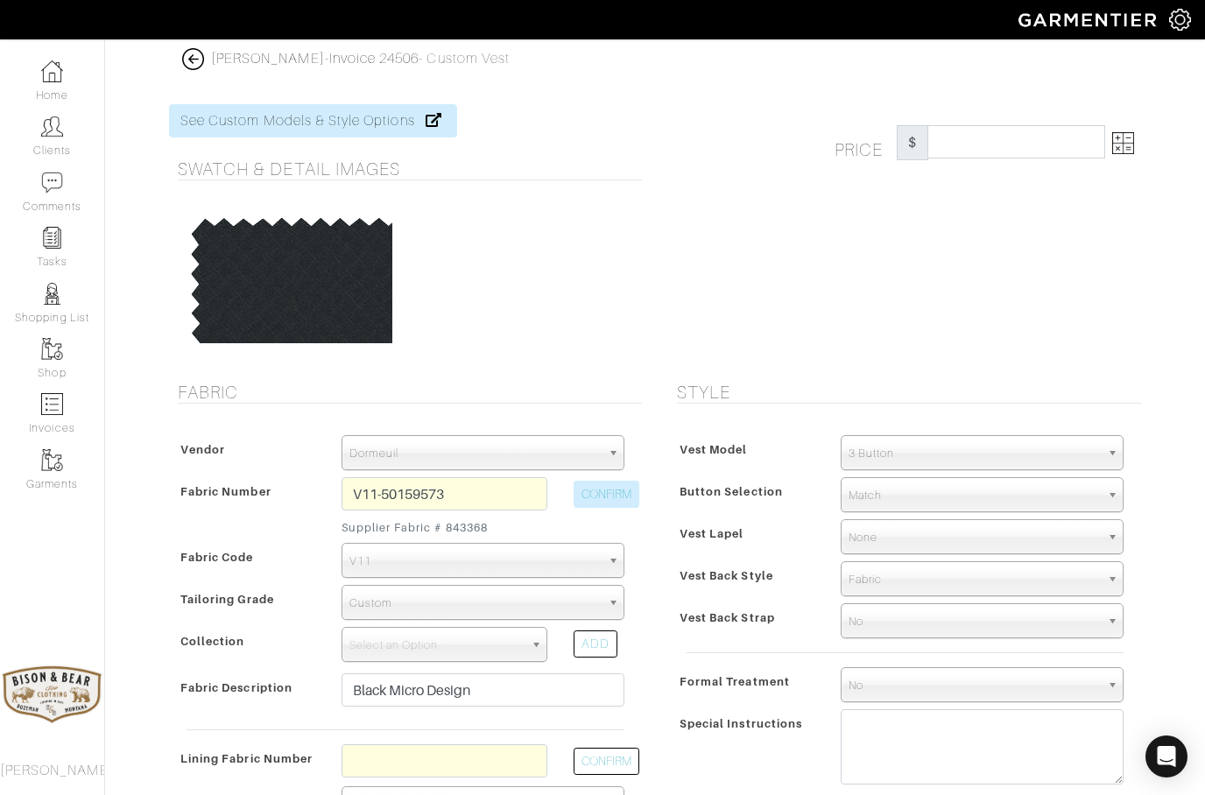
type input "744.76"
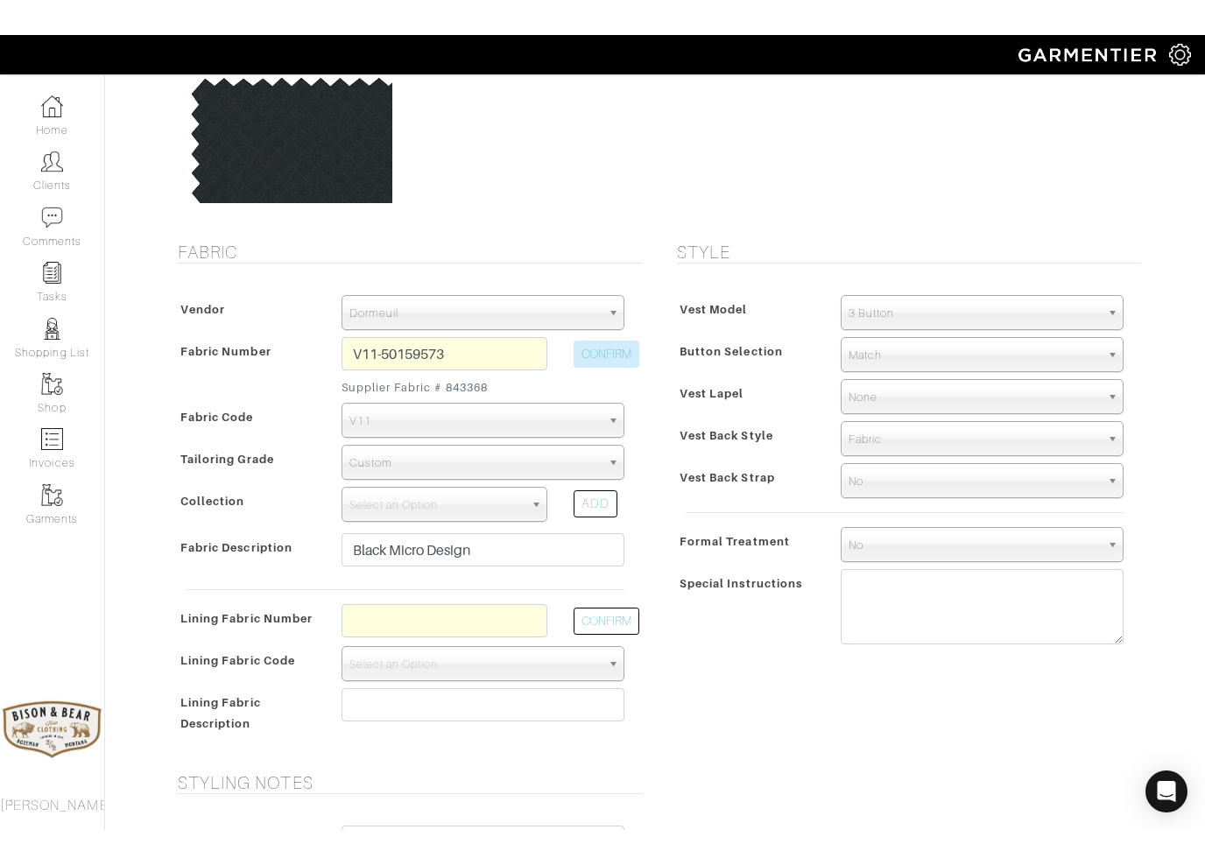
scroll to position [113, 0]
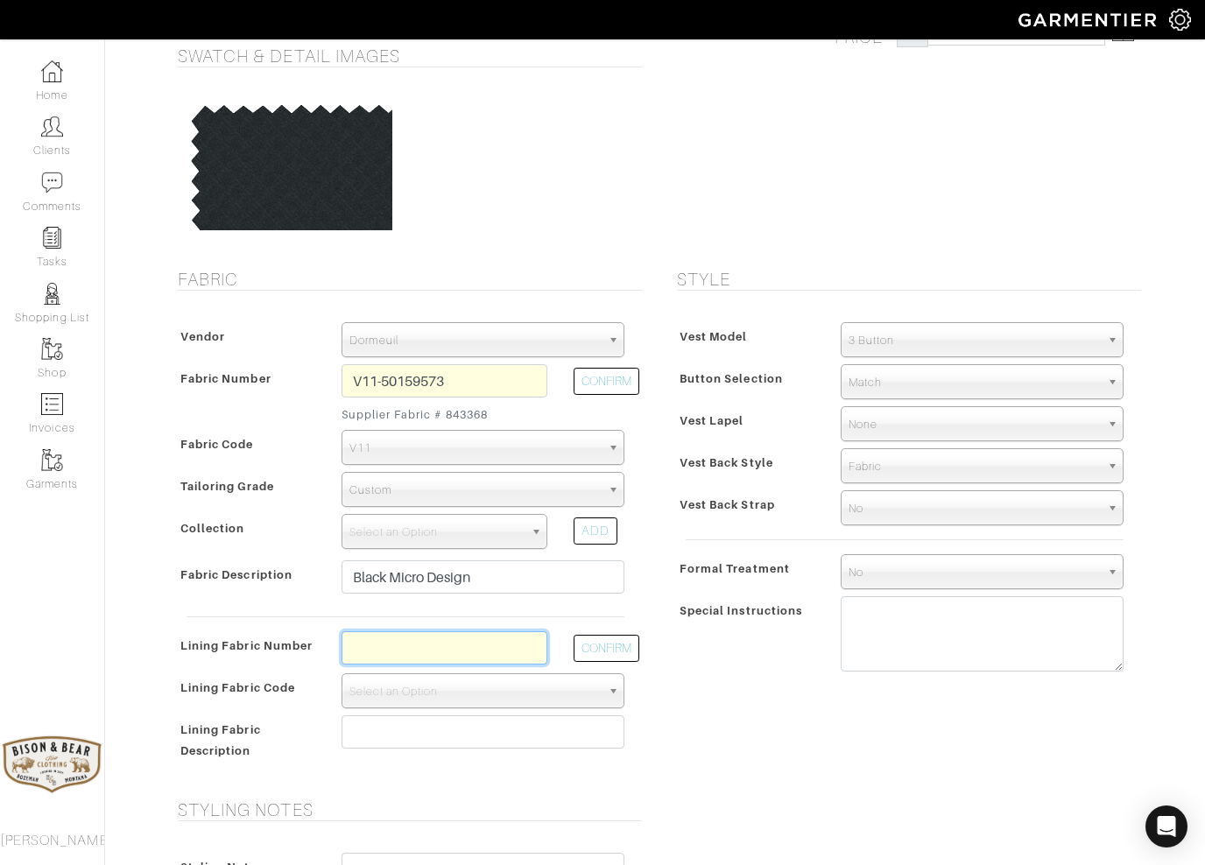
click at [426, 644] on input "text" at bounding box center [444, 647] width 206 height 33
type input "L4-4072809"
click at [611, 652] on button "CONFIRM" at bounding box center [606, 648] width 66 height 27
select select "6295"
type input "Pink Taupe Medallion"
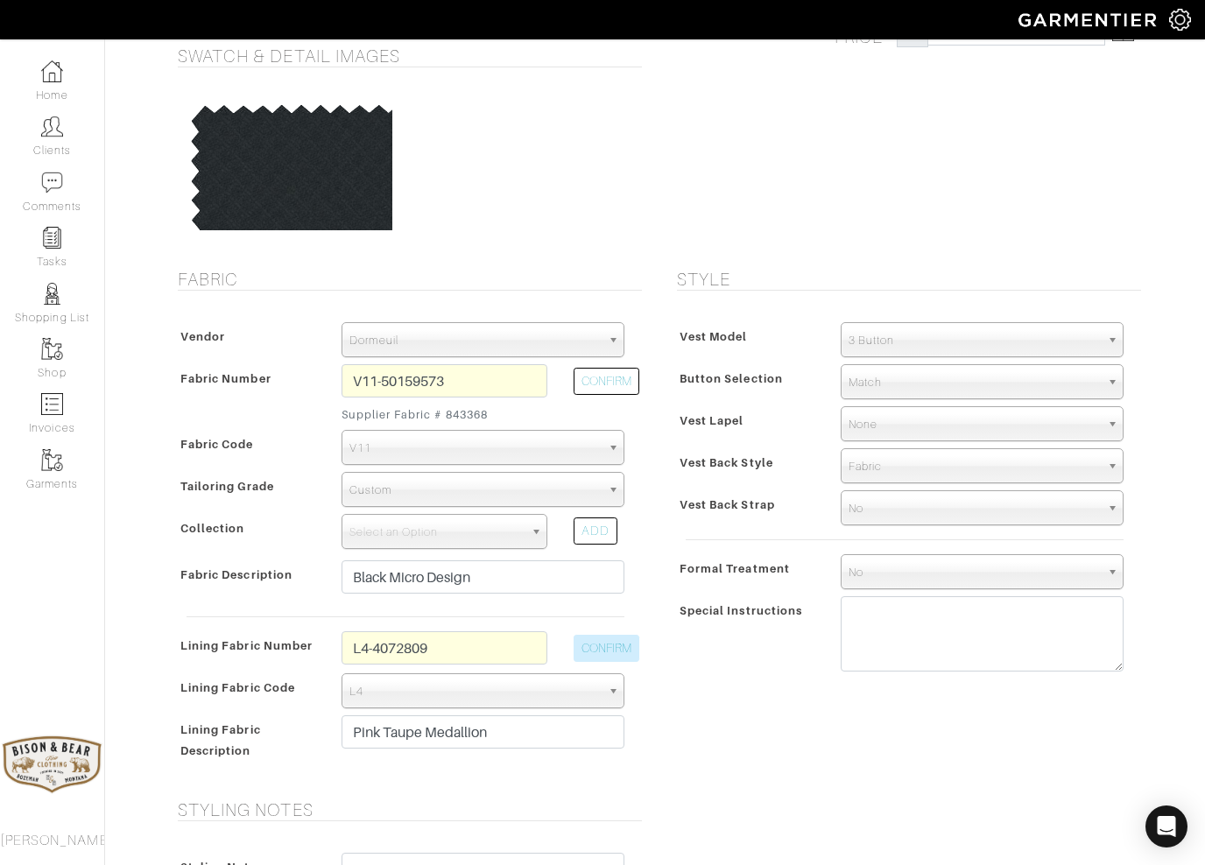
type input "794.76"
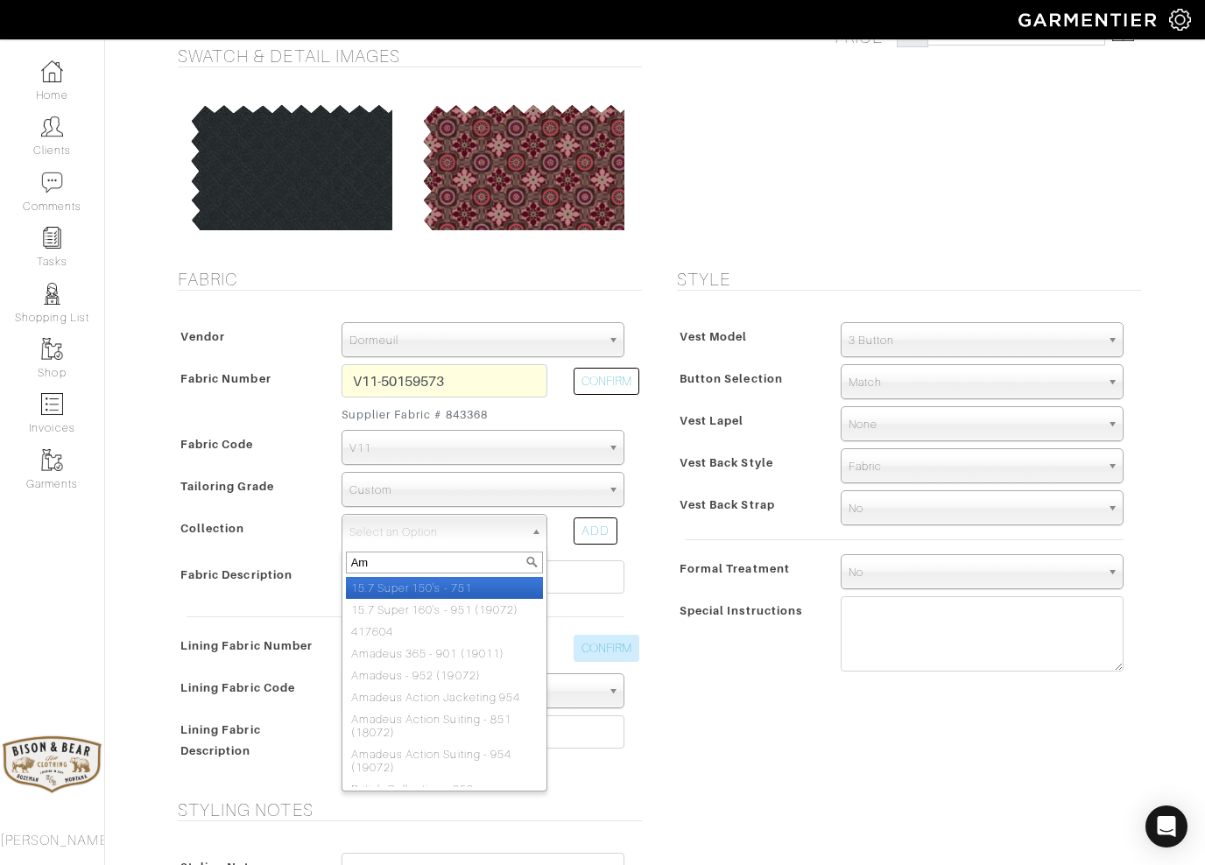
type input "Ama"
select select "252"
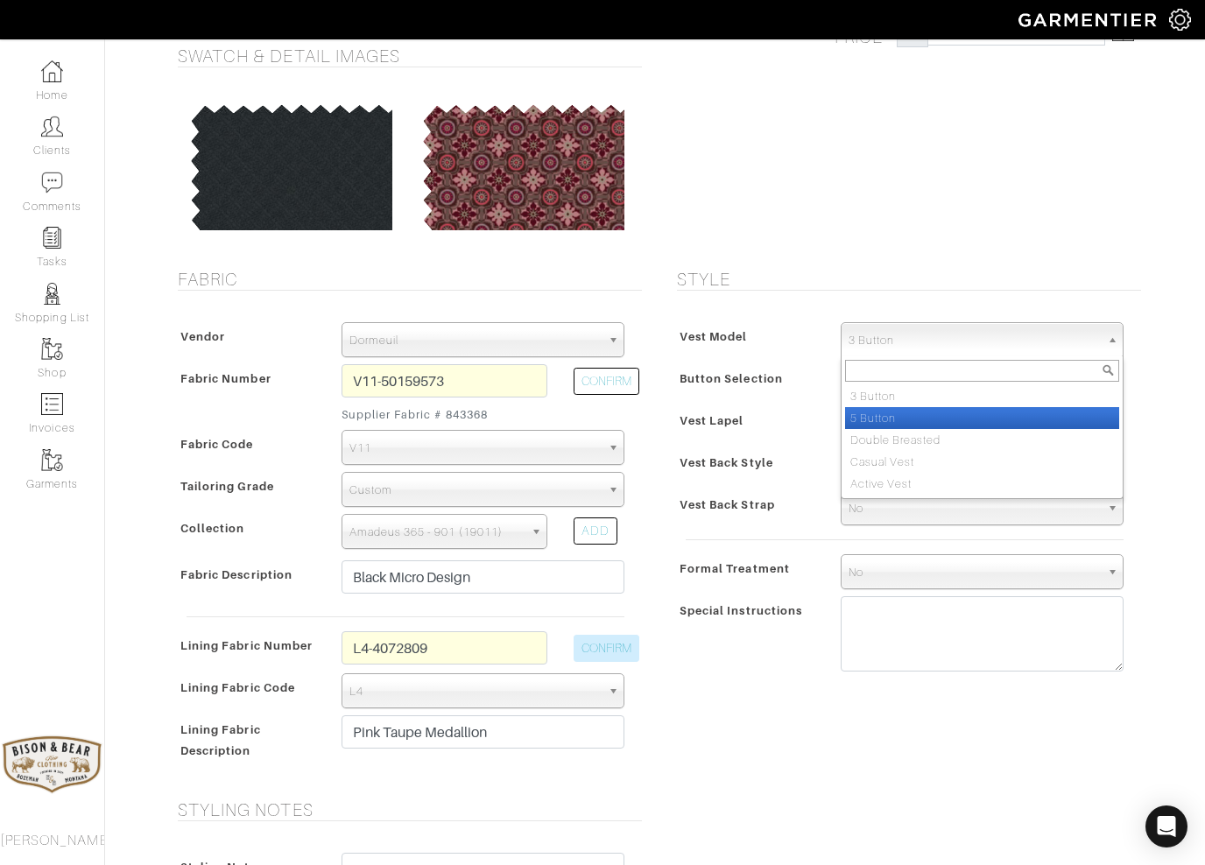
select select "35"
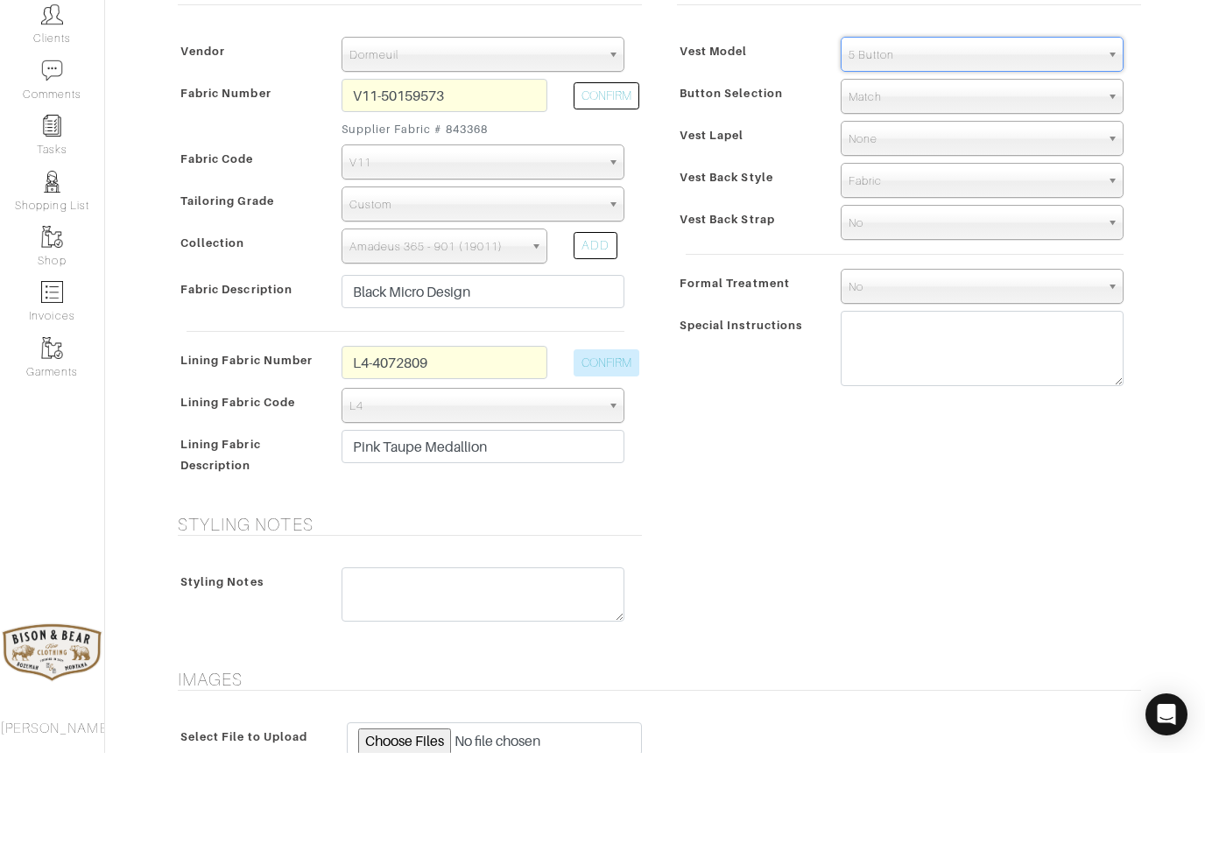
scroll to position [290, 0]
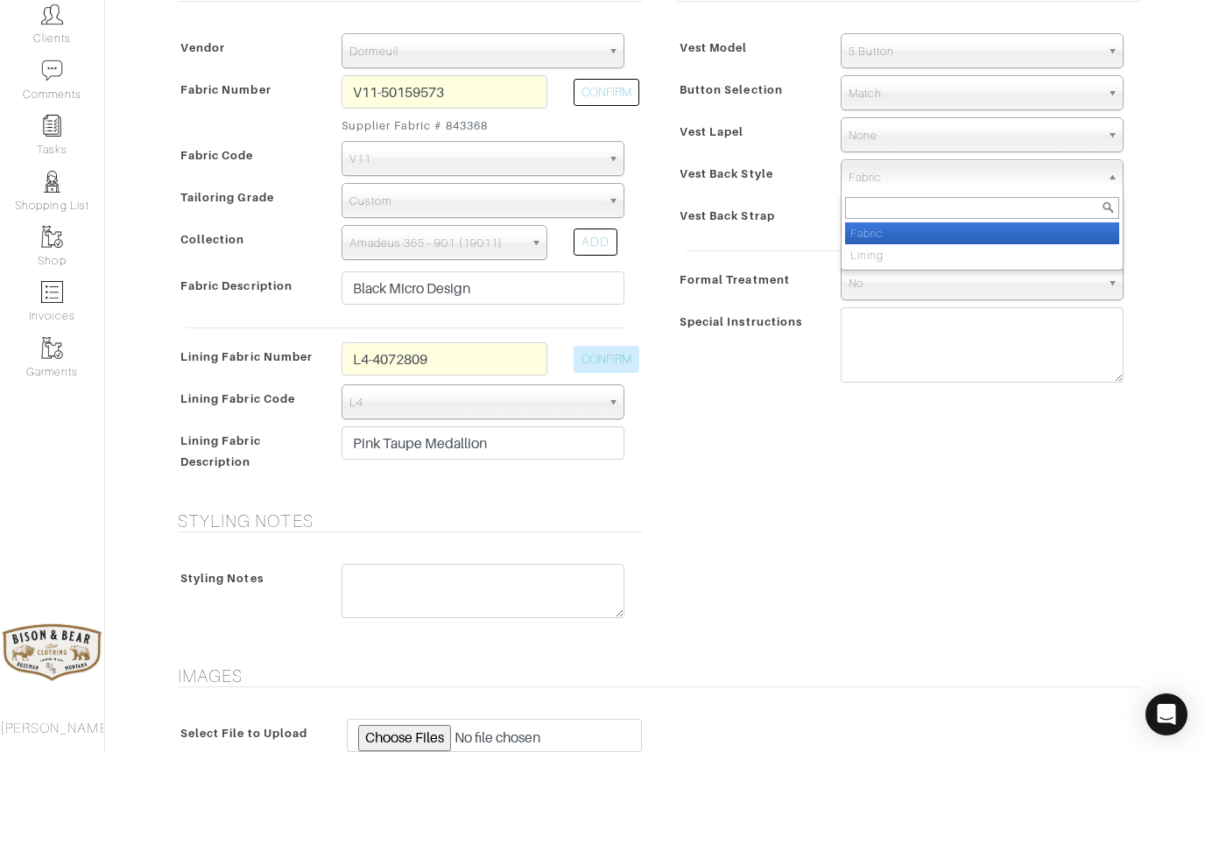
select select "Lining"
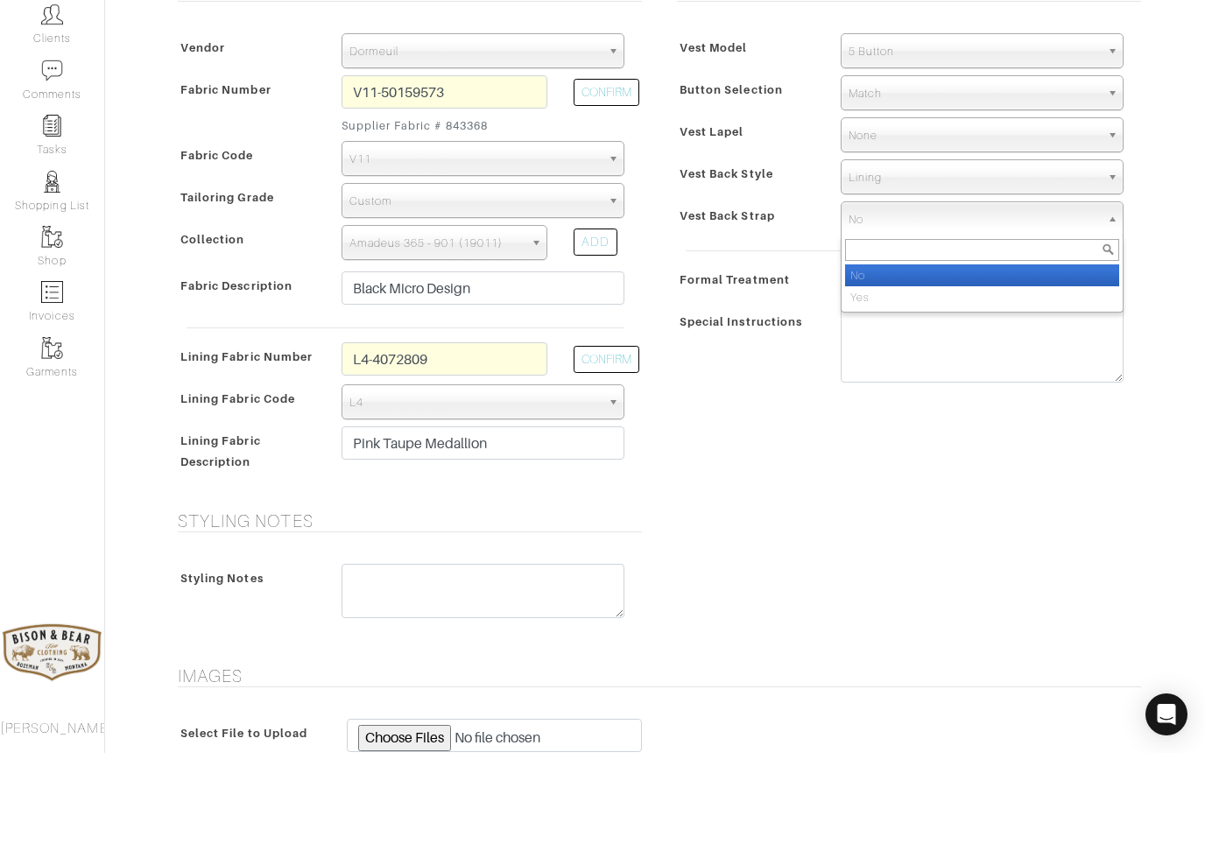
click at [840, 622] on div "Styling Notes Styling Notes" at bounding box center [655, 689] width 998 height 134
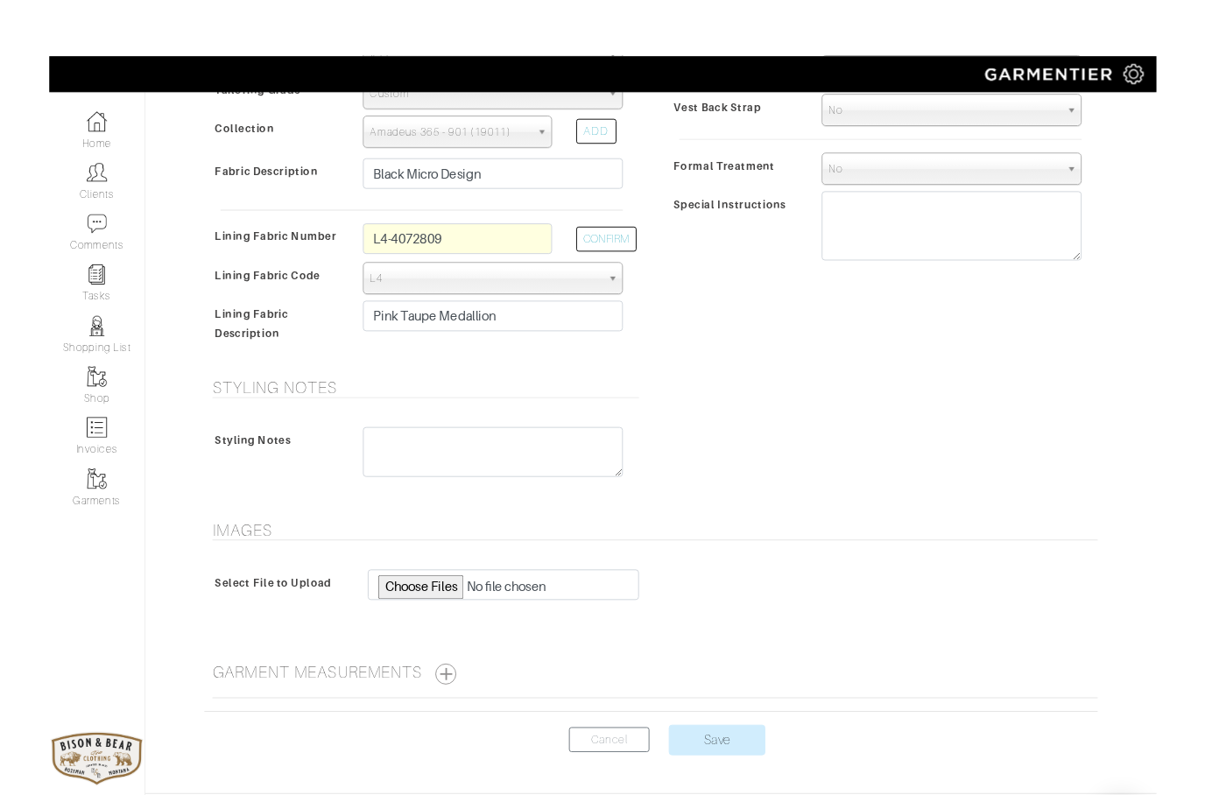
scroll to position [632, 0]
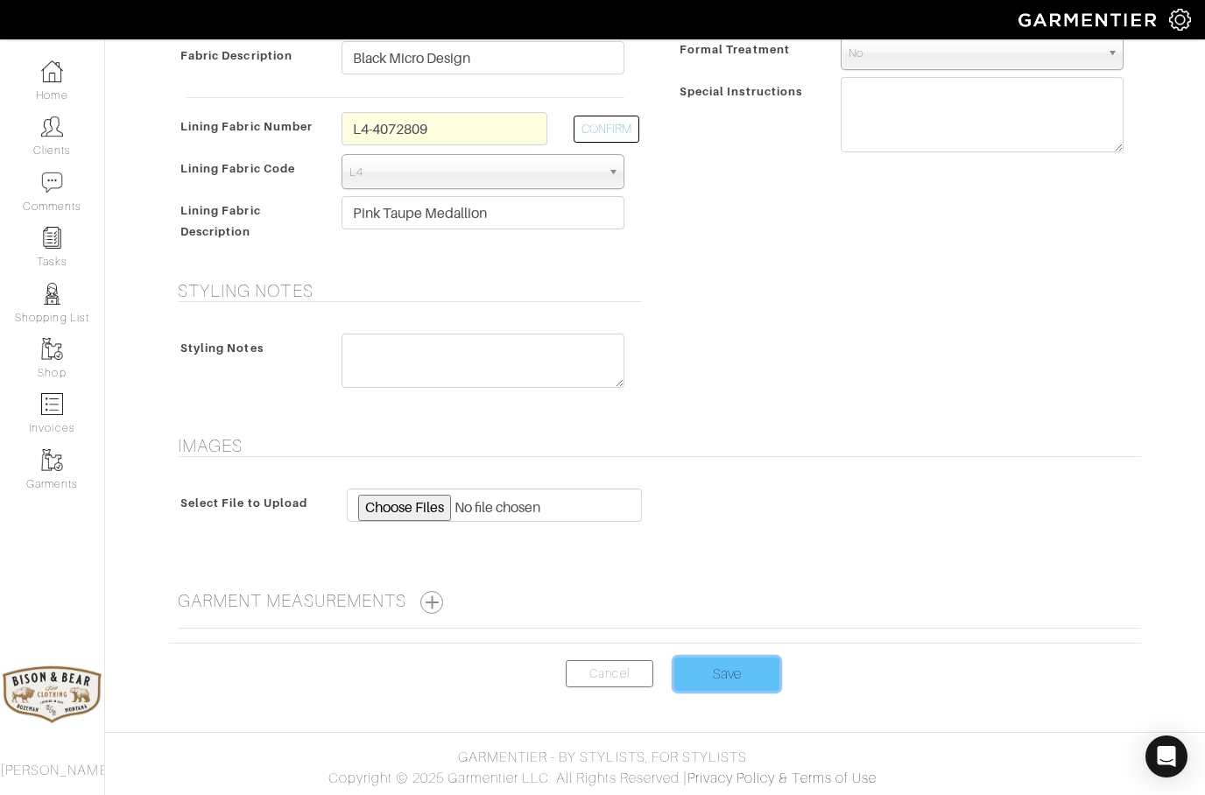
click at [715, 677] on input "Save" at bounding box center [726, 674] width 105 height 33
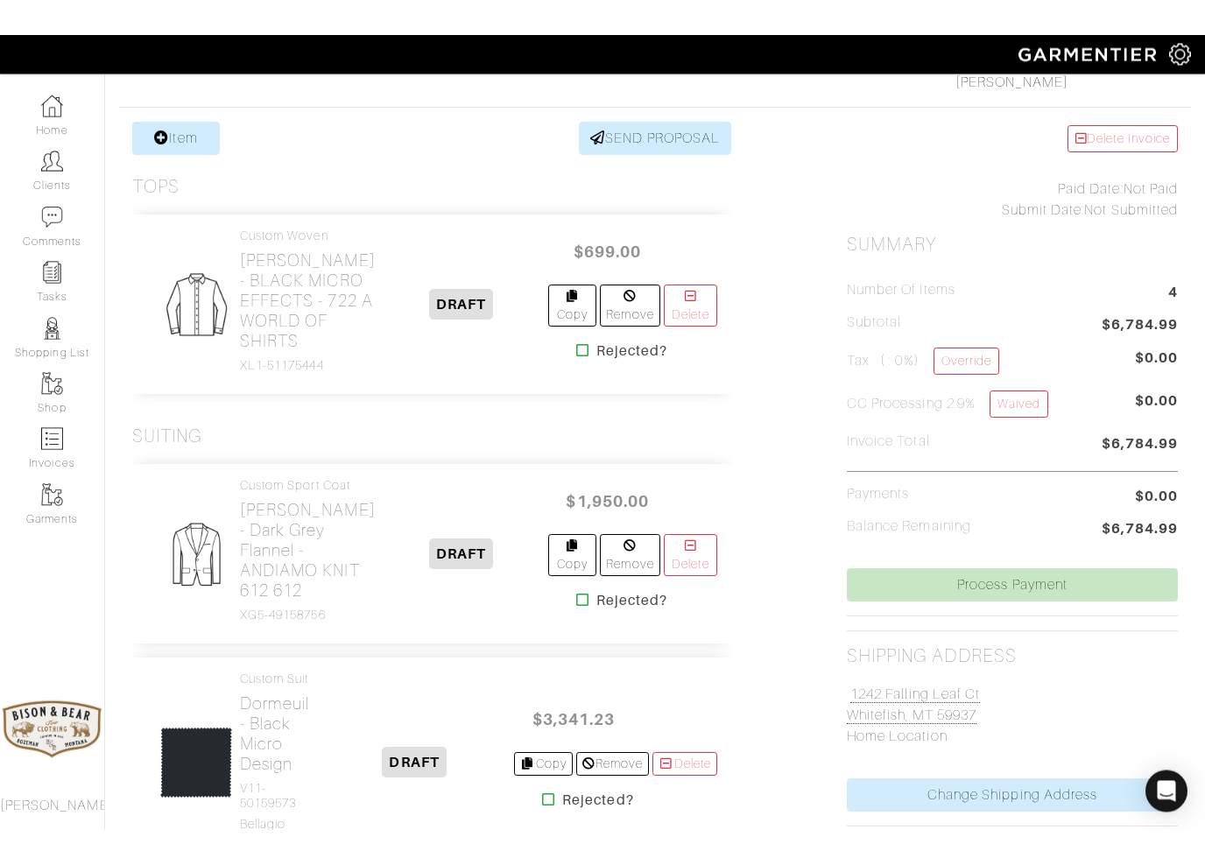
scroll to position [249, 0]
